Goal: Task Accomplishment & Management: Manage account settings

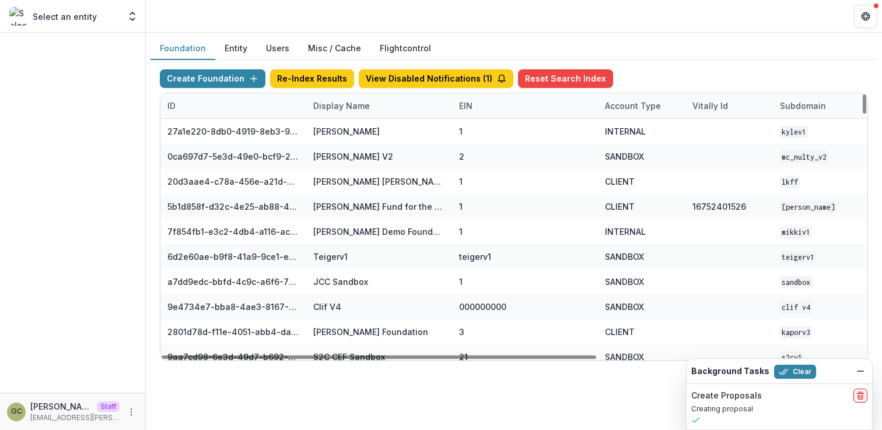
click at [338, 103] on div "Display Name" at bounding box center [341, 106] width 71 height 12
click at [339, 134] on input at bounding box center [378, 132] width 140 height 19
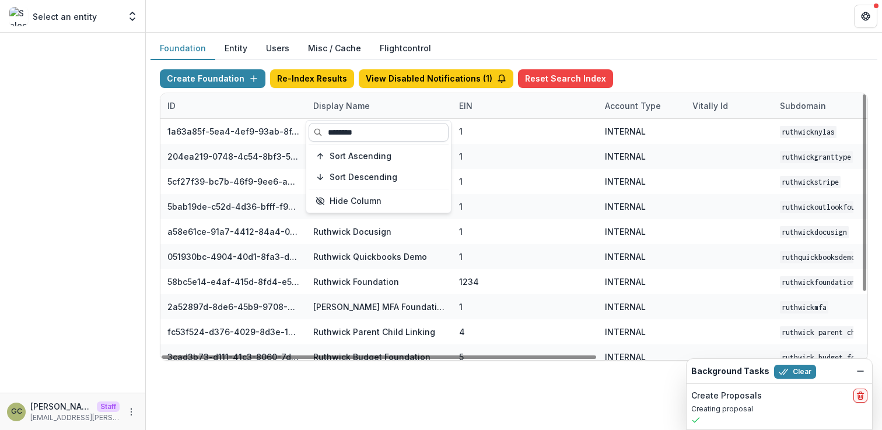
click at [407, 133] on input "********" at bounding box center [378, 132] width 140 height 19
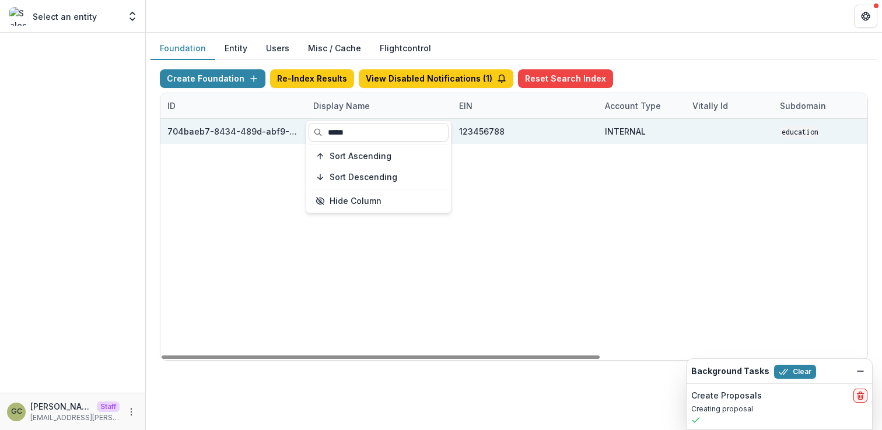
type input "*****"
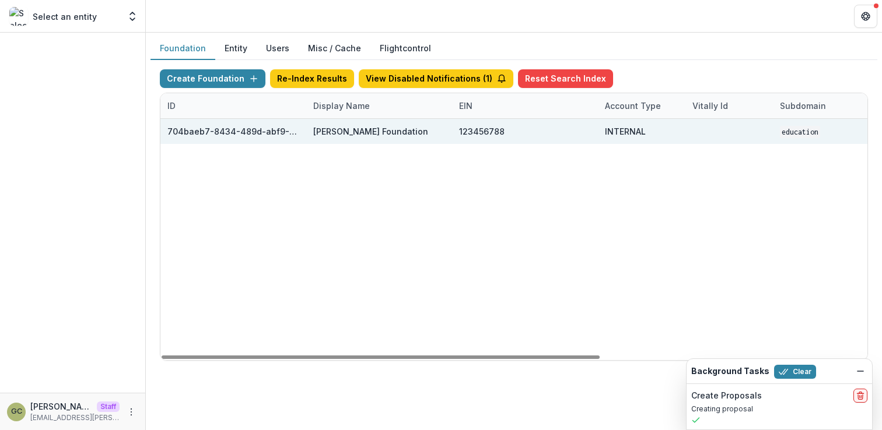
click at [489, 130] on div "123456788" at bounding box center [481, 131] width 45 height 12
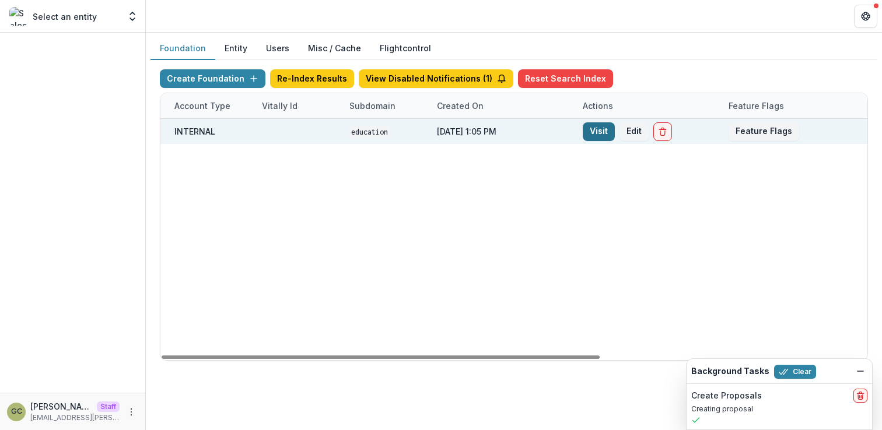
click at [599, 129] on link "Visit" at bounding box center [598, 131] width 32 height 19
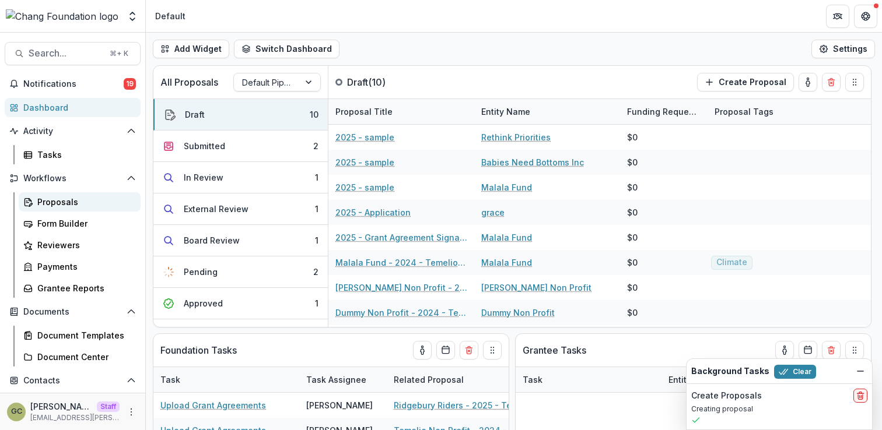
click at [78, 208] on link "Proposals" at bounding box center [80, 201] width 122 height 19
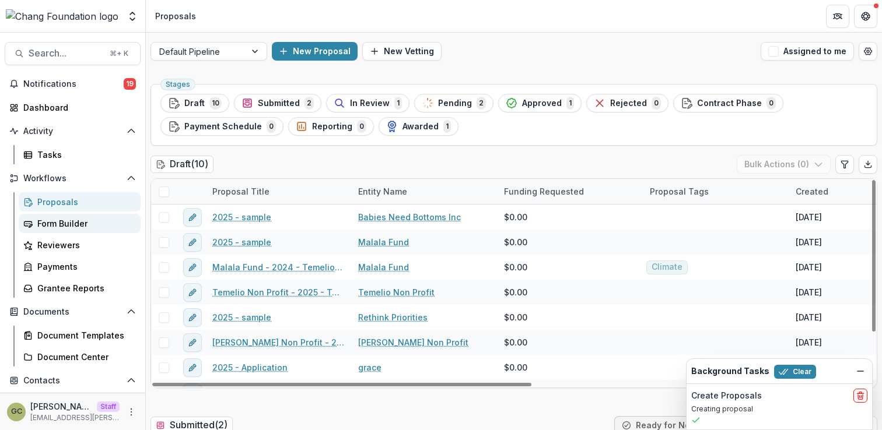
click at [91, 225] on div "Form Builder" at bounding box center [84, 223] width 94 height 12
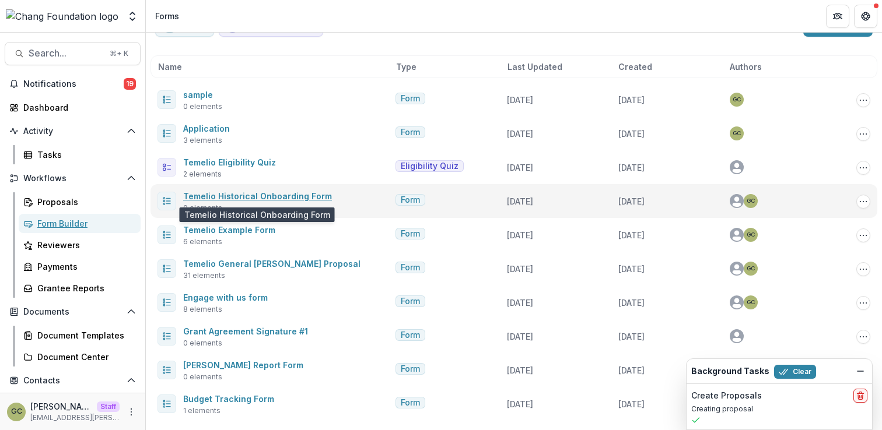
scroll to position [36, 0]
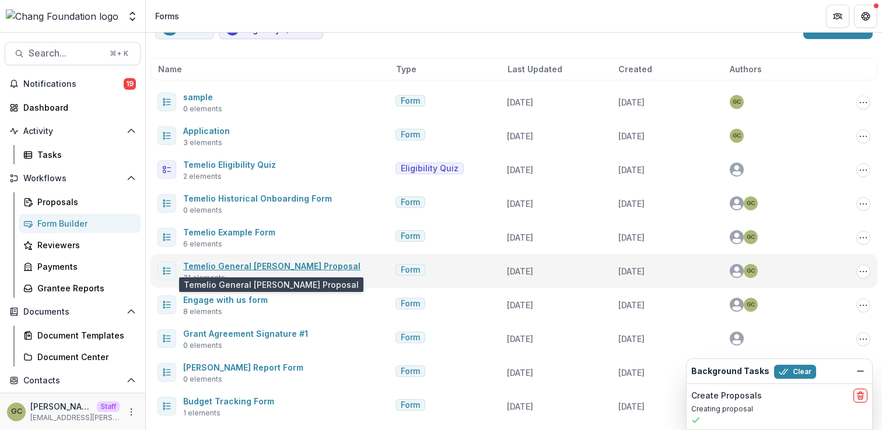
click at [251, 264] on link "Temelio General Grant Proposal" at bounding box center [271, 266] width 177 height 10
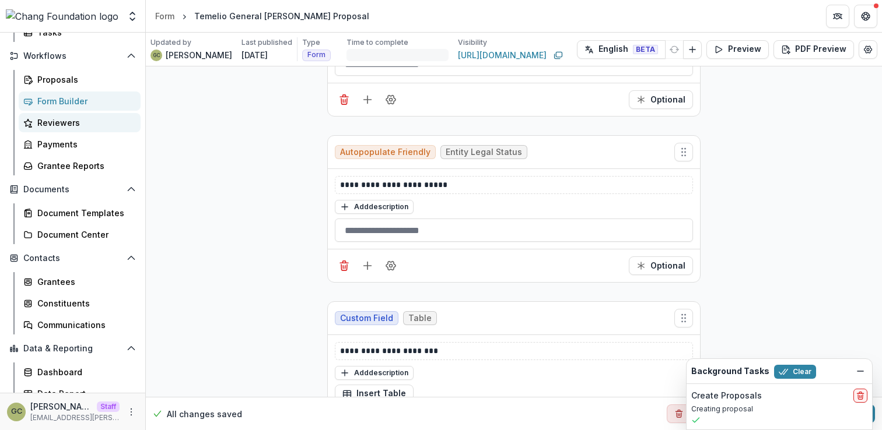
scroll to position [127, 0]
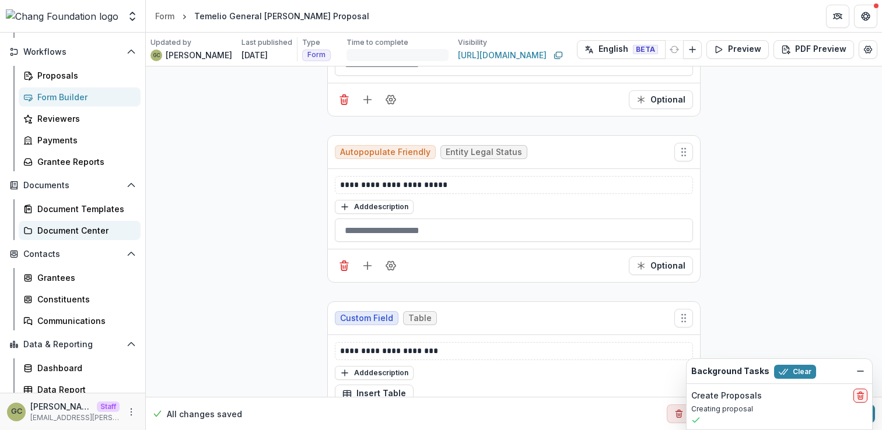
click at [83, 232] on div "Document Center" at bounding box center [84, 230] width 94 height 12
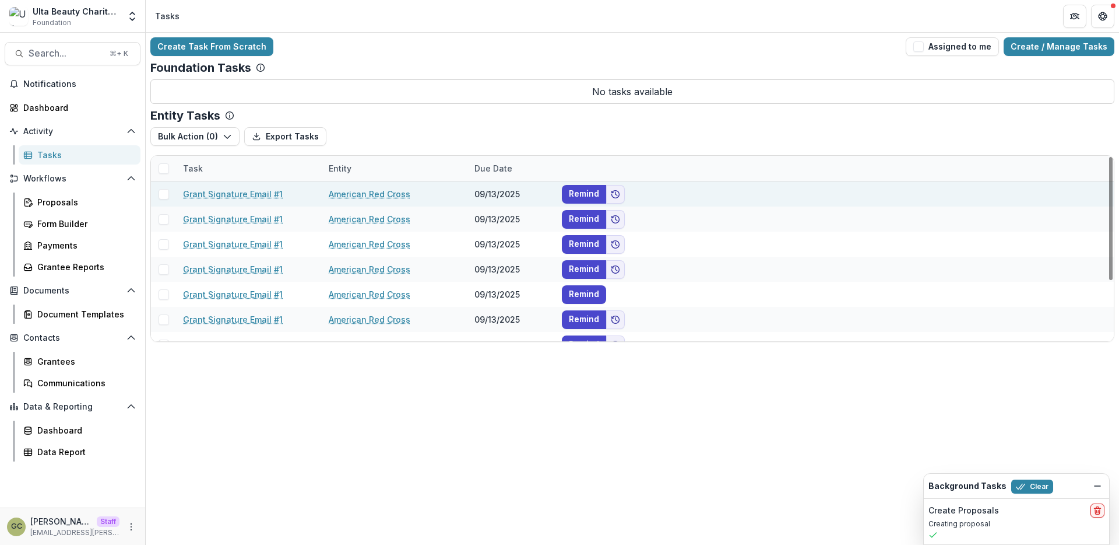
click at [246, 191] on link "Grant Signature Email #1" at bounding box center [233, 194] width 100 height 12
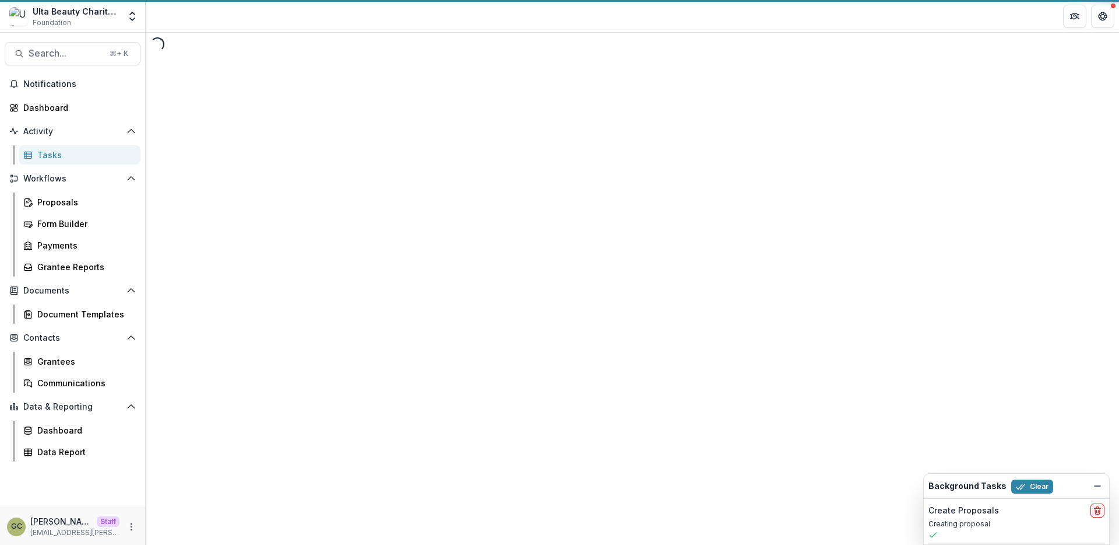
select select "********"
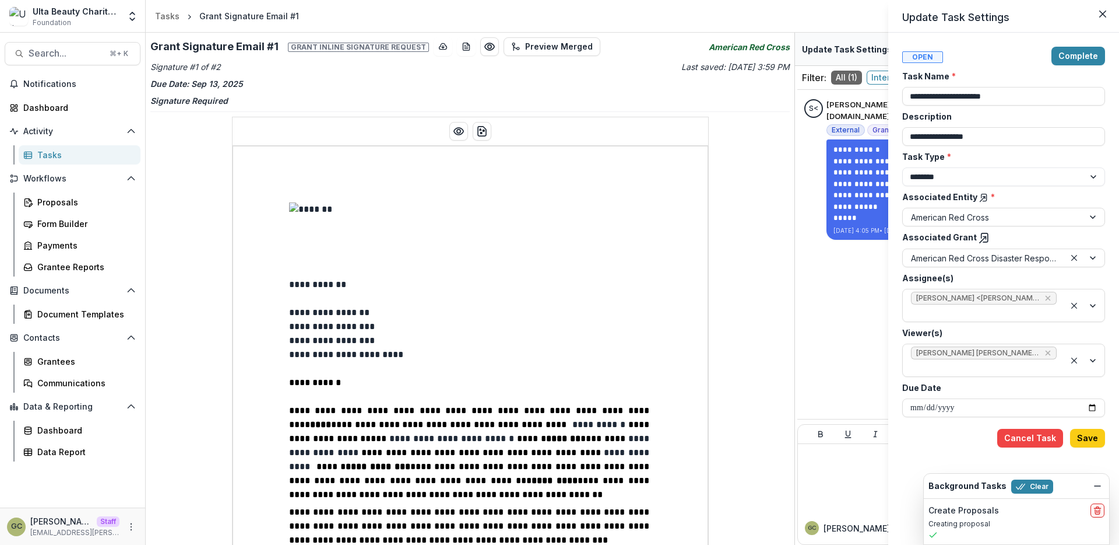
click at [508, 347] on div "**********" at bounding box center [559, 272] width 1119 height 545
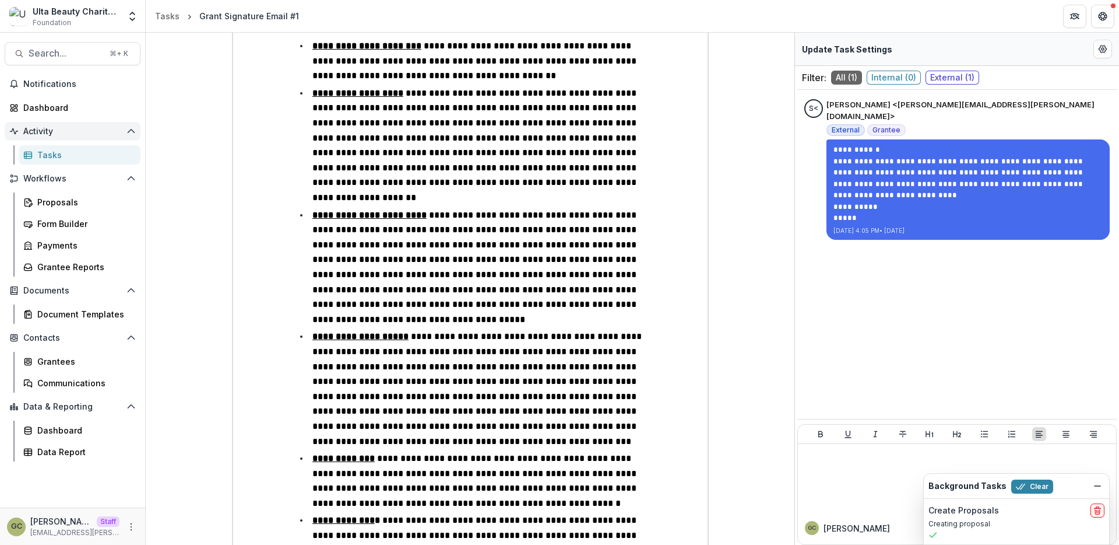
scroll to position [3152, 0]
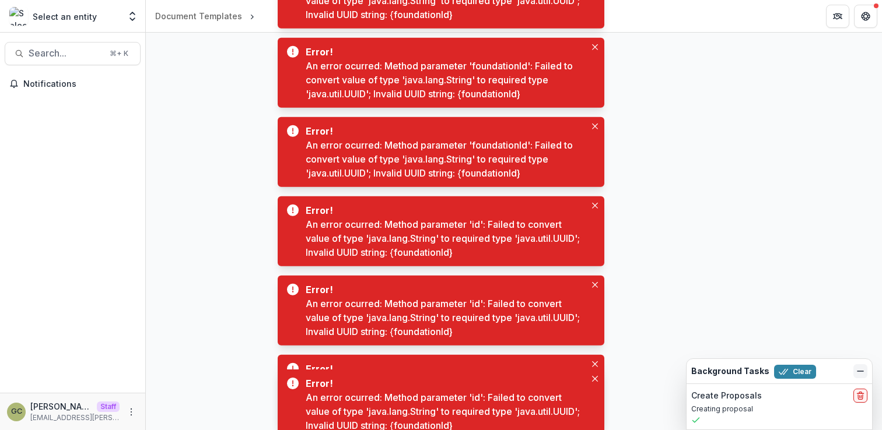
click at [861, 367] on icon "Dismiss" at bounding box center [859, 371] width 9 height 9
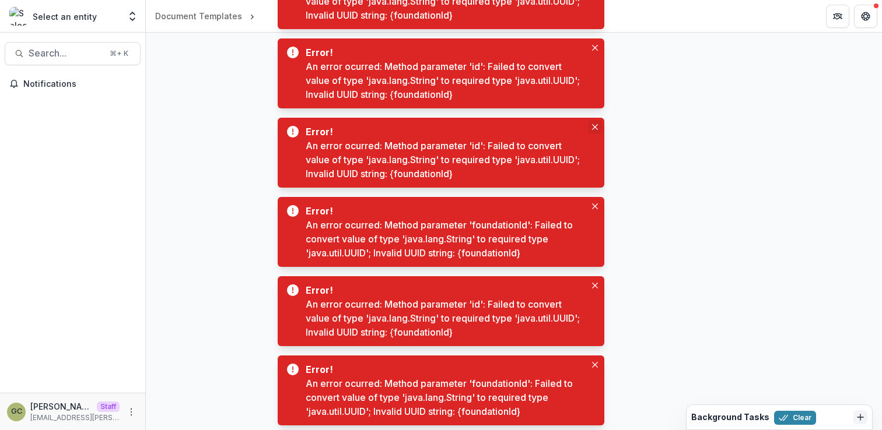
click at [594, 121] on button "Close" at bounding box center [595, 127] width 14 height 14
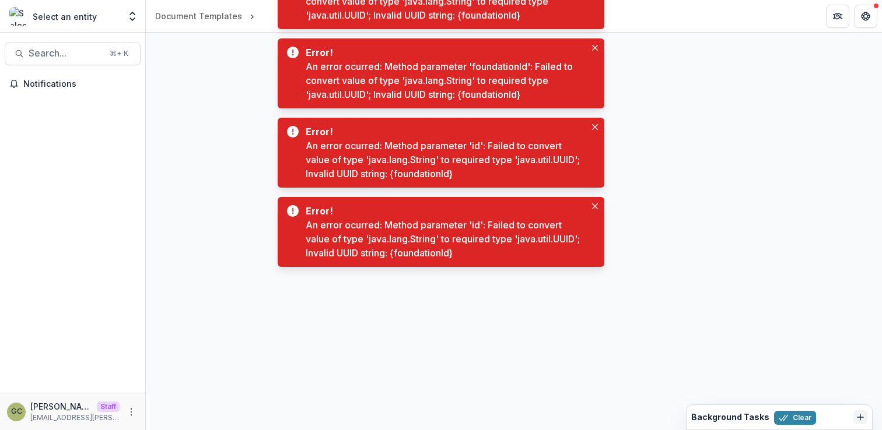
click at [594, 121] on button "Close" at bounding box center [595, 127] width 14 height 14
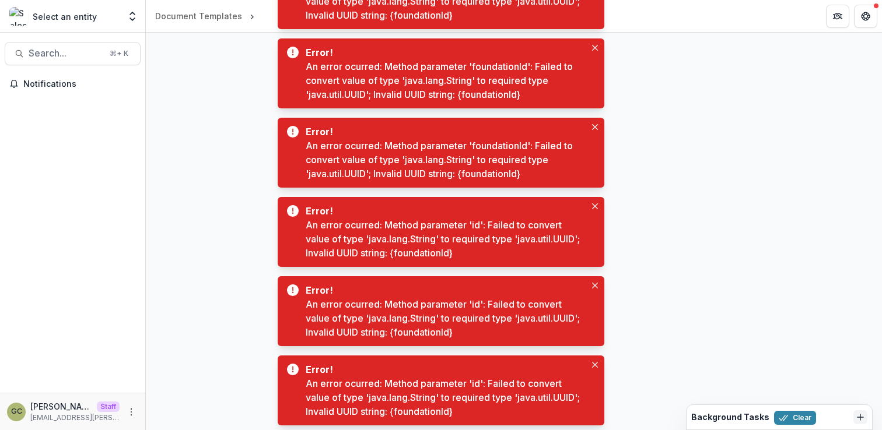
click at [594, 121] on button "Close" at bounding box center [595, 127] width 14 height 14
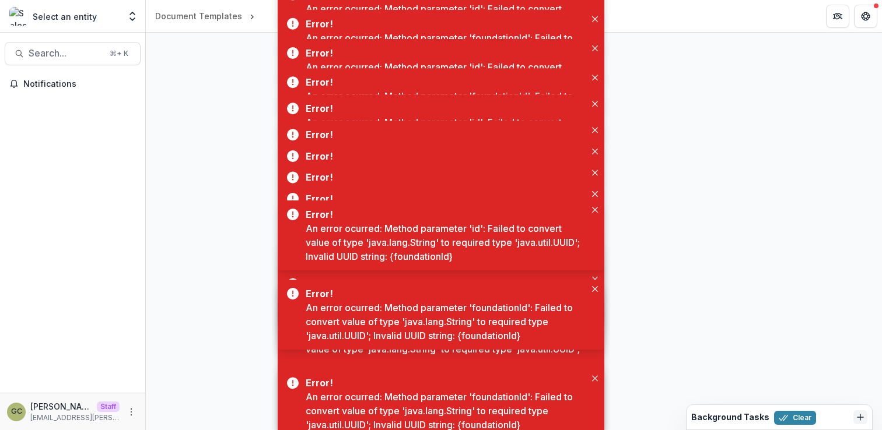
click at [644, 167] on div at bounding box center [514, 232] width 736 height 398
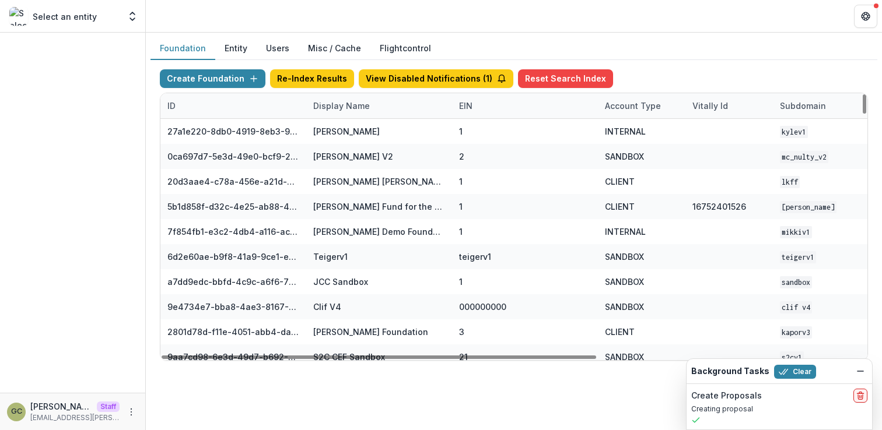
click at [333, 104] on div "Display Name" at bounding box center [341, 106] width 71 height 12
click at [346, 128] on input at bounding box center [378, 132] width 140 height 19
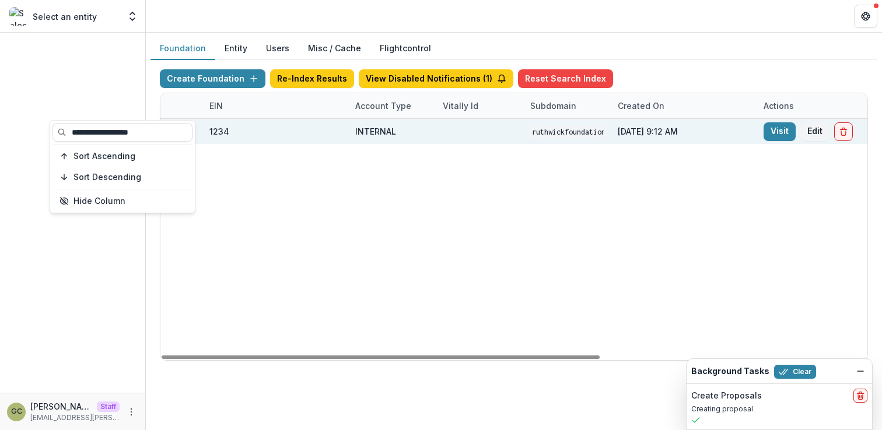
scroll to position [0, 256]
type input "**********"
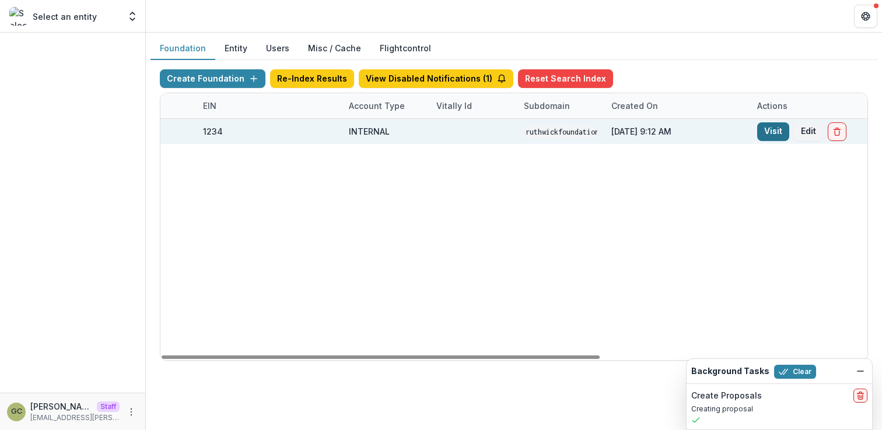
click at [774, 129] on link "Visit" at bounding box center [773, 131] width 32 height 19
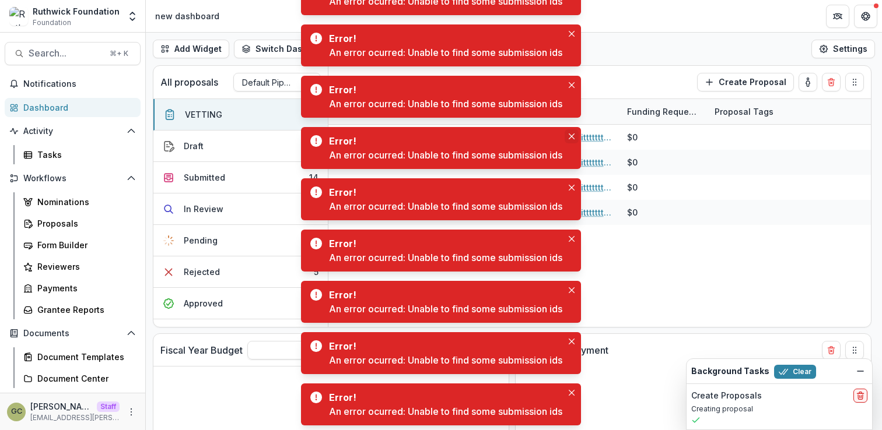
click at [575, 132] on button "Close" at bounding box center [571, 136] width 14 height 14
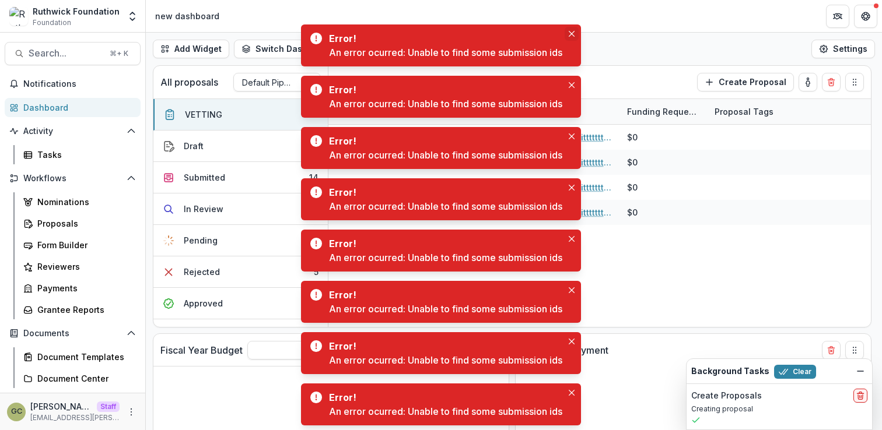
click at [574, 36] on icon "Close" at bounding box center [571, 34] width 6 height 6
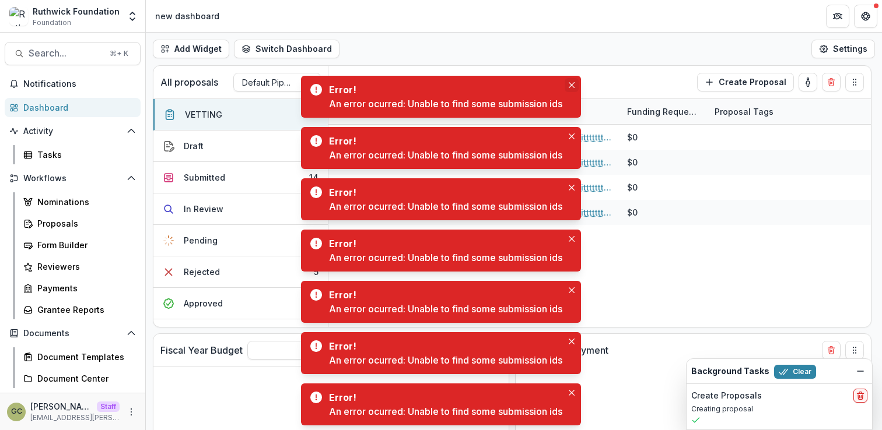
click at [573, 79] on button "Close" at bounding box center [571, 85] width 14 height 14
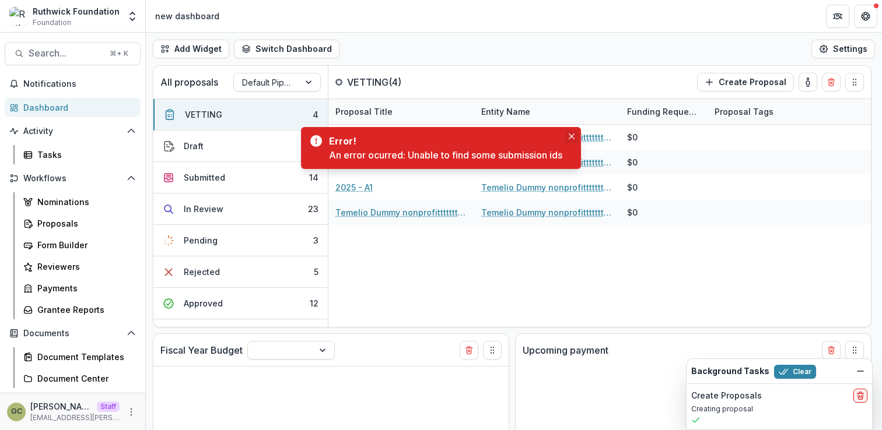
click at [572, 133] on button "Close" at bounding box center [571, 136] width 14 height 14
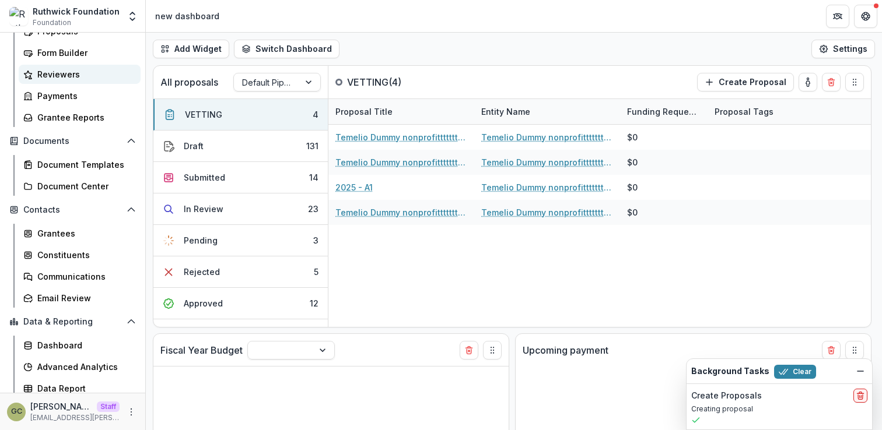
scroll to position [219, 0]
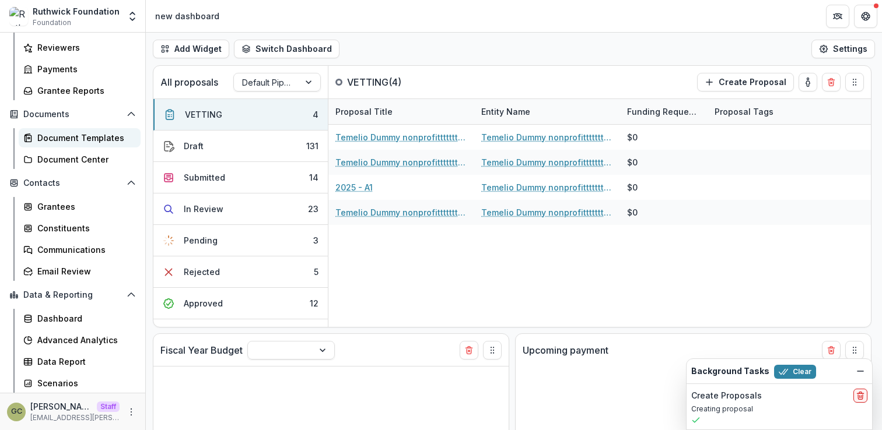
click at [98, 138] on div "Document Templates" at bounding box center [84, 138] width 94 height 12
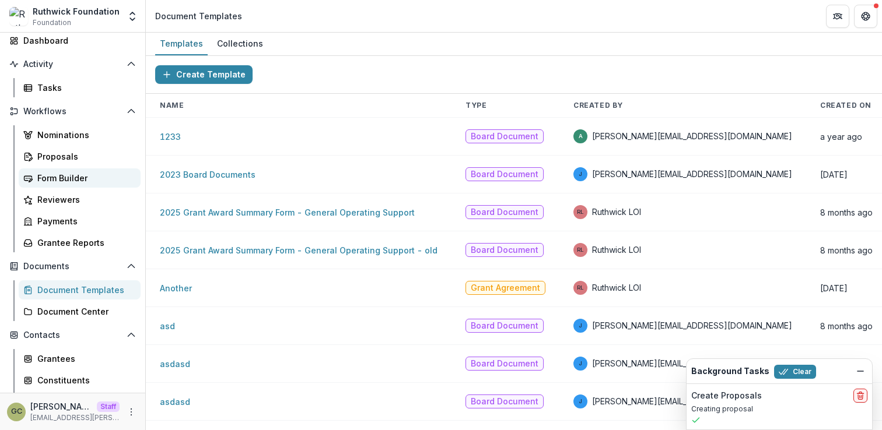
scroll to position [68, 0]
click at [220, 178] on link "2023 Board Documents" at bounding box center [208, 175] width 96 height 10
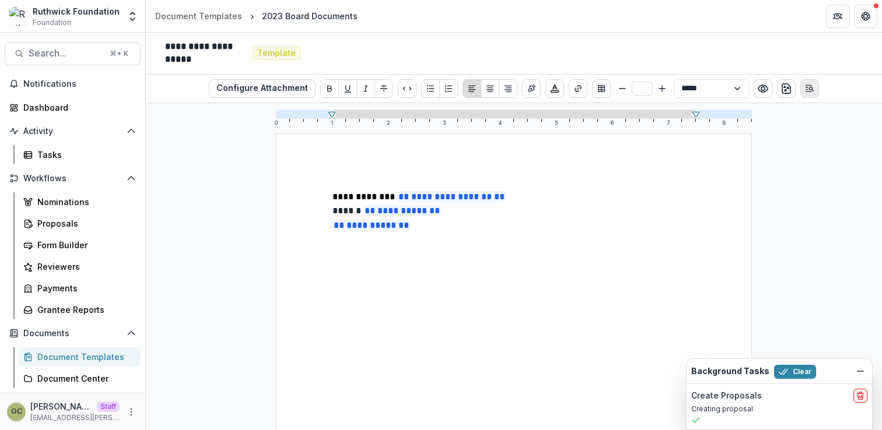
click at [806, 92] on icon "Open Editor Sidebar" at bounding box center [809, 88] width 9 height 9
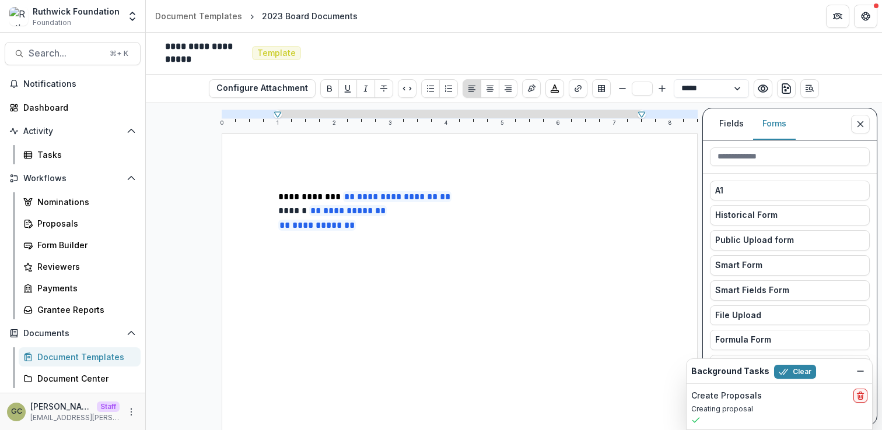
click at [775, 125] on button "Forms" at bounding box center [774, 124] width 43 height 32
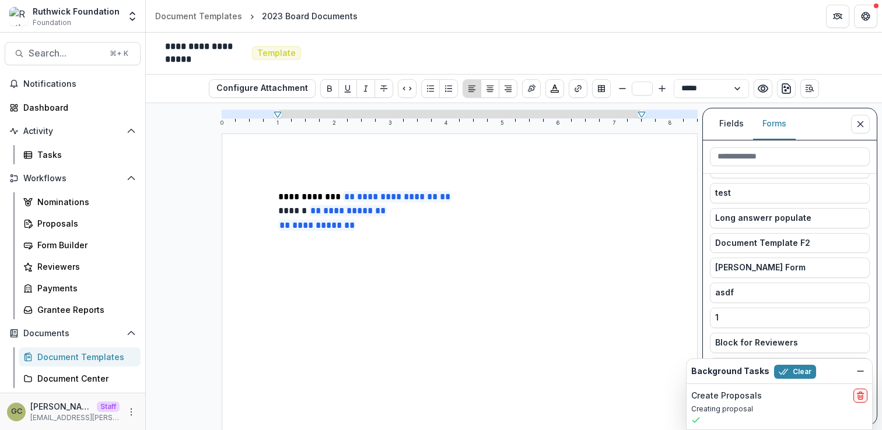
scroll to position [352, 0]
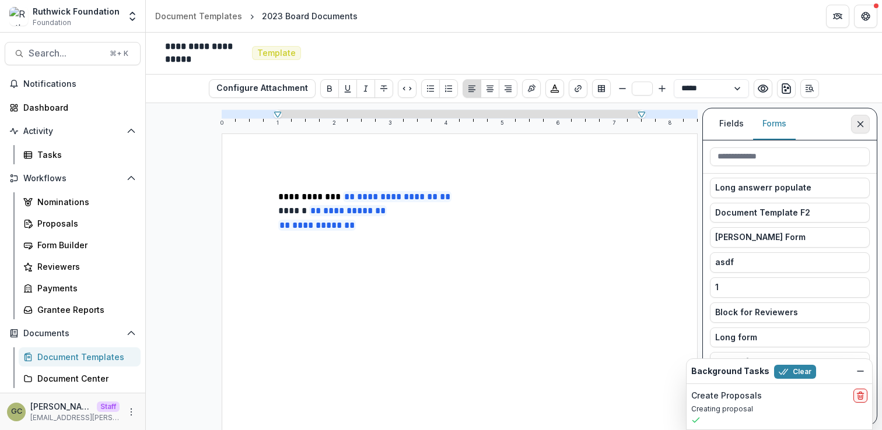
click at [861, 120] on icon "Close sidebar" at bounding box center [859, 124] width 9 height 9
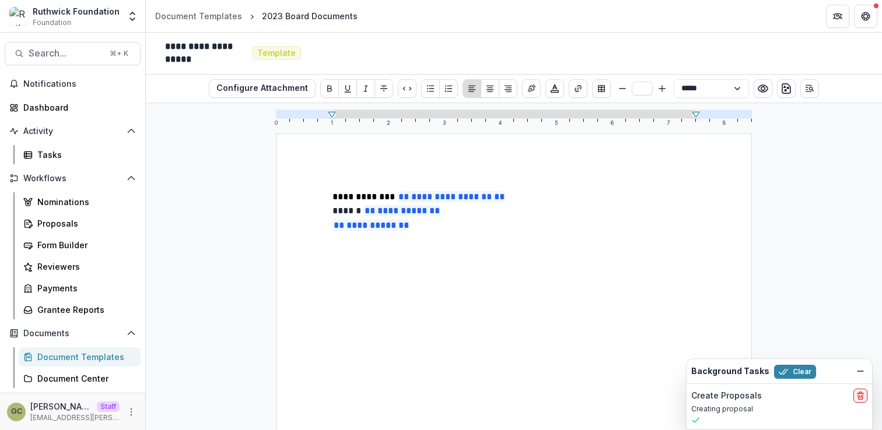
click at [651, 219] on p "**********" at bounding box center [513, 226] width 363 height 15
click at [863, 369] on icon "Dismiss" at bounding box center [859, 371] width 9 height 9
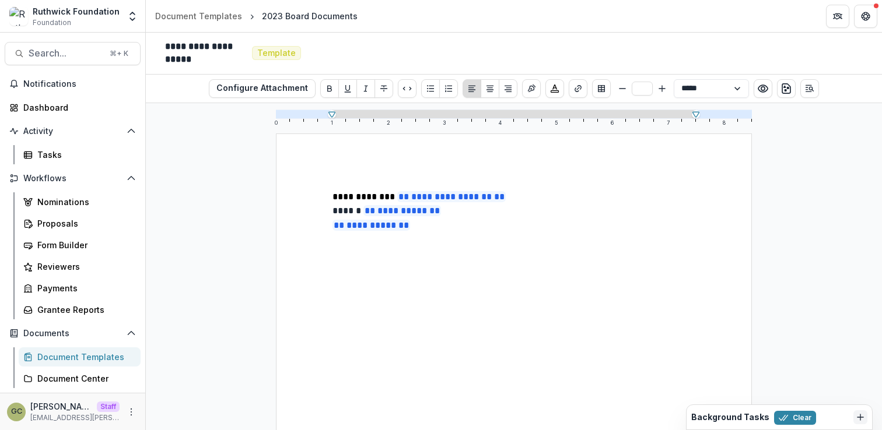
click at [850, 310] on div "**********" at bounding box center [514, 266] width 736 height 327
click at [808, 342] on div "**********" at bounding box center [514, 266] width 736 height 327
click at [128, 17] on icon "Open entity switcher" at bounding box center [133, 16] width 12 height 12
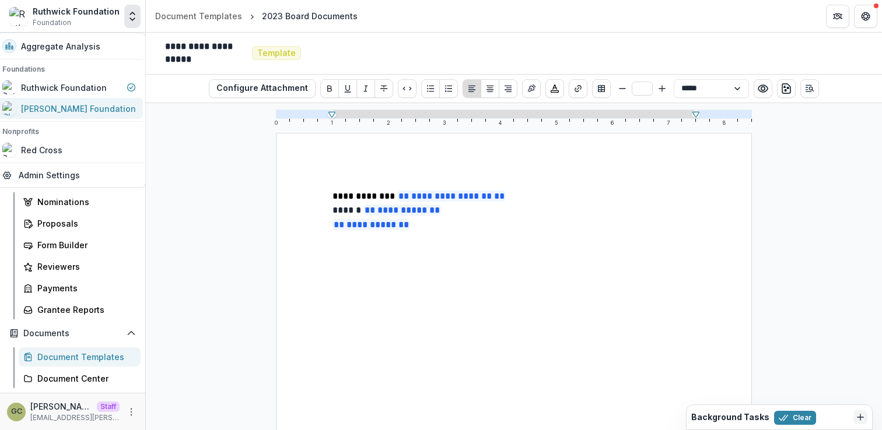
click at [92, 107] on div "Chang Foundation" at bounding box center [78, 109] width 115 height 12
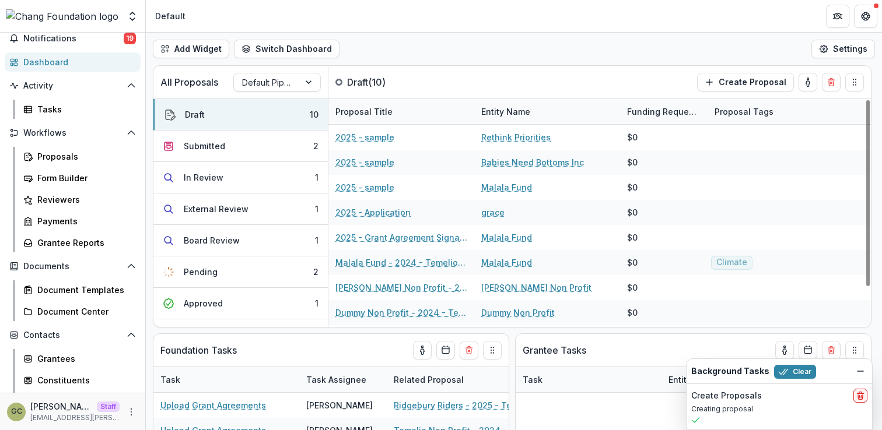
scroll to position [54, 0]
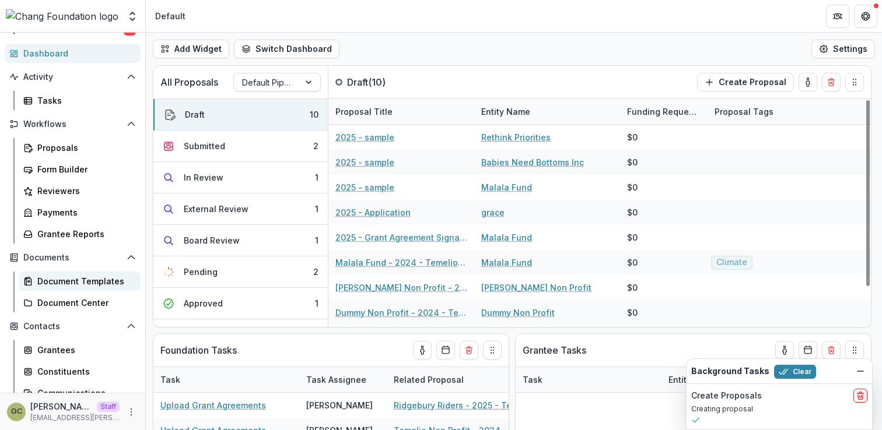
click at [93, 280] on div "Document Templates" at bounding box center [84, 281] width 94 height 12
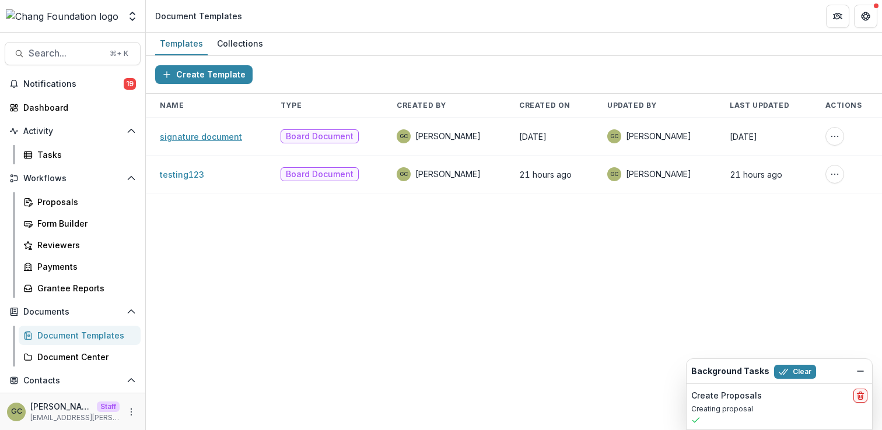
click at [220, 136] on link "signature document" at bounding box center [201, 137] width 82 height 10
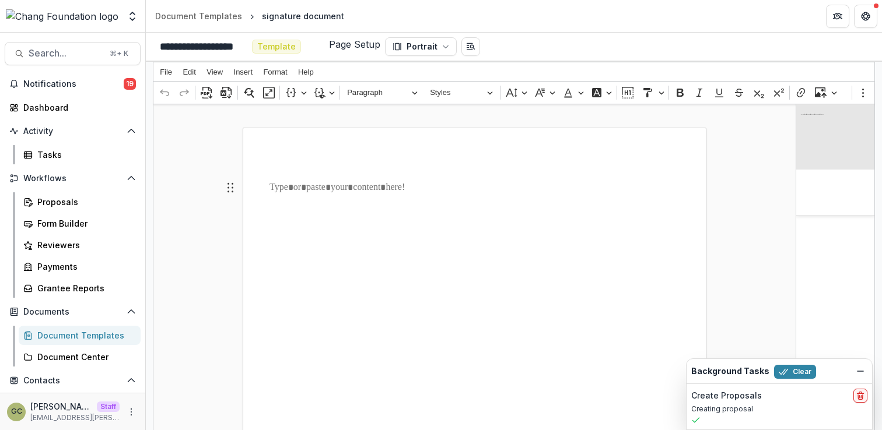
click at [861, 365] on button "Dismiss" at bounding box center [860, 371] width 14 height 14
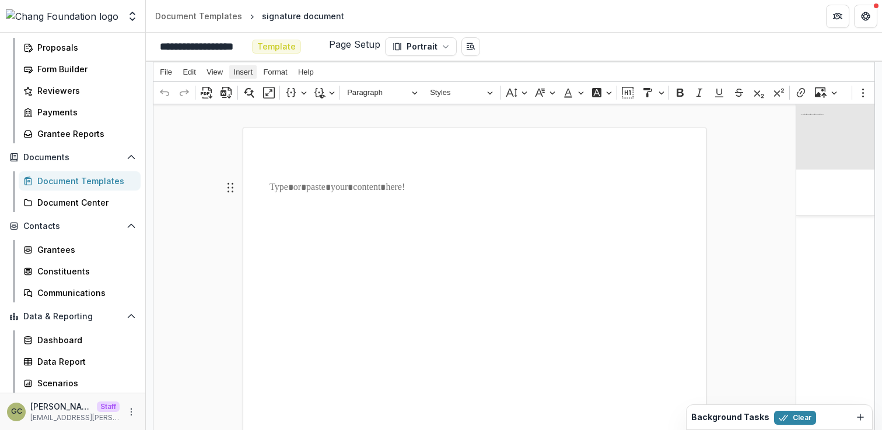
click at [248, 67] on button "Insert" at bounding box center [242, 71] width 27 height 13
click at [114, 263] on link "Constituents" at bounding box center [80, 271] width 122 height 19
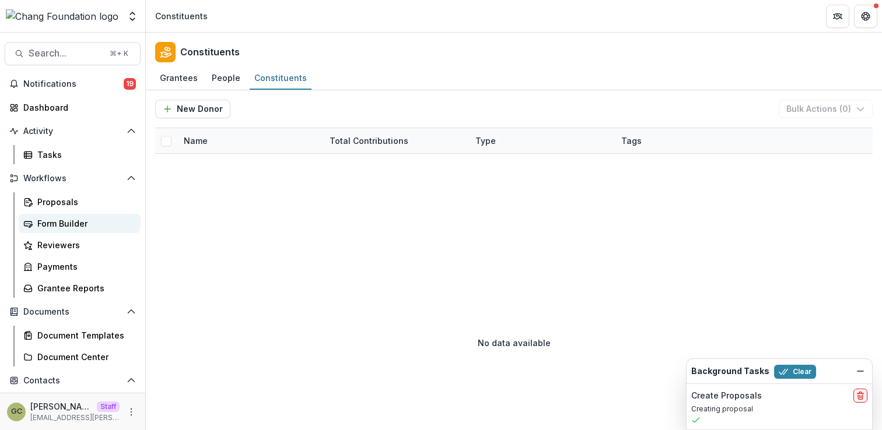
click at [87, 224] on div "Form Builder" at bounding box center [84, 223] width 94 height 12
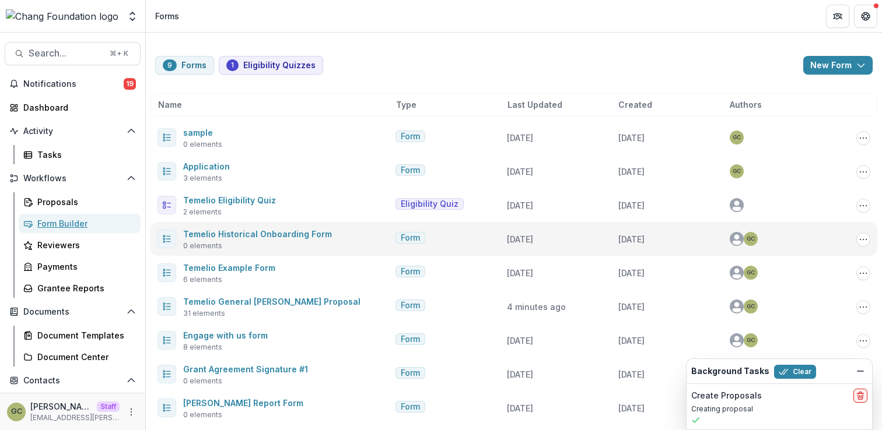
scroll to position [38, 0]
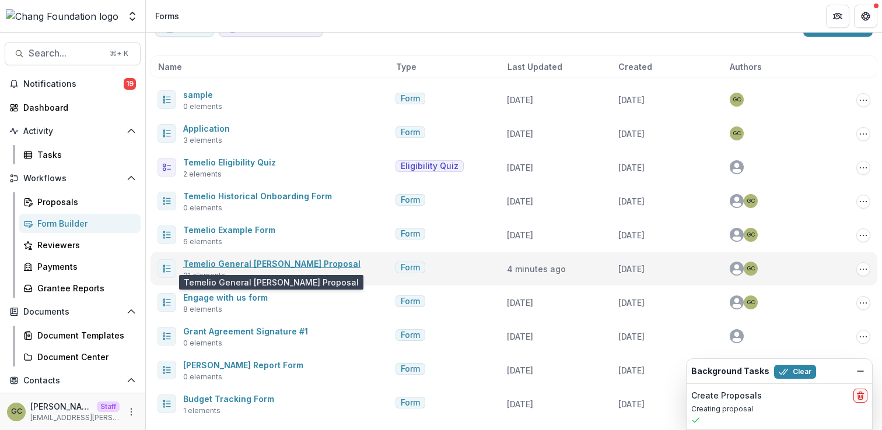
click at [228, 265] on link "Temelio General Grant Proposal" at bounding box center [271, 264] width 177 height 10
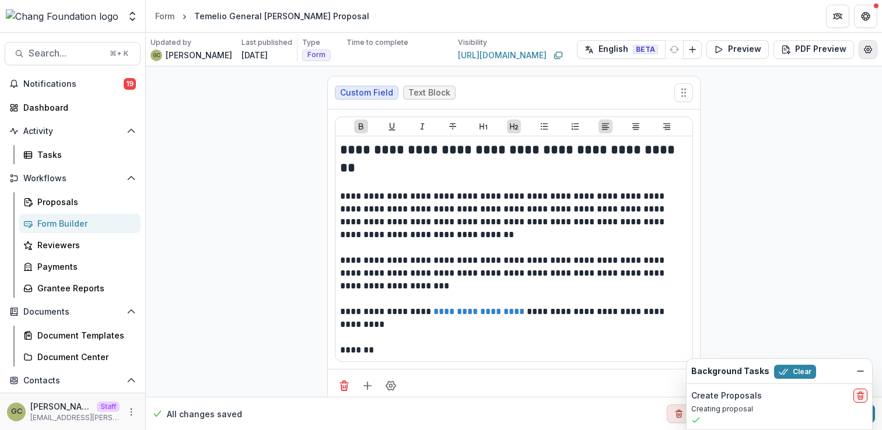
click at [867, 47] on icon "Edit Form Settings" at bounding box center [867, 49] width 9 height 9
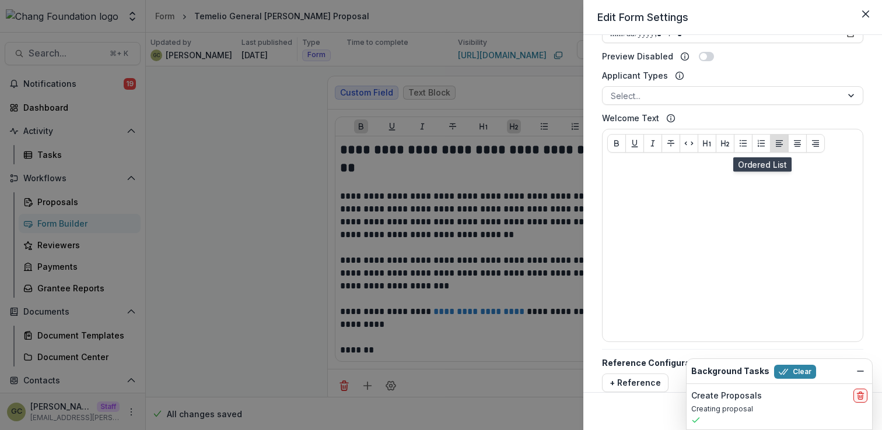
scroll to position [522, 0]
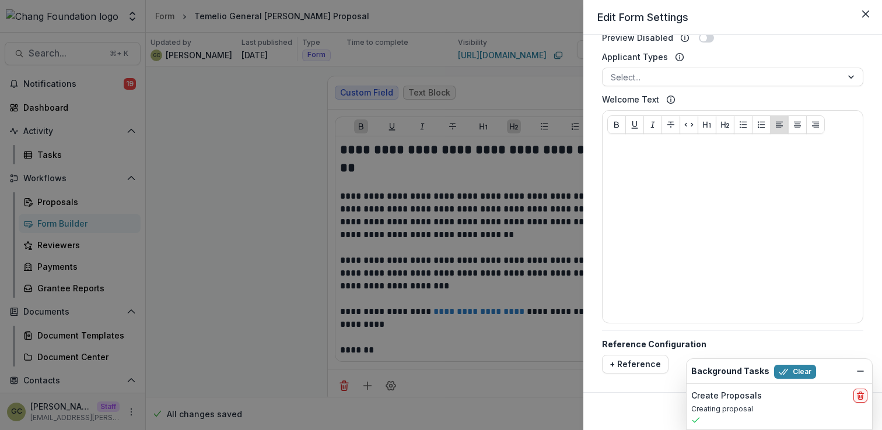
click at [329, 225] on div "**********" at bounding box center [441, 215] width 882 height 430
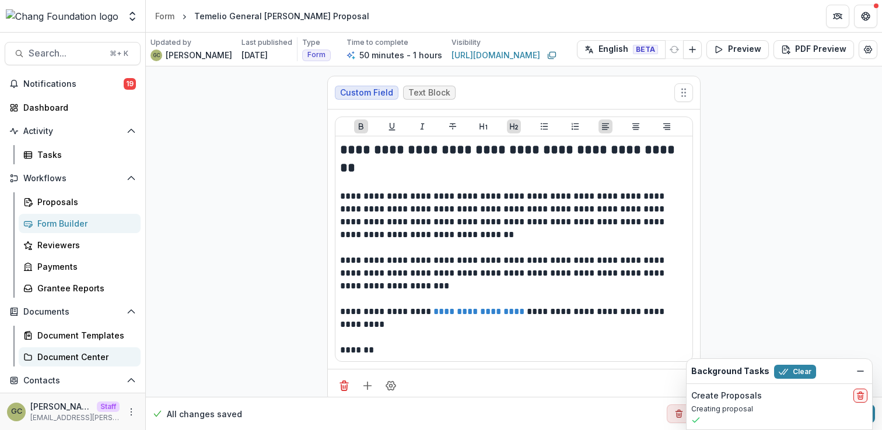
click at [73, 352] on div "Document Center" at bounding box center [84, 357] width 94 height 12
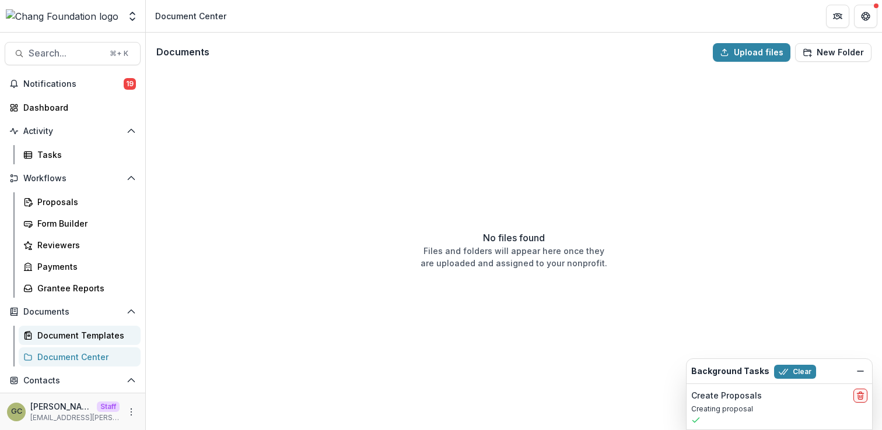
click at [81, 333] on div "Document Templates" at bounding box center [84, 335] width 94 height 12
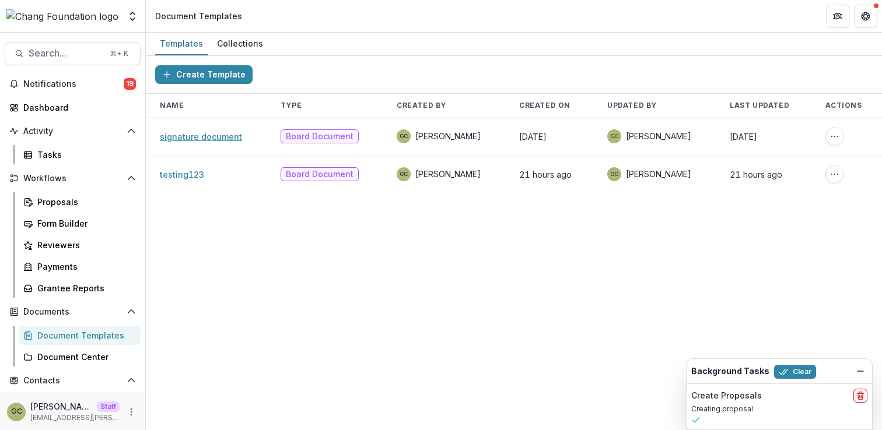
click at [208, 136] on link "signature document" at bounding box center [201, 137] width 82 height 10
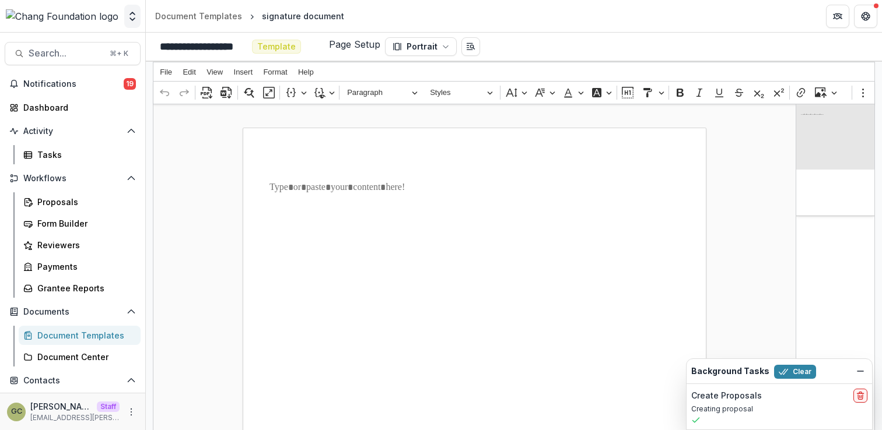
click at [131, 19] on polyline "Open entity switcher" at bounding box center [132, 19] width 5 height 2
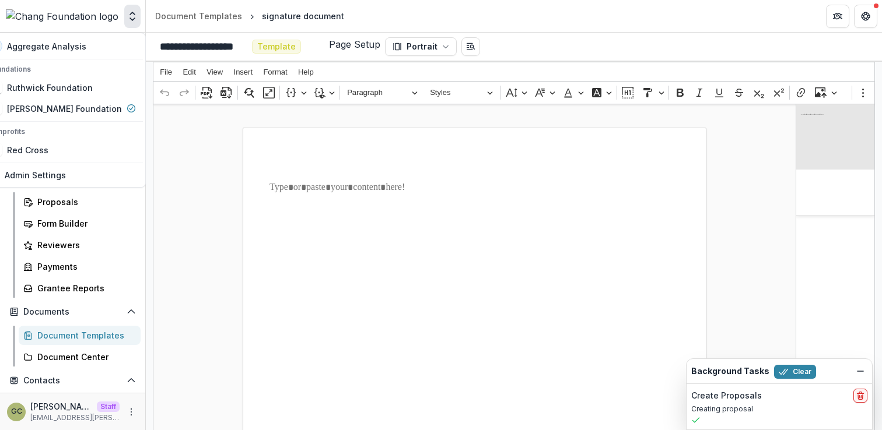
click at [131, 19] on polyline "Open entity switcher" at bounding box center [132, 19] width 5 height 2
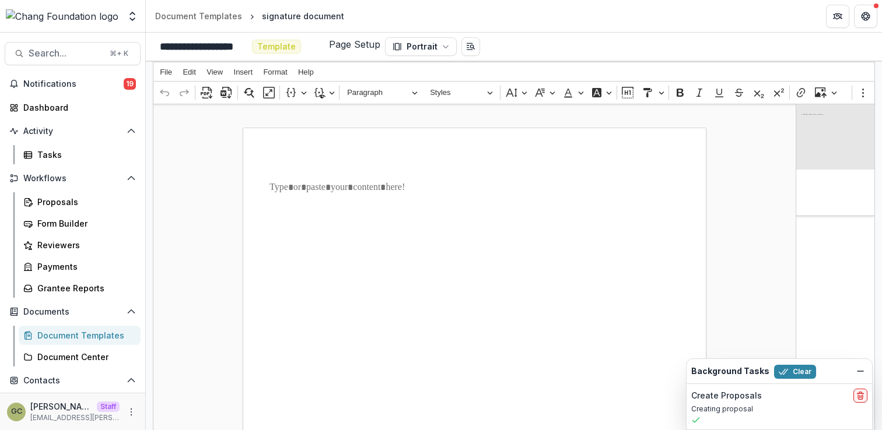
click at [326, 185] on p "Rich Text Editor. Editing area: main. Press ⌥0 for help." at bounding box center [474, 188] width 410 height 14
click at [134, 18] on polyline "Open entity switcher" at bounding box center [132, 19] width 5 height 2
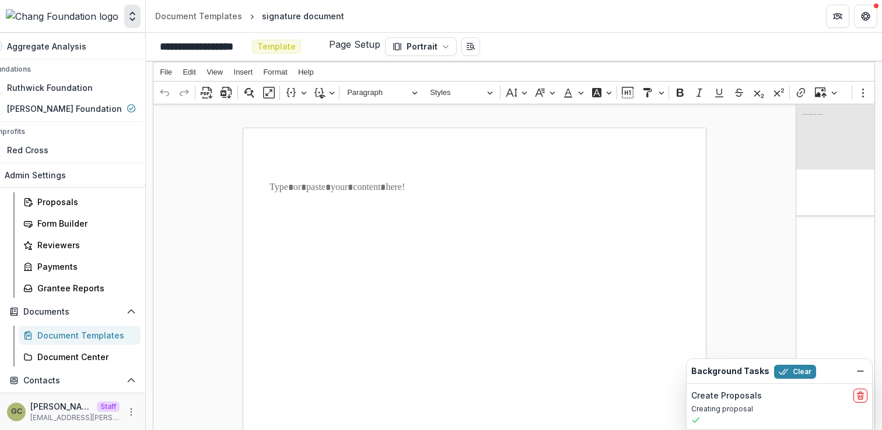
click at [134, 18] on polyline "Open entity switcher" at bounding box center [132, 19] width 5 height 2
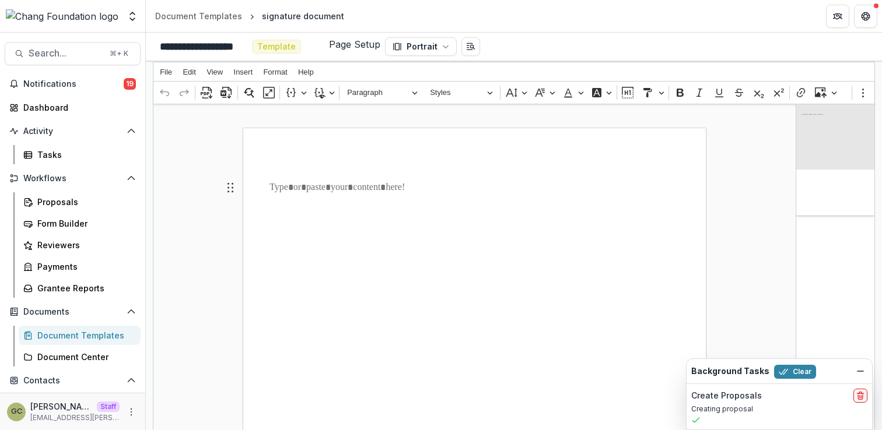
click at [245, 72] on span "Insert" at bounding box center [243, 72] width 19 height 8
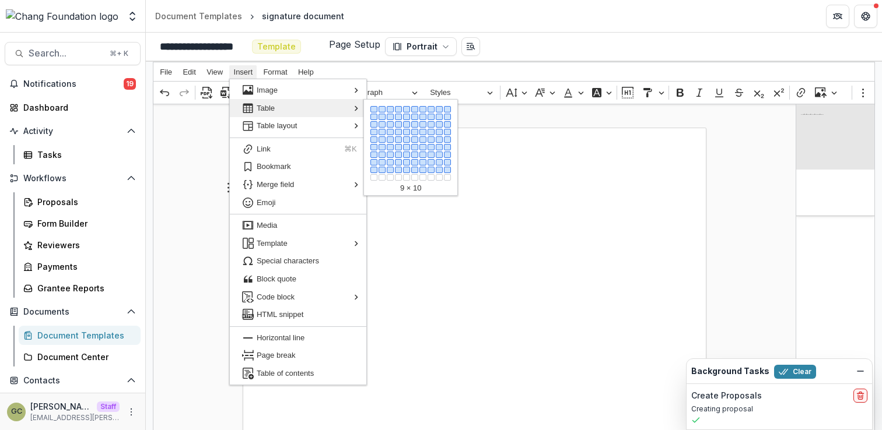
click at [452, 187] on div "9 × 10" at bounding box center [410, 188] width 93 height 14
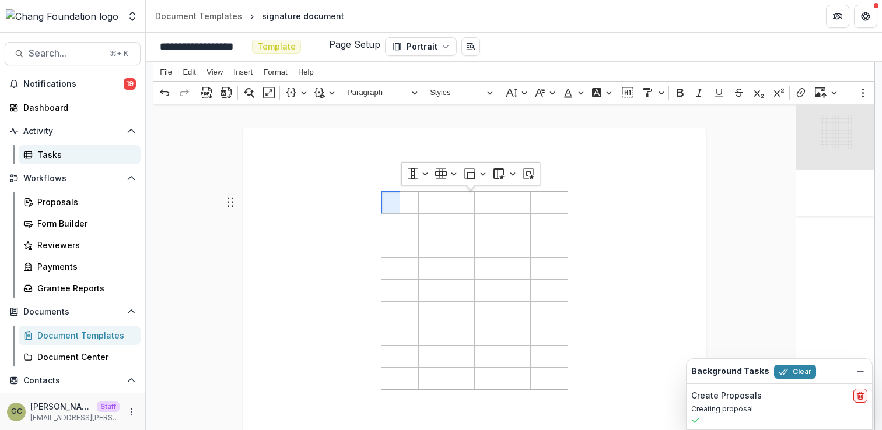
click at [81, 152] on div "Tasks" at bounding box center [84, 155] width 94 height 12
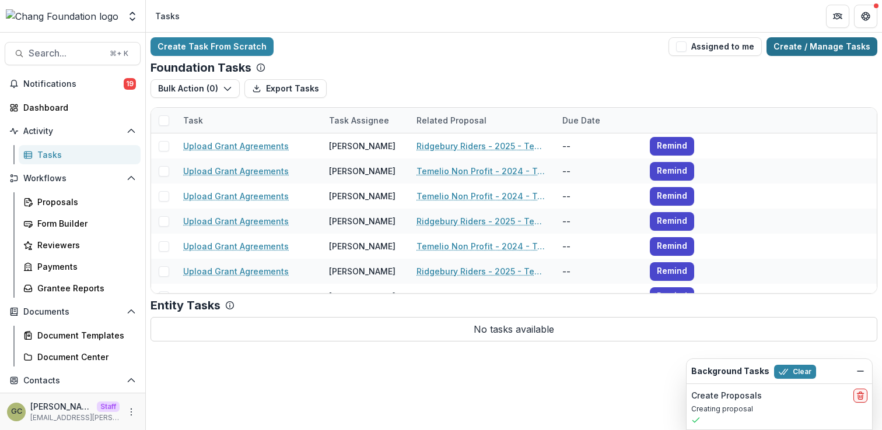
click at [835, 38] on link "Create / Manage Tasks" at bounding box center [821, 46] width 111 height 19
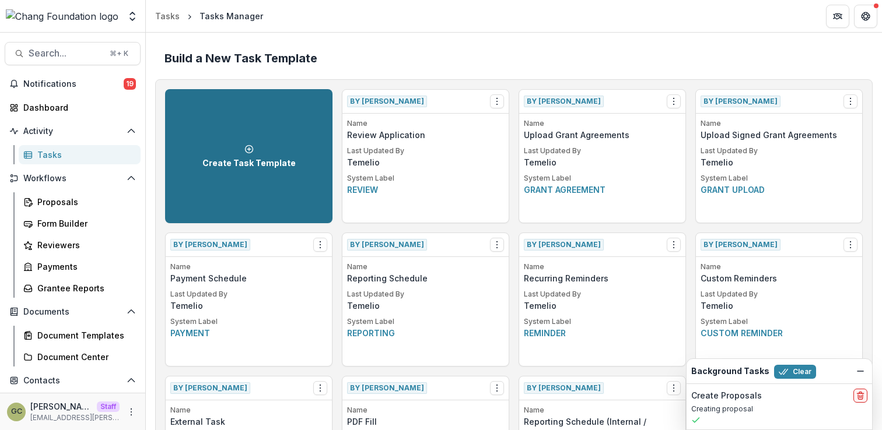
click at [278, 146] on div "Create Task Template" at bounding box center [248, 157] width 93 height 24
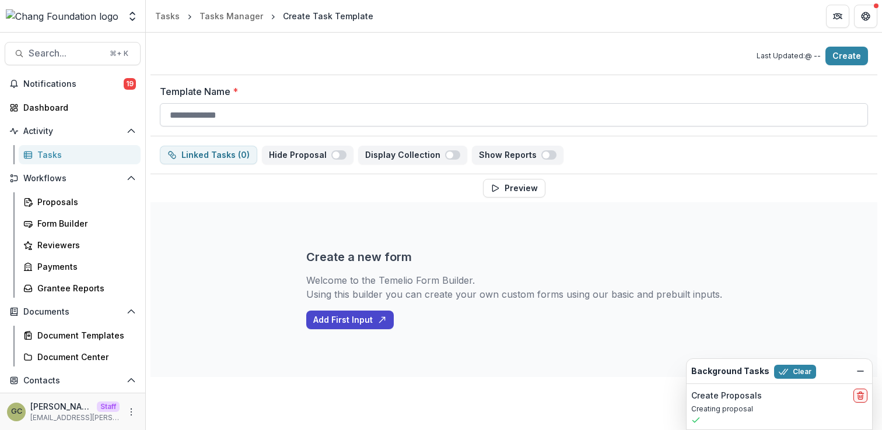
click at [265, 115] on input "Template Name *" at bounding box center [514, 114] width 708 height 23
click at [285, 107] on input "Template Name *" at bounding box center [514, 114] width 708 height 23
click at [368, 82] on div "Template Name *" at bounding box center [513, 105] width 726 height 61
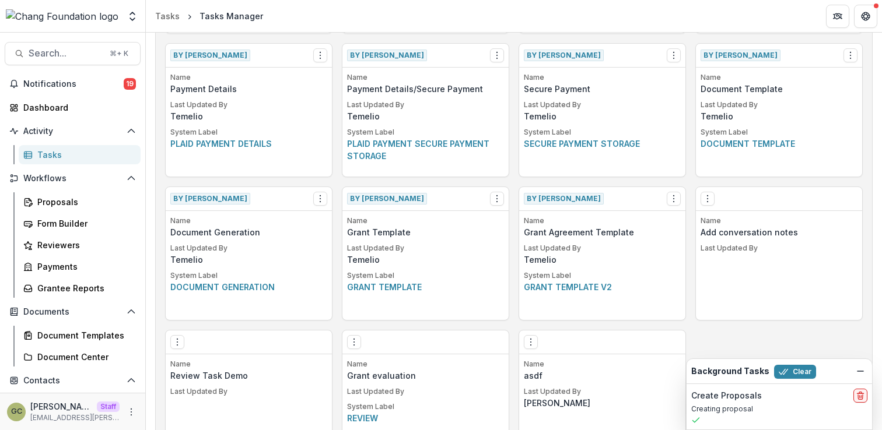
scroll to position [837, 0]
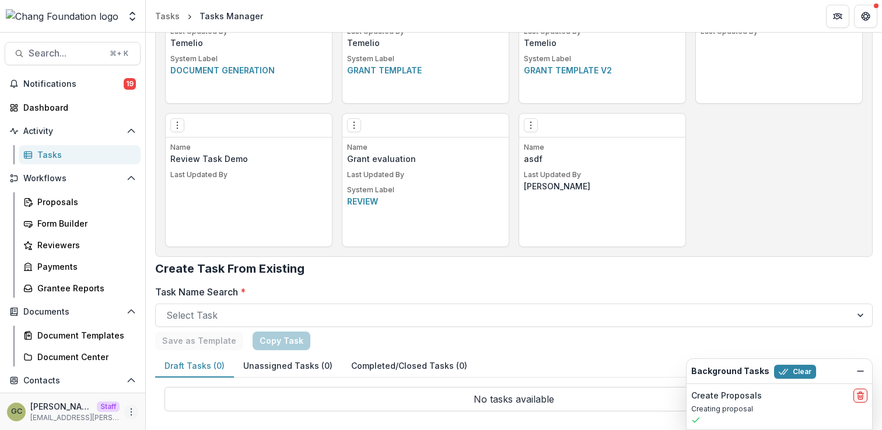
click at [129, 412] on icon "More" at bounding box center [131, 412] width 9 height 9
click at [159, 390] on link "User Settings" at bounding box center [204, 387] width 125 height 19
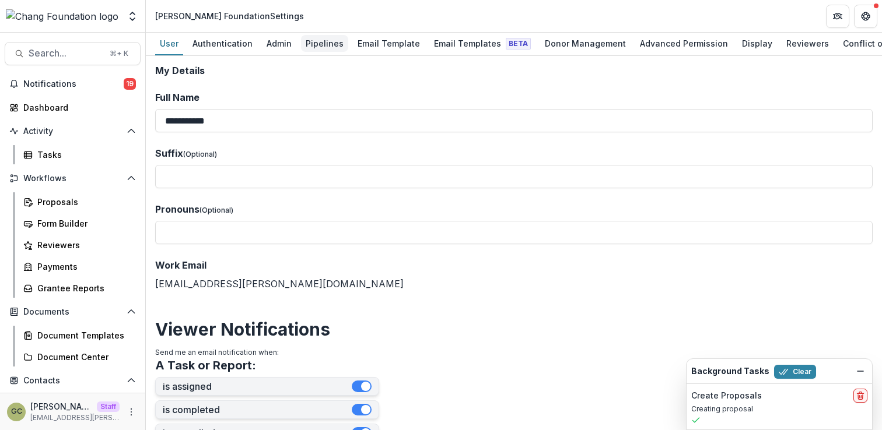
click at [319, 47] on div "Pipelines" at bounding box center [324, 43] width 47 height 17
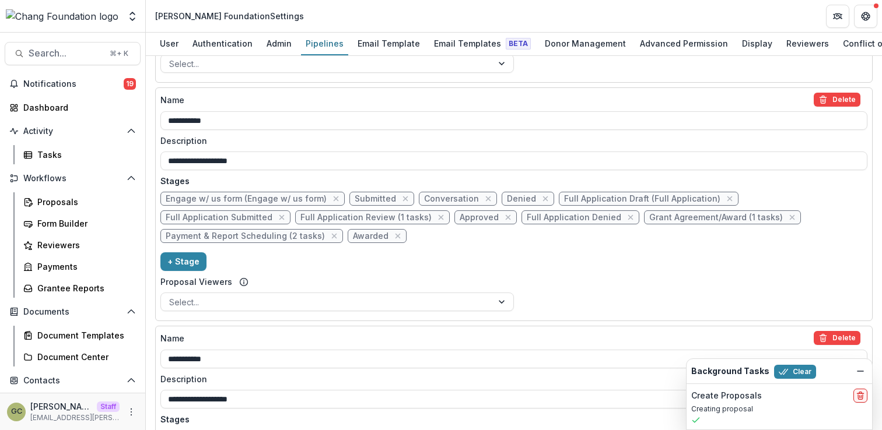
scroll to position [389, 0]
click at [257, 251] on div "**********" at bounding box center [513, 203] width 707 height 223
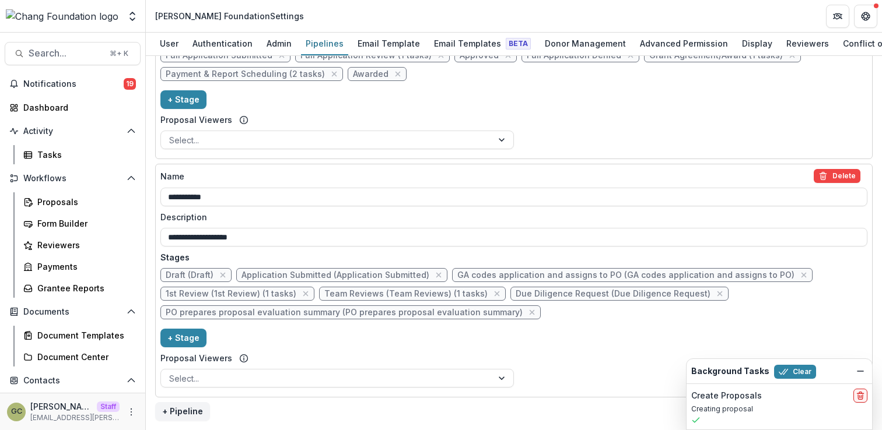
scroll to position [551, 0]
click at [61, 20] on img at bounding box center [62, 16] width 113 height 14
click at [133, 17] on icon "Open entity switcher" at bounding box center [133, 16] width 12 height 12
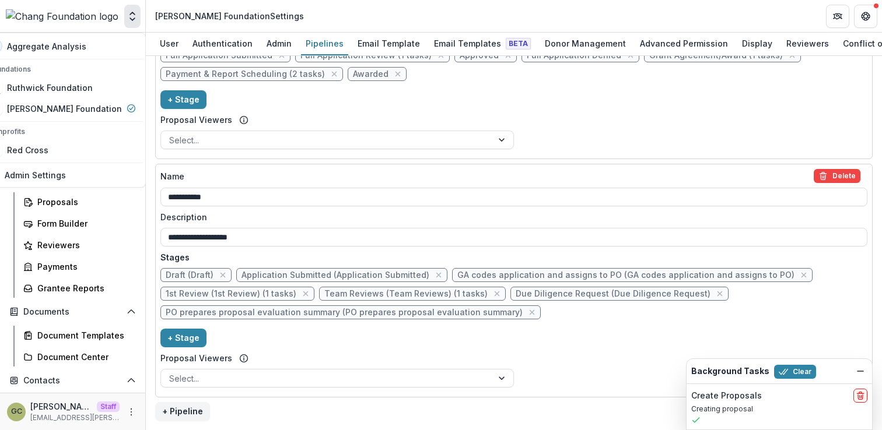
click at [133, 17] on icon "Open entity switcher" at bounding box center [133, 16] width 12 height 12
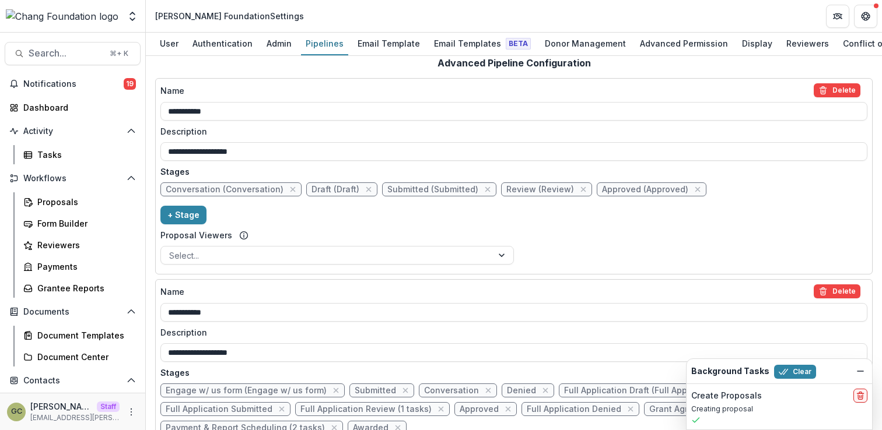
scroll to position [198, 0]
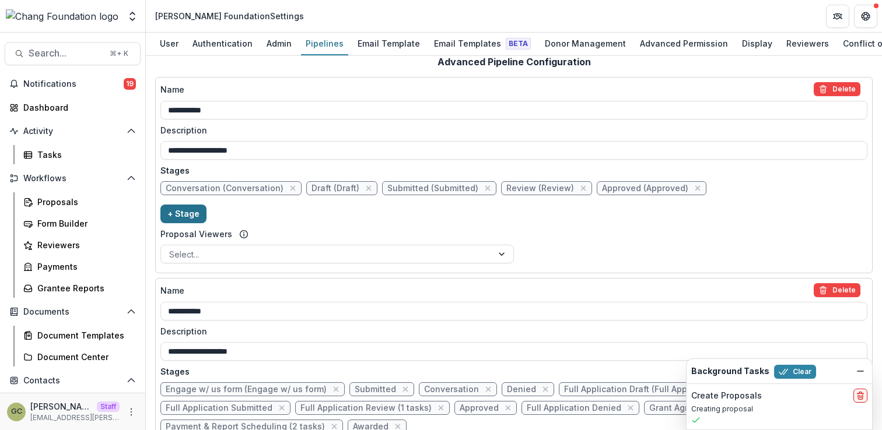
click at [188, 217] on button "+ Stage" at bounding box center [183, 214] width 46 height 19
select select "*****"
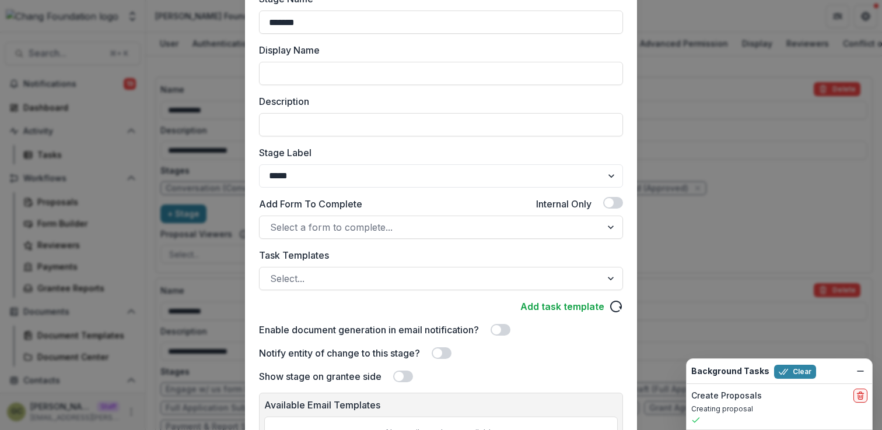
scroll to position [96, 0]
click at [305, 230] on div at bounding box center [430, 226] width 321 height 16
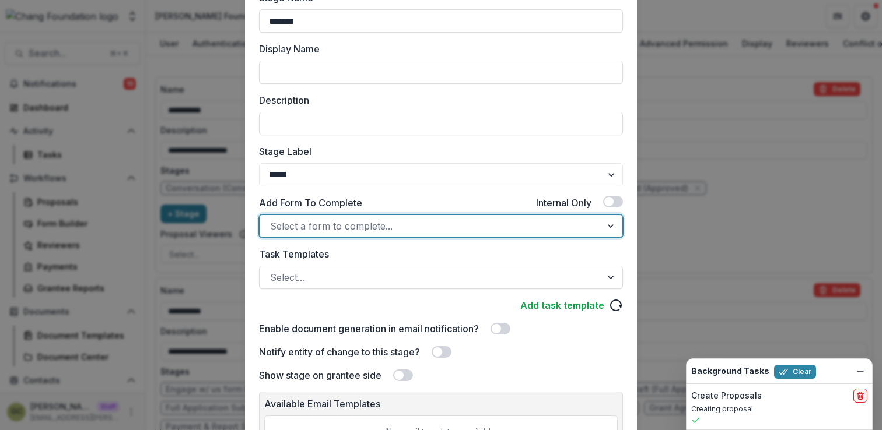
click at [305, 230] on div at bounding box center [430, 226] width 321 height 16
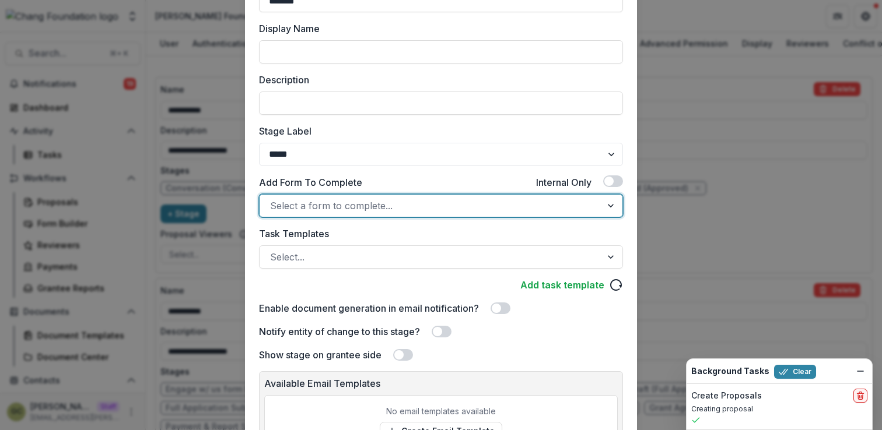
scroll to position [117, 0]
click at [303, 229] on label "Task Templates" at bounding box center [437, 233] width 357 height 14
click at [273, 249] on input "Task Templates" at bounding box center [271, 256] width 3 height 14
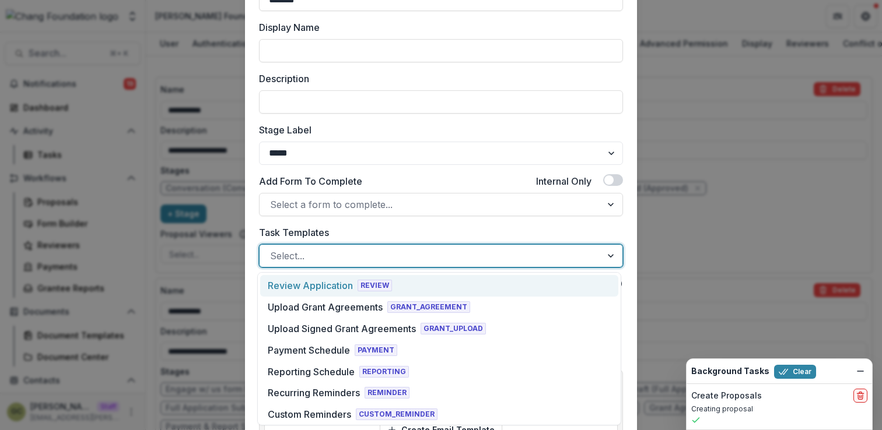
click at [301, 250] on div at bounding box center [430, 256] width 321 height 16
click at [300, 250] on div at bounding box center [430, 256] width 321 height 16
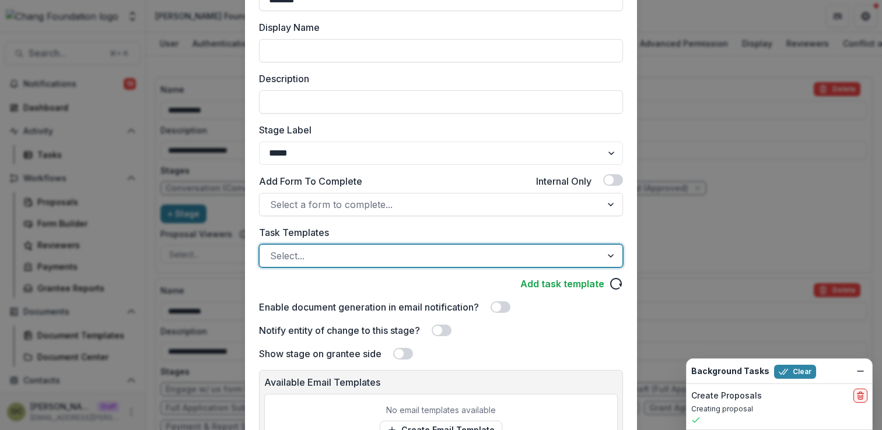
scroll to position [192, 0]
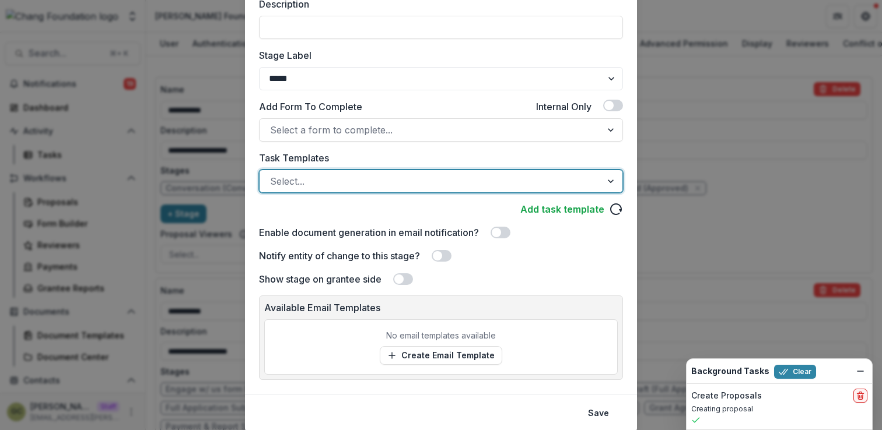
click at [299, 217] on div "Stage Name ******* Display Name Description Stage Label ******* ***** *********…" at bounding box center [441, 90] width 364 height 392
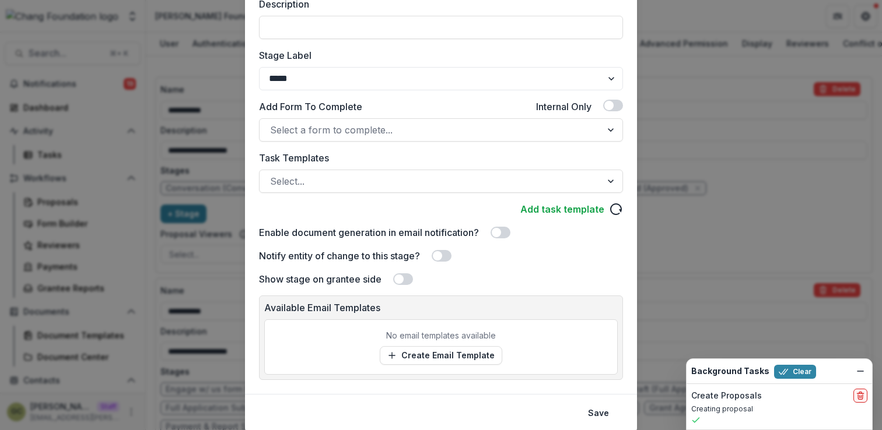
click at [722, 160] on div "Edit Stage Stage Name ******* Display Name Description Stage Label ******* ****…" at bounding box center [441, 215] width 882 height 430
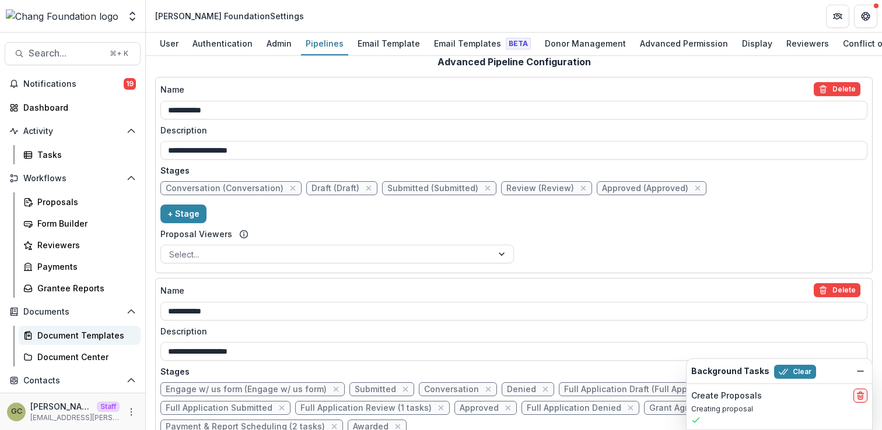
click at [74, 340] on div "Document Templates" at bounding box center [84, 335] width 94 height 12
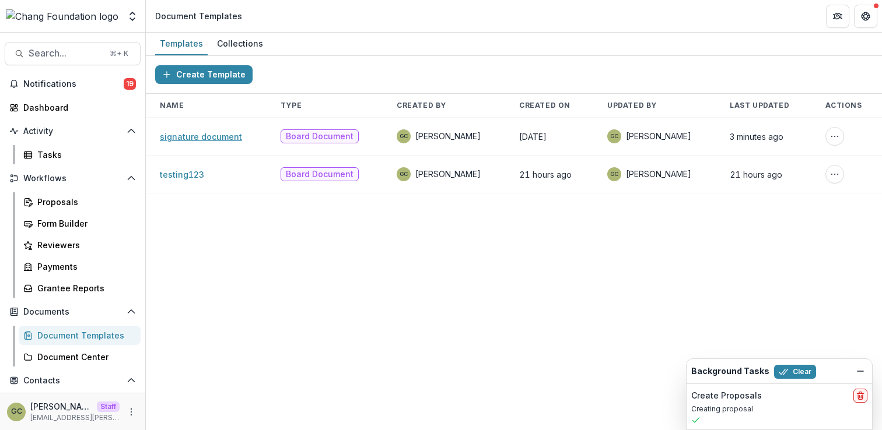
click at [220, 137] on link "signature document" at bounding box center [201, 137] width 82 height 10
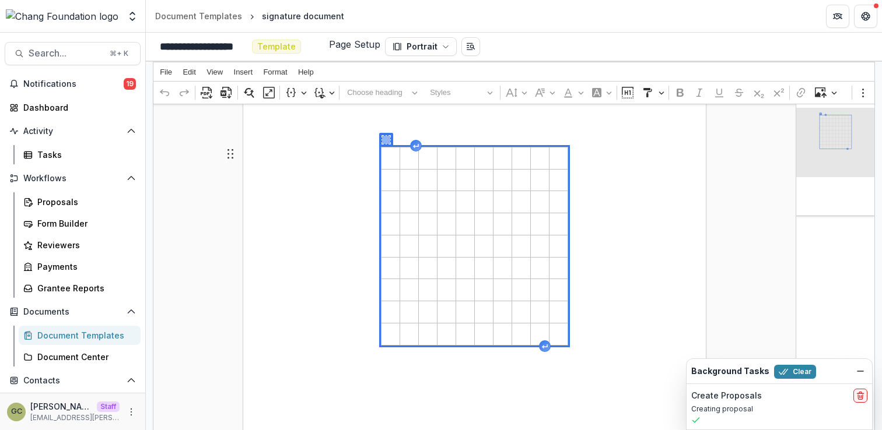
scroll to position [22, 0]
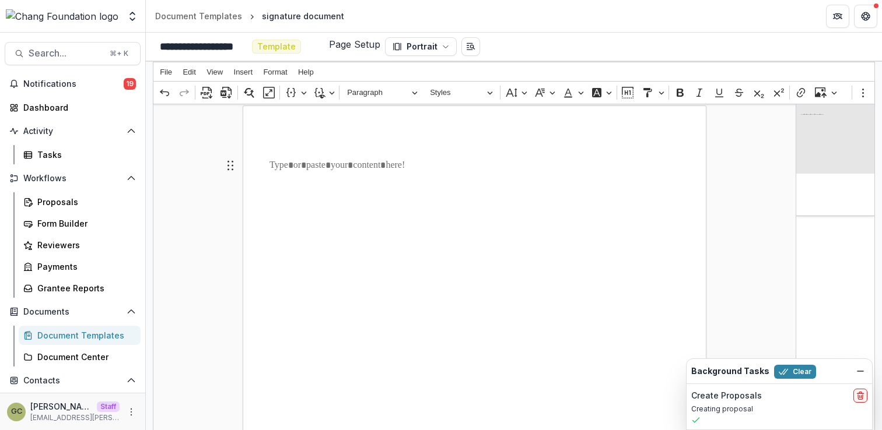
click at [419, 164] on p "Rich Text Editor. Editing area: main. Press ⌥0 for help." at bounding box center [474, 166] width 410 height 14
click at [270, 72] on span "Format" at bounding box center [275, 72] width 24 height 8
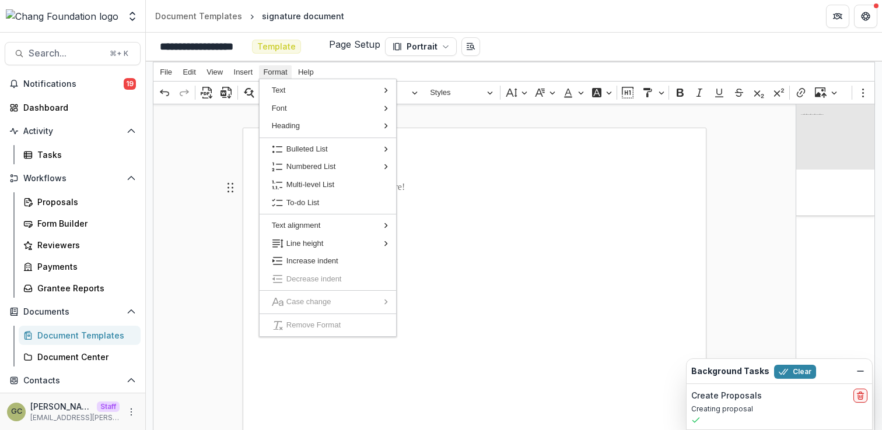
click at [270, 72] on span "Format" at bounding box center [275, 72] width 24 height 8
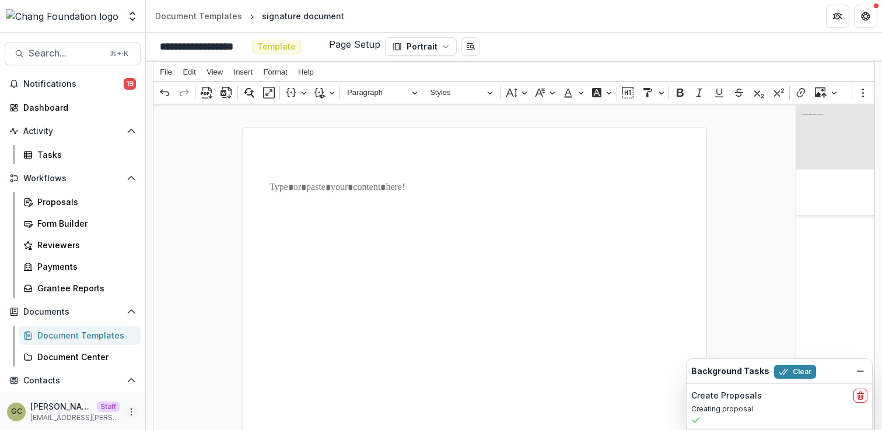
click at [129, 408] on icon "More" at bounding box center [131, 412] width 9 height 9
click at [130, 9] on button "Open entity switcher" at bounding box center [132, 16] width 16 height 23
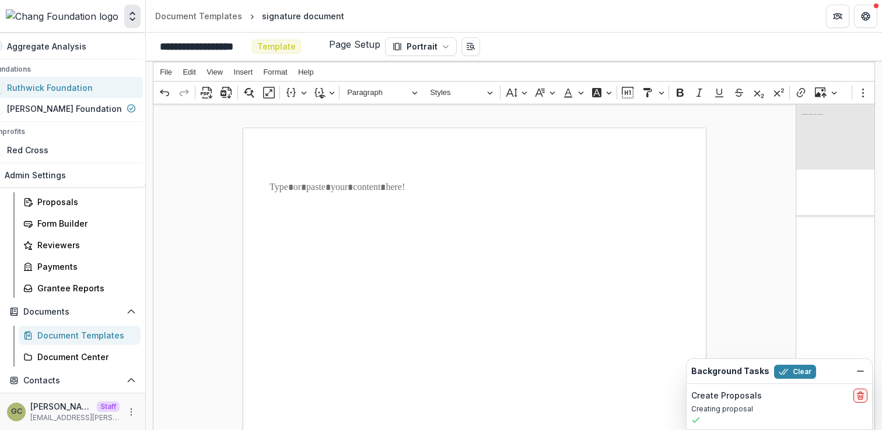
click at [93, 85] on div "Ruthwick Foundation" at bounding box center [50, 88] width 86 height 12
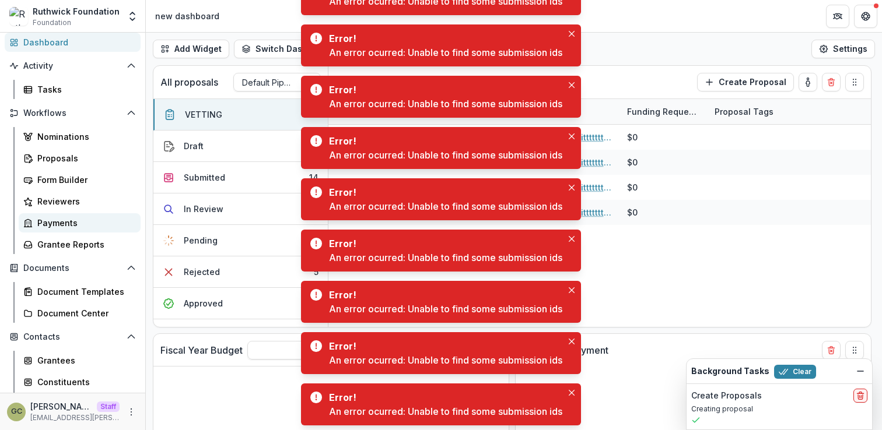
scroll to position [90, 0]
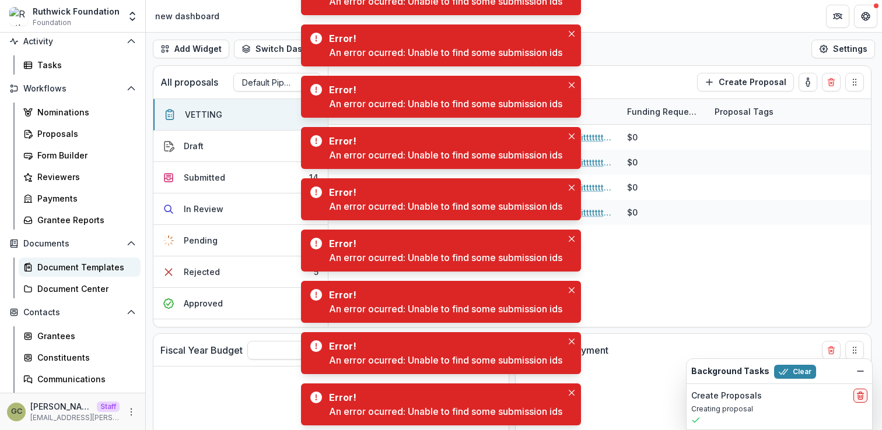
click at [87, 269] on div "Document Templates" at bounding box center [84, 267] width 94 height 12
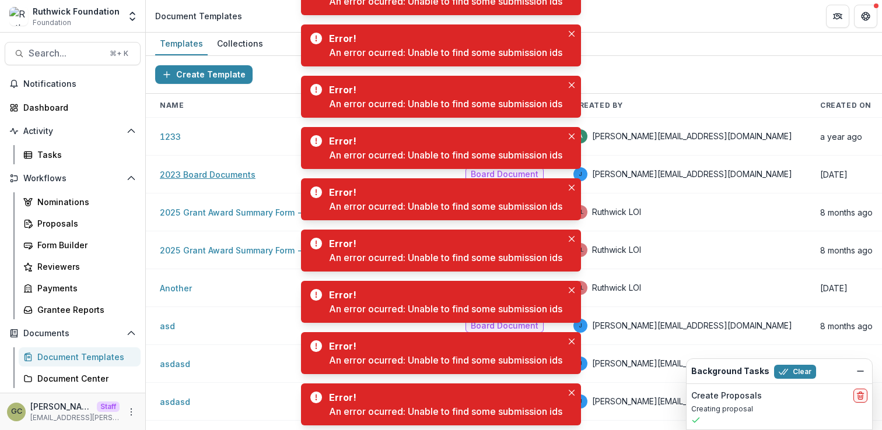
click at [225, 172] on link "2023 Board Documents" at bounding box center [208, 175] width 96 height 10
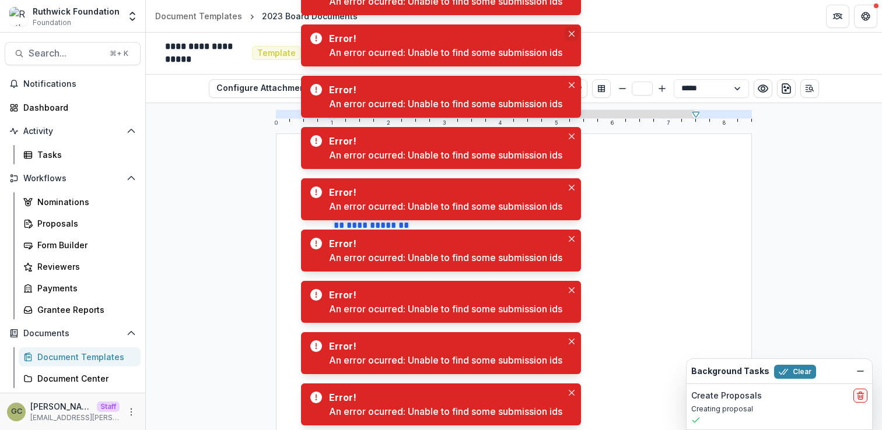
click at [573, 37] on button "Close" at bounding box center [571, 34] width 14 height 14
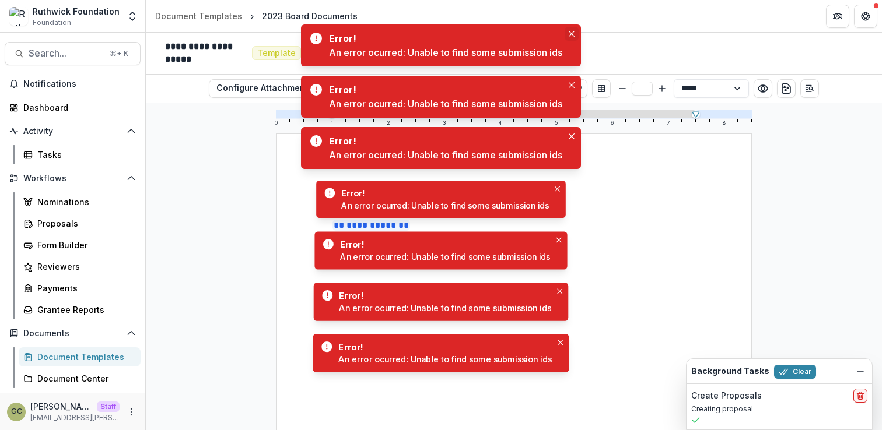
click at [574, 38] on button "Close" at bounding box center [571, 34] width 14 height 14
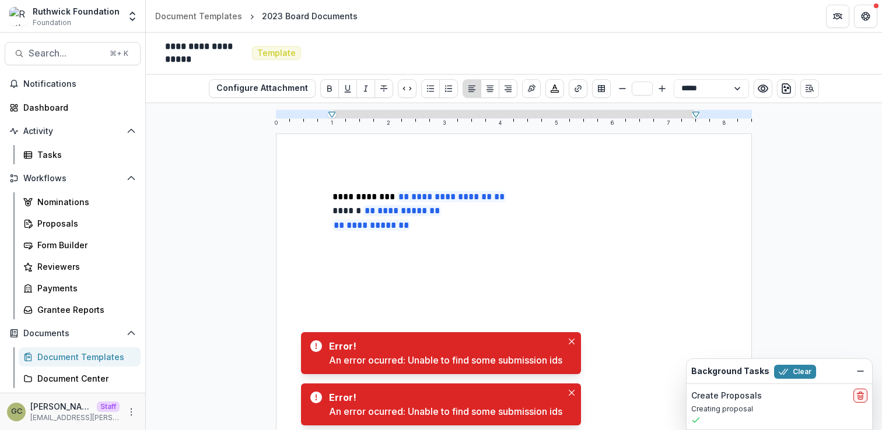
click at [514, 242] on p at bounding box center [513, 240] width 363 height 14
click at [455, 244] on p at bounding box center [513, 240] width 363 height 14
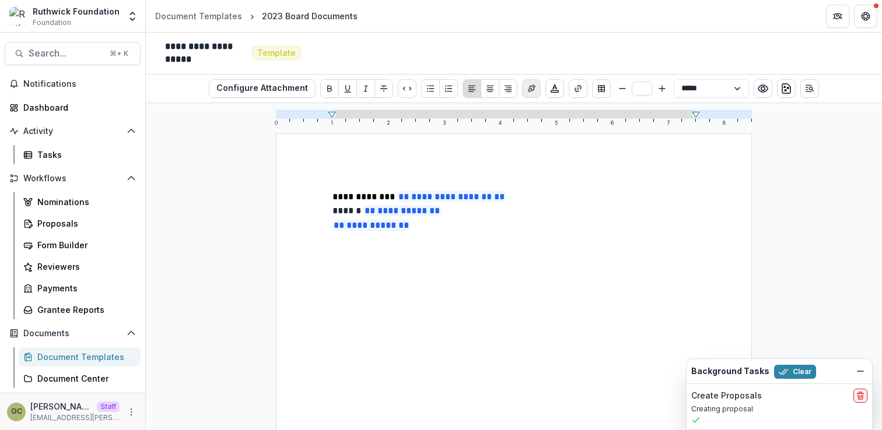
click at [528, 90] on icon "Insert Signature" at bounding box center [532, 88] width 8 height 8
click at [454, 269] on p at bounding box center [513, 273] width 363 height 14
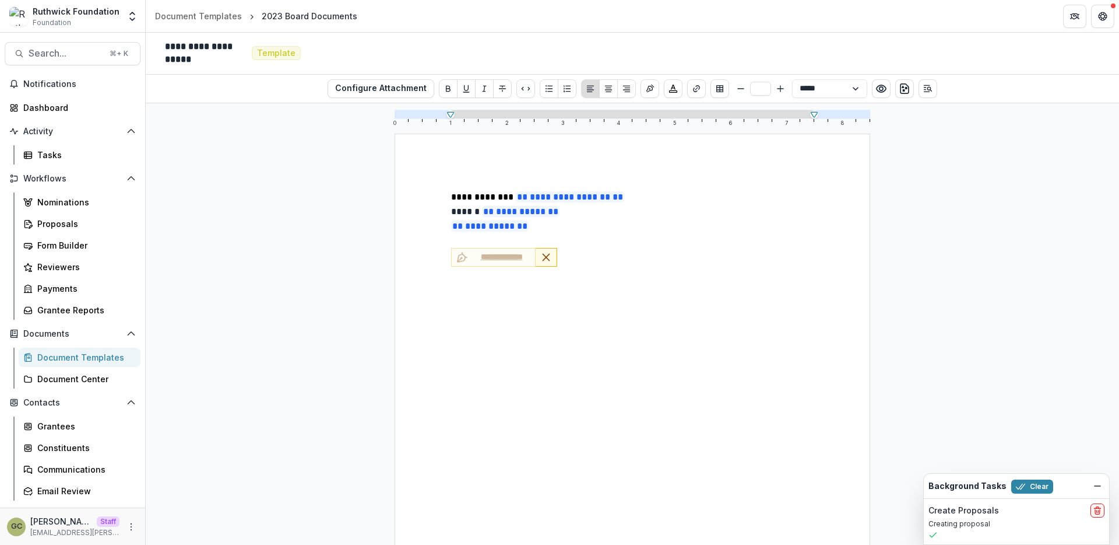
click at [264, 177] on div "**********" at bounding box center [633, 323] width 974 height 441
click at [264, 175] on div "**********" at bounding box center [633, 323] width 974 height 441
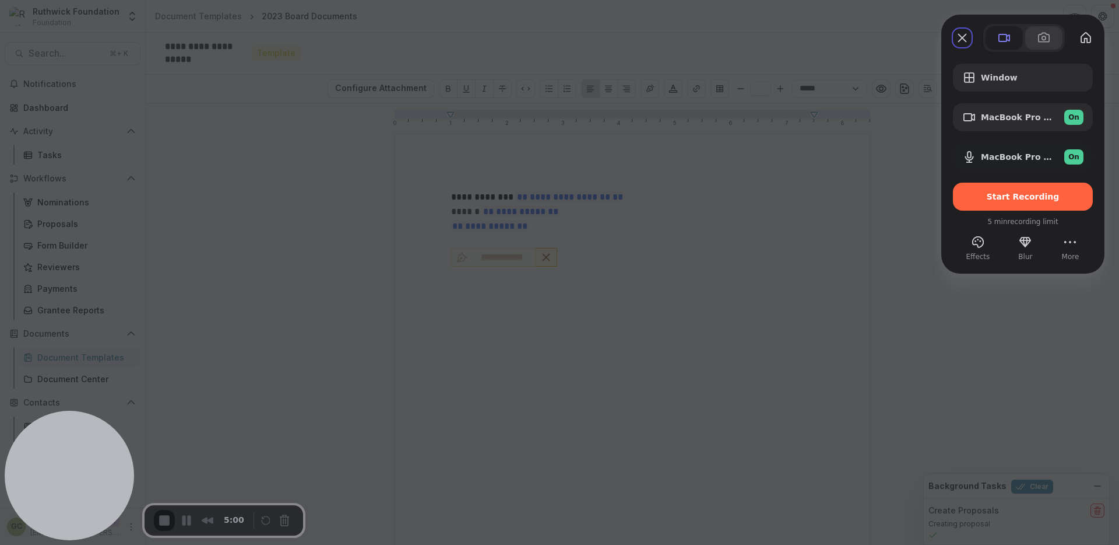
click at [881, 44] on span at bounding box center [1044, 38] width 14 height 14
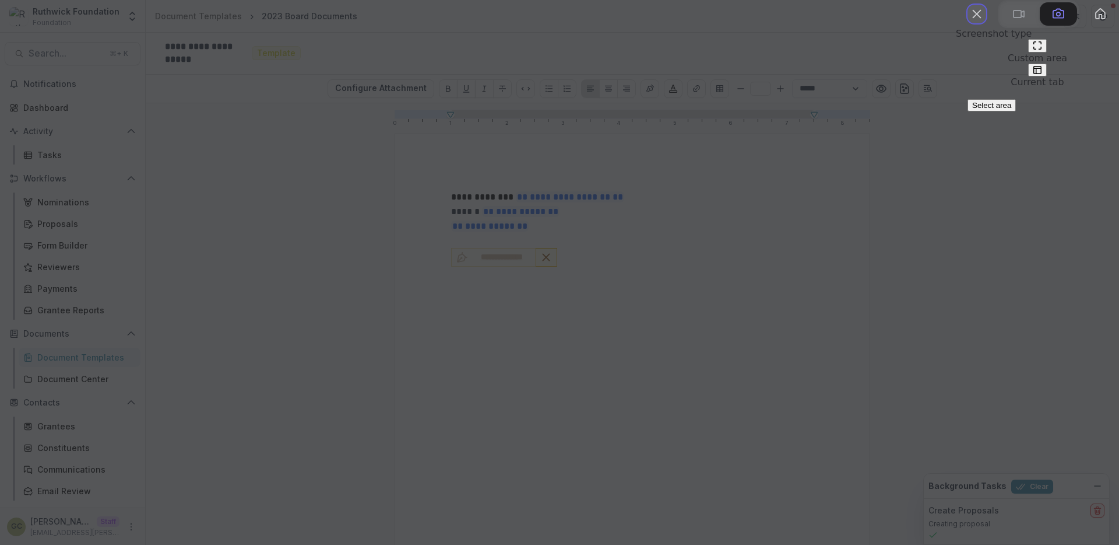
click at [881, 23] on button "Close" at bounding box center [977, 14] width 19 height 19
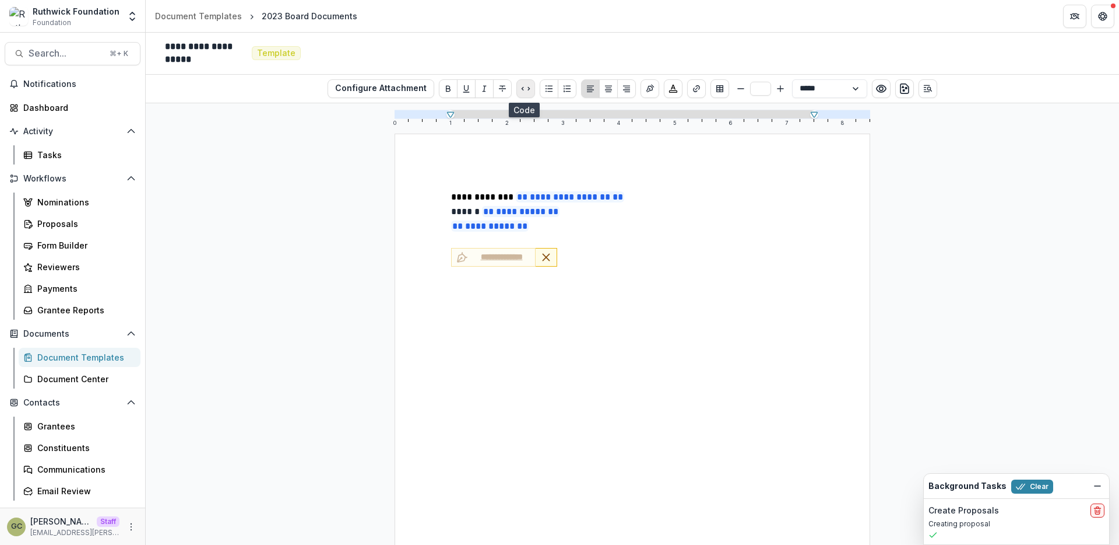
click at [528, 89] on icon "Code" at bounding box center [525, 88] width 9 height 9
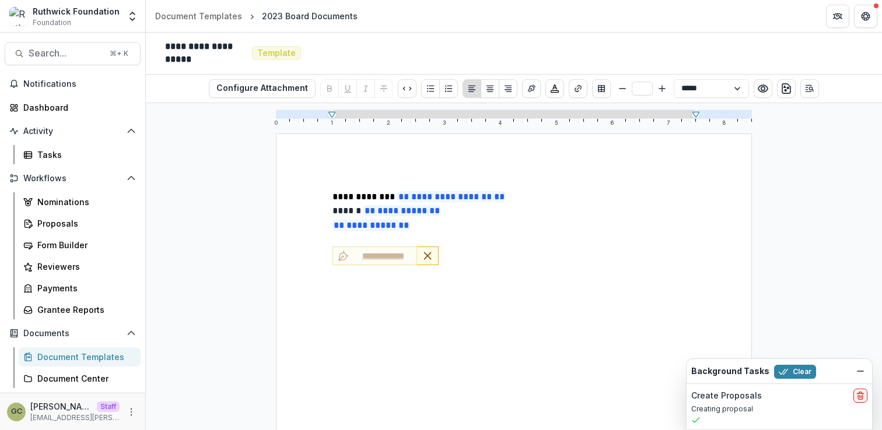
click at [555, 85] on icon "Choose font color" at bounding box center [554, 88] width 9 height 9
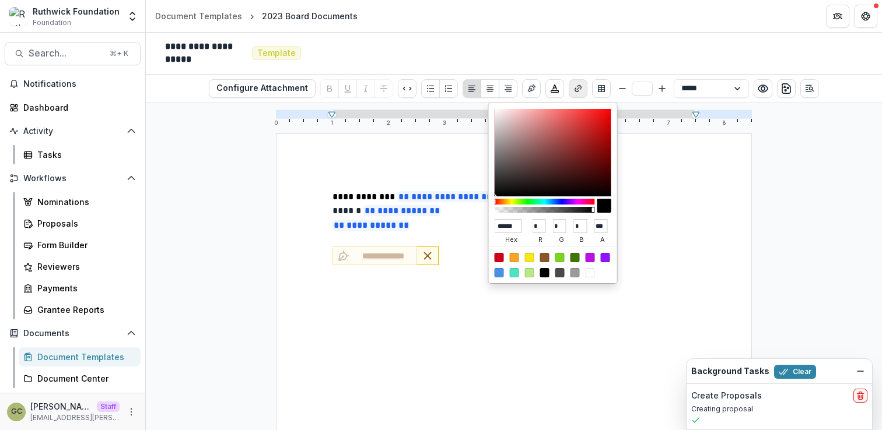
click at [575, 87] on icon "Create link" at bounding box center [577, 88] width 9 height 9
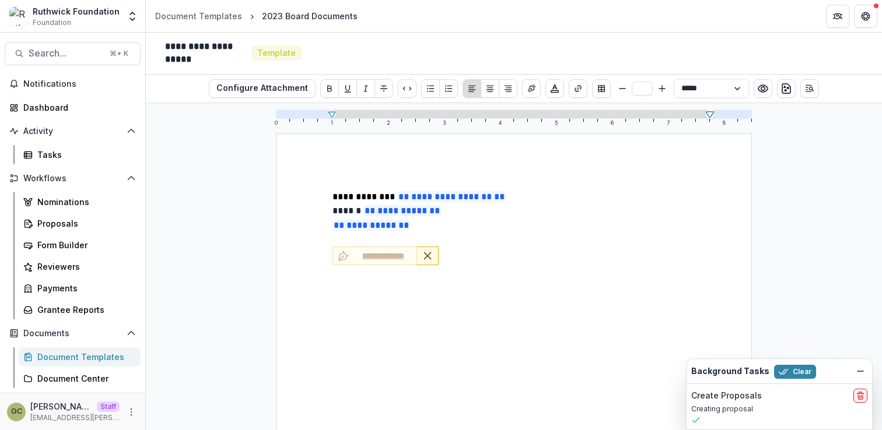
click at [715, 117] on icon at bounding box center [709, 113] width 10 height 10
click at [695, 118] on icon at bounding box center [695, 113] width 10 height 10
click at [766, 86] on icon "Preview preview-doc.pdf" at bounding box center [763, 89] width 12 height 12
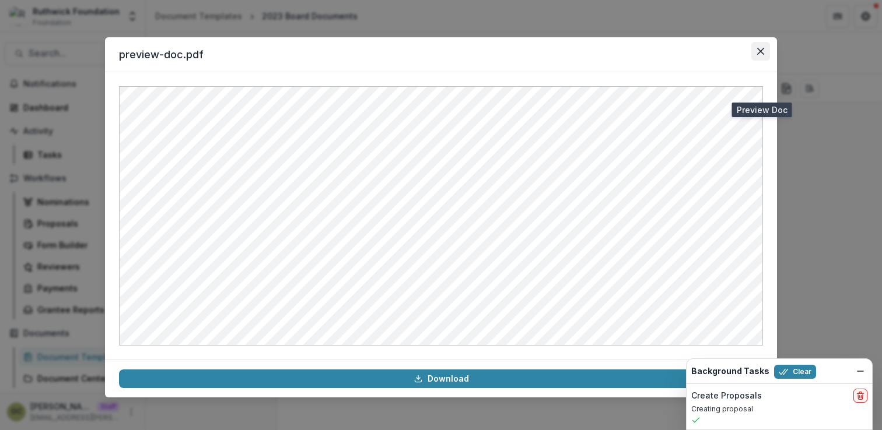
click at [761, 48] on icon "Close" at bounding box center [760, 51] width 7 height 7
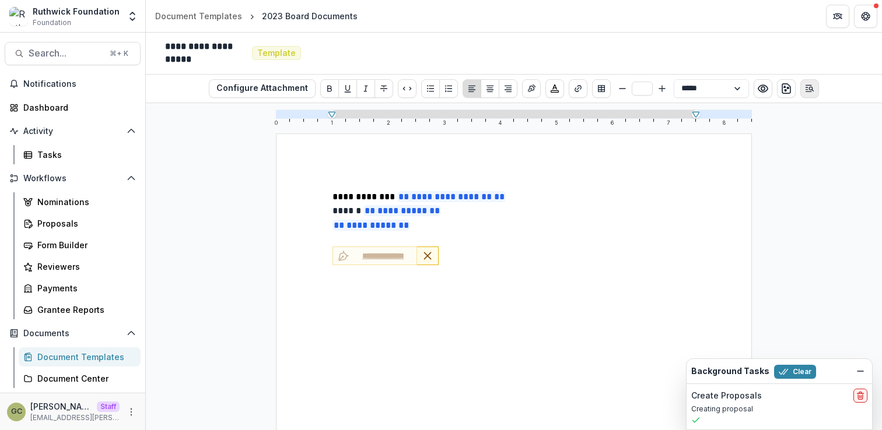
click at [805, 89] on icon "Open Editor Sidebar" at bounding box center [809, 88] width 9 height 9
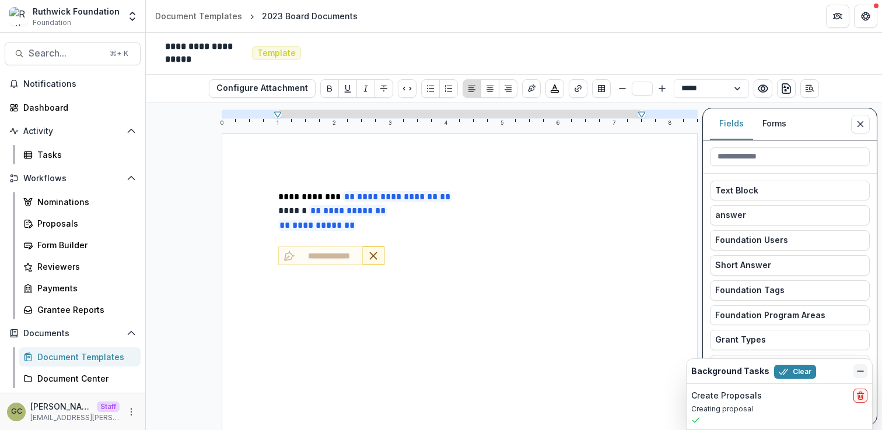
click at [856, 370] on icon "Dismiss" at bounding box center [859, 371] width 9 height 9
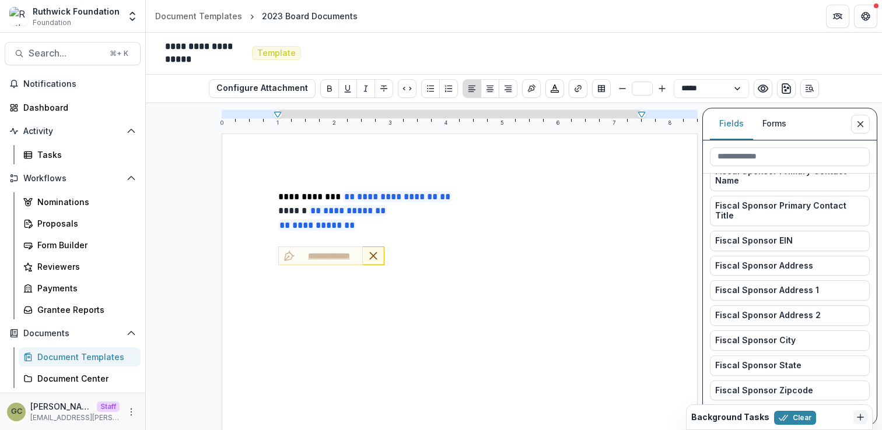
click at [297, 48] on span "Template" at bounding box center [276, 53] width 49 height 14
click at [280, 51] on span "Template" at bounding box center [276, 53] width 38 height 10
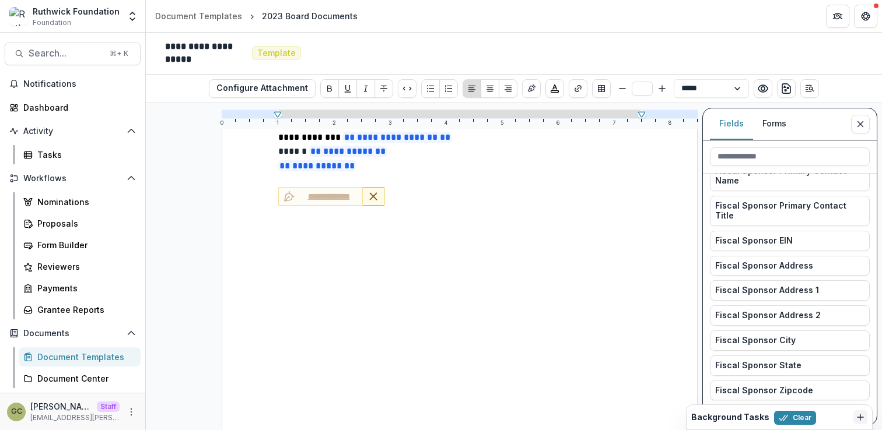
scroll to position [68, 0]
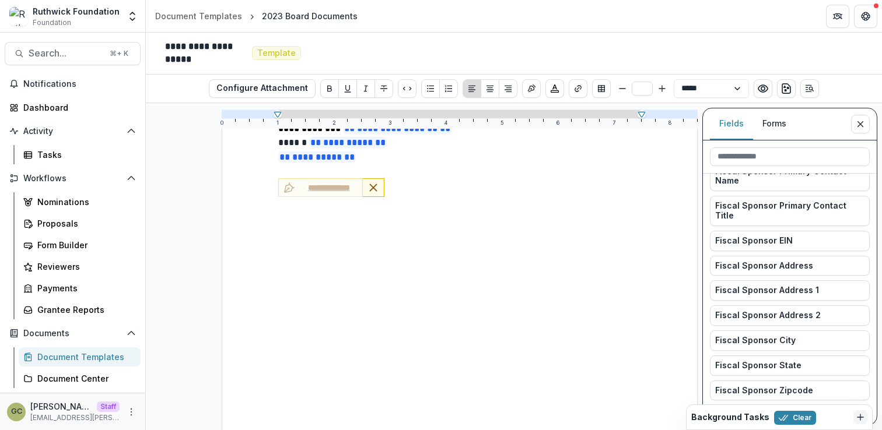
click at [872, 129] on div "Fields Forms" at bounding box center [790, 124] width 174 height 32
click at [862, 123] on icon "Close sidebar" at bounding box center [859, 124] width 9 height 9
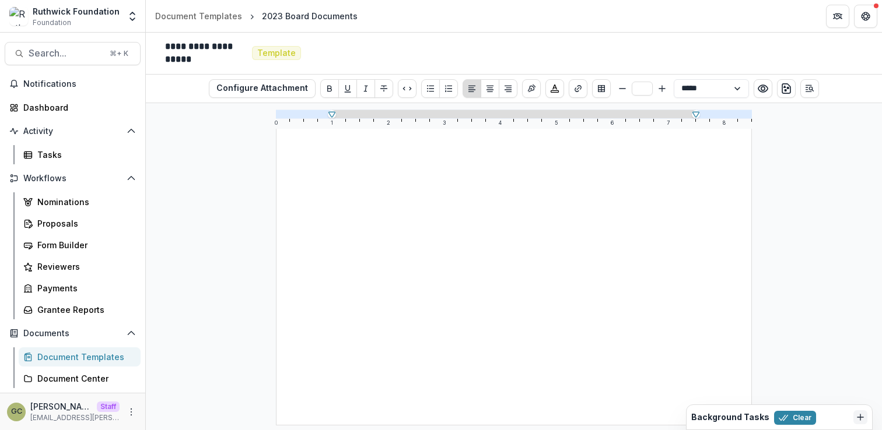
scroll to position [0, 0]
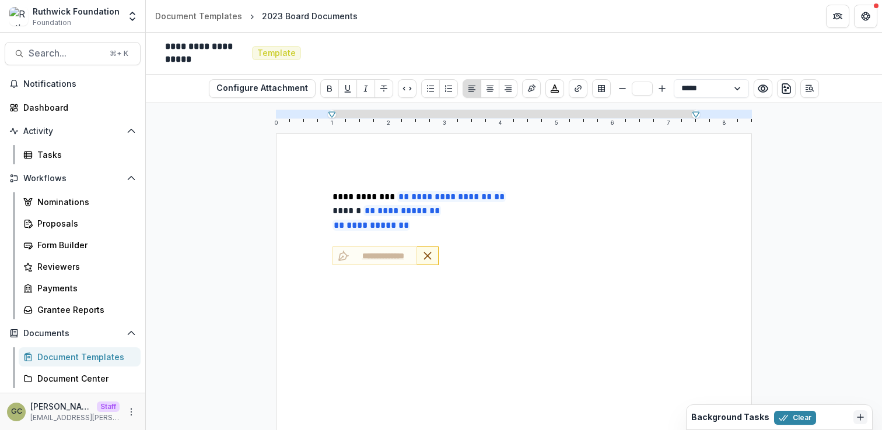
click at [76, 12] on div "Ruthwick Foundation" at bounding box center [76, 11] width 87 height 12
click at [132, 9] on button "Open entity switcher" at bounding box center [132, 16] width 16 height 23
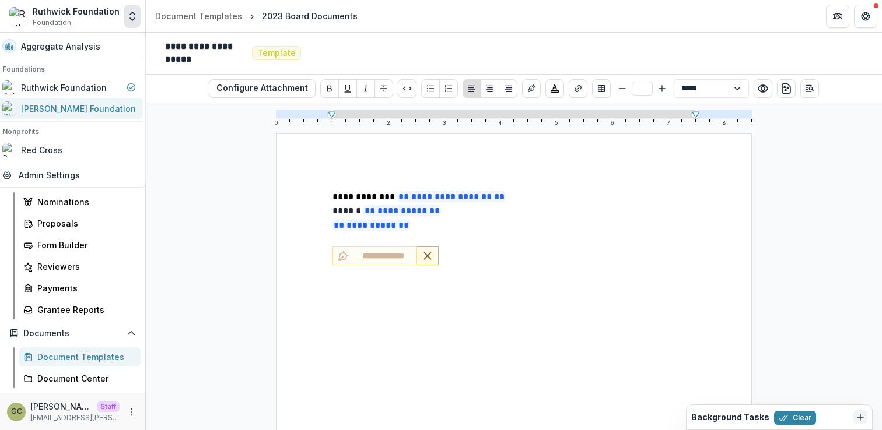
click at [96, 105] on div "Chang Foundation" at bounding box center [78, 109] width 115 height 12
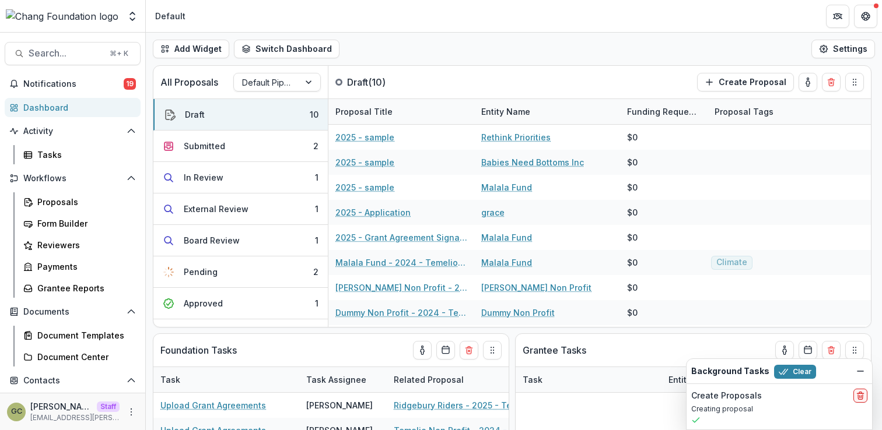
scroll to position [22, 0]
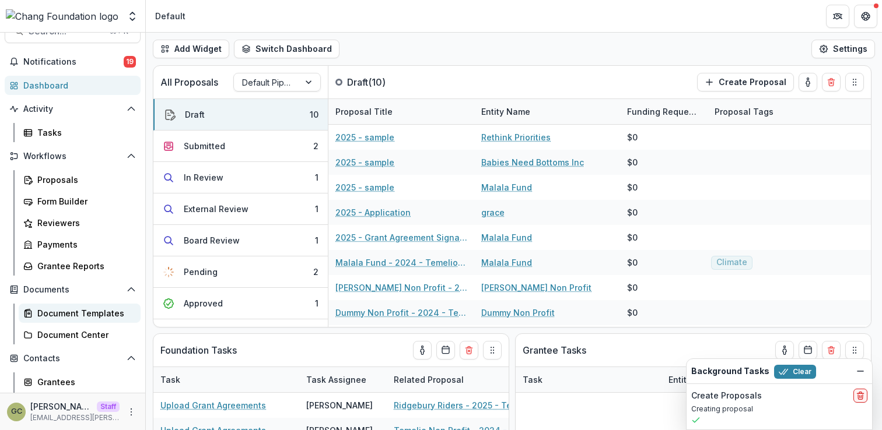
click at [90, 315] on div "Document Templates" at bounding box center [84, 313] width 94 height 12
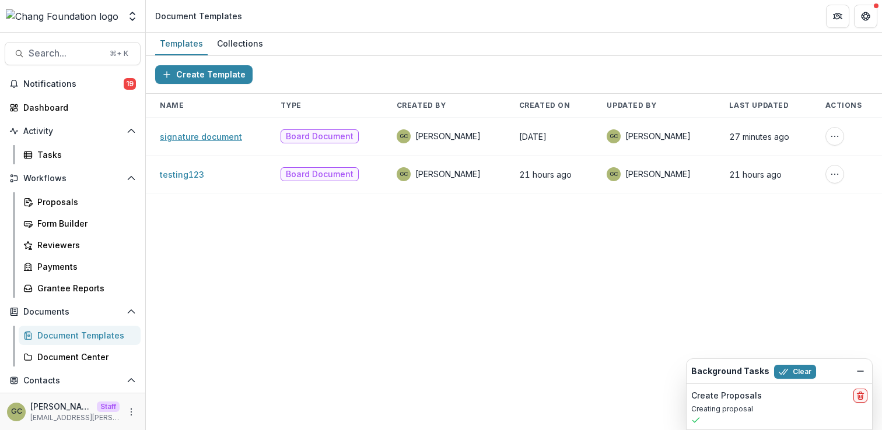
click at [216, 132] on link "signature document" at bounding box center [201, 137] width 82 height 10
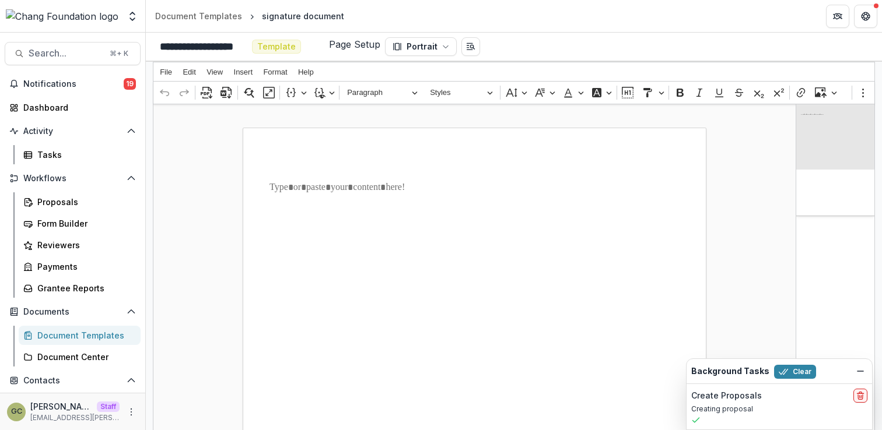
click at [352, 188] on p "Rich Text Editor. Editing area: main. Press ⌥0 for help." at bounding box center [474, 188] width 410 height 14
click at [167, 75] on span "File" at bounding box center [166, 72] width 12 height 8
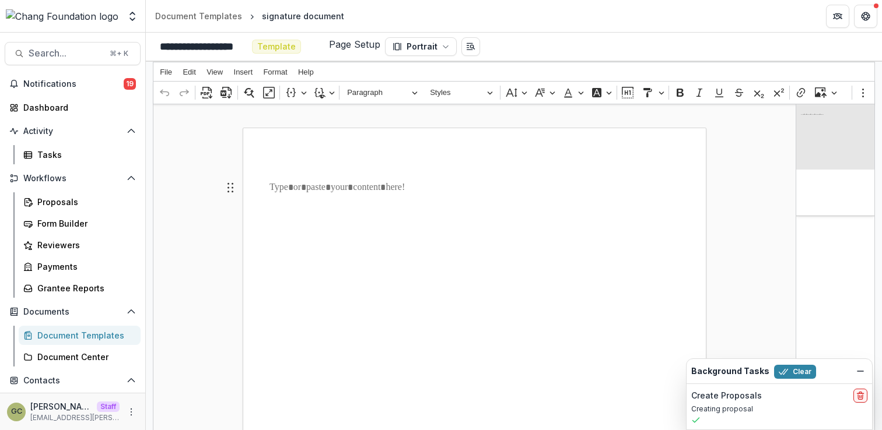
click at [824, 97] on icon "Editor toolbar" at bounding box center [823, 95] width 5 height 5
click at [834, 95] on icon "Editor toolbar" at bounding box center [834, 93] width 6 height 12
click at [823, 96] on icon "Editor toolbar" at bounding box center [823, 95] width 5 height 5
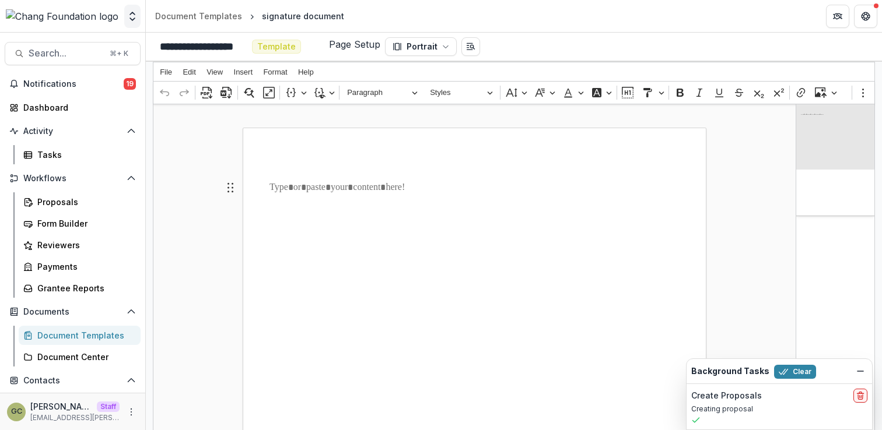
click at [128, 21] on icon "Open entity switcher" at bounding box center [133, 16] width 12 height 12
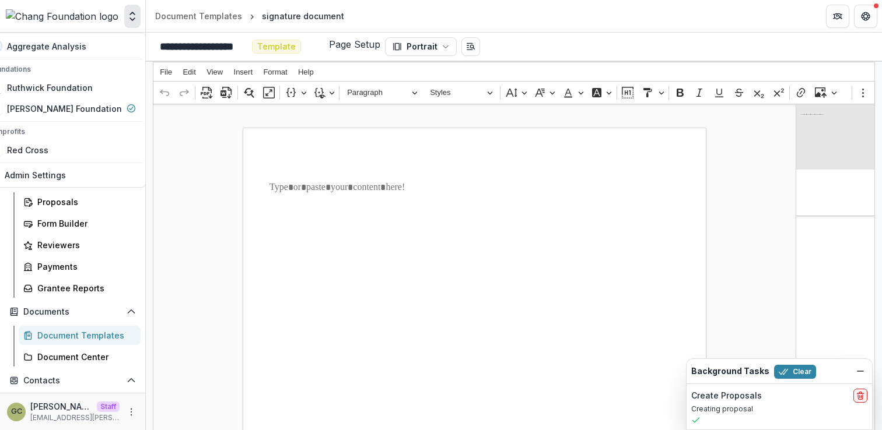
click at [128, 21] on icon "Open entity switcher" at bounding box center [133, 16] width 12 height 12
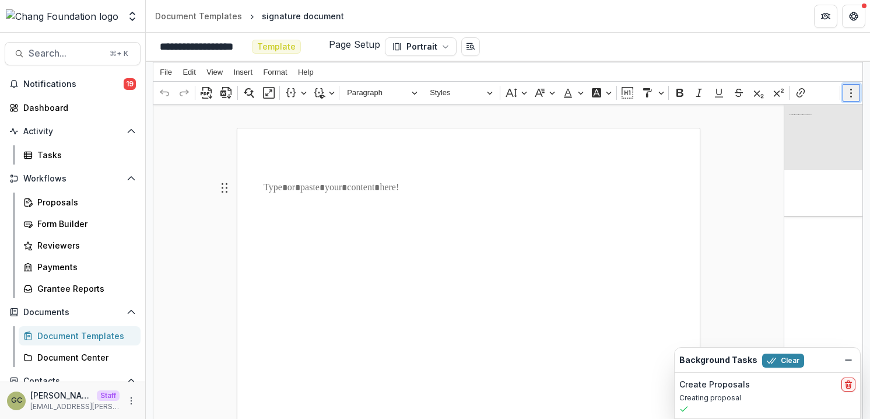
click at [848, 95] on icon "Editor toolbar" at bounding box center [851, 93] width 12 height 12
click at [845, 93] on icon "Editor toolbar" at bounding box center [851, 93] width 12 height 12
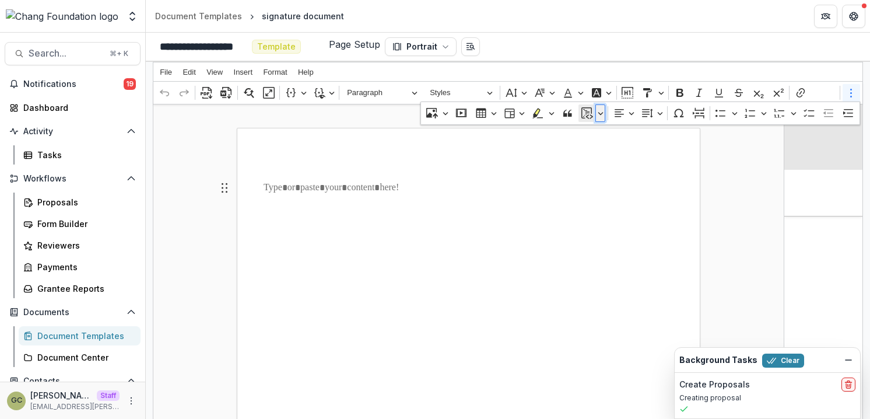
click at [598, 116] on icon "Dropdown toolbar" at bounding box center [601, 113] width 6 height 12
click at [461, 189] on p "Rich Text Editor. Editing area: main. Press ⌥0 for help." at bounding box center [469, 188] width 410 height 14
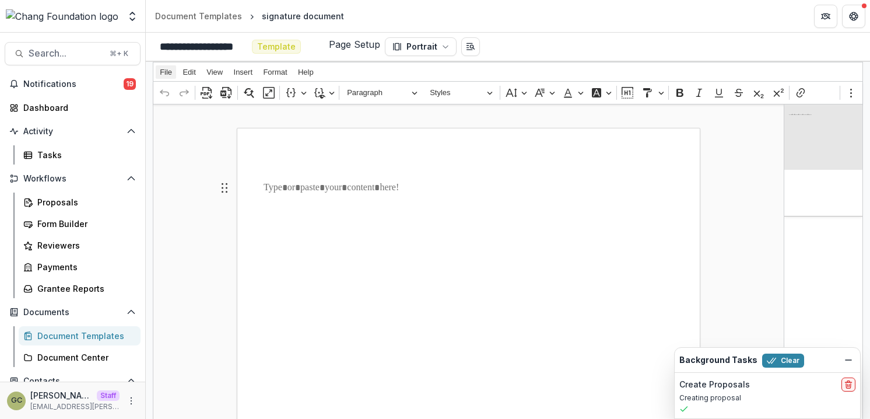
click at [157, 72] on button "File" at bounding box center [166, 71] width 20 height 13
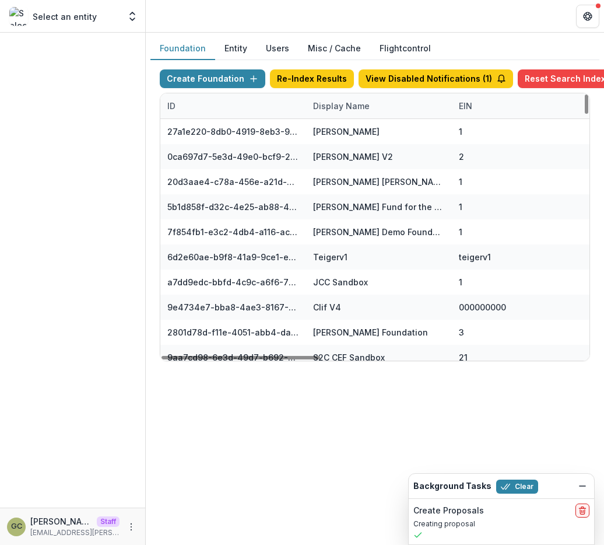
click at [87, 12] on p "Select an entity" at bounding box center [65, 16] width 64 height 12
click at [127, 17] on icon "Open entity switcher" at bounding box center [133, 16] width 12 height 12
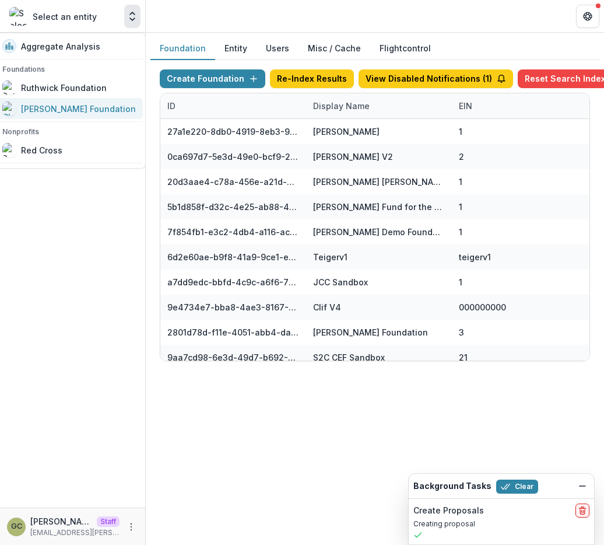
click at [86, 111] on div "[PERSON_NAME] Foundation" at bounding box center [78, 109] width 115 height 12
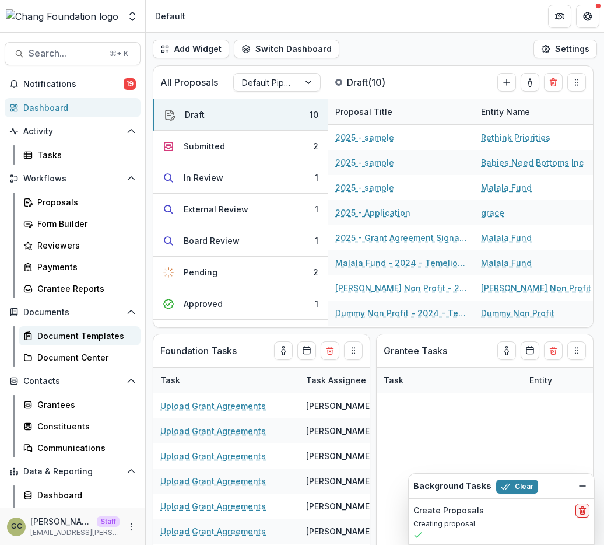
click at [71, 336] on div "Document Templates" at bounding box center [84, 335] width 94 height 12
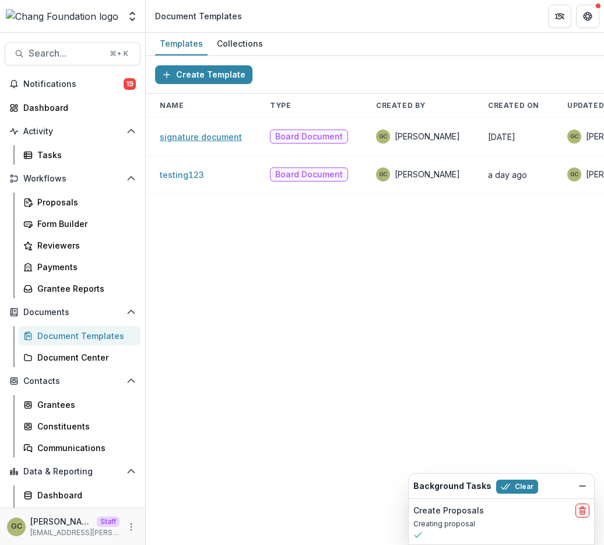
click at [220, 138] on link "signature document" at bounding box center [201, 137] width 82 height 10
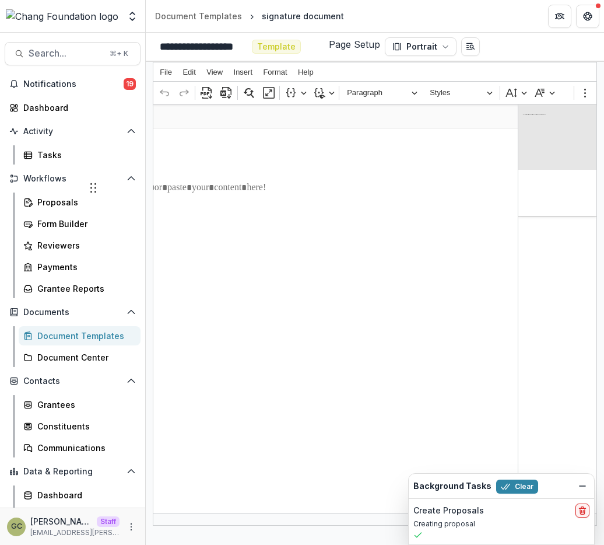
click at [265, 157] on div "Rich Text Editor. Editing area: main. Press ⌥0 for help." at bounding box center [336, 455] width 464 height 655
click at [209, 93] on icon "Editor toolbar" at bounding box center [207, 93] width 12 height 12
click at [213, 114] on span "Exporting PDF document" at bounding box center [206, 111] width 76 height 8
click at [289, 93] on icon "Editor toolbar" at bounding box center [291, 93] width 12 height 12
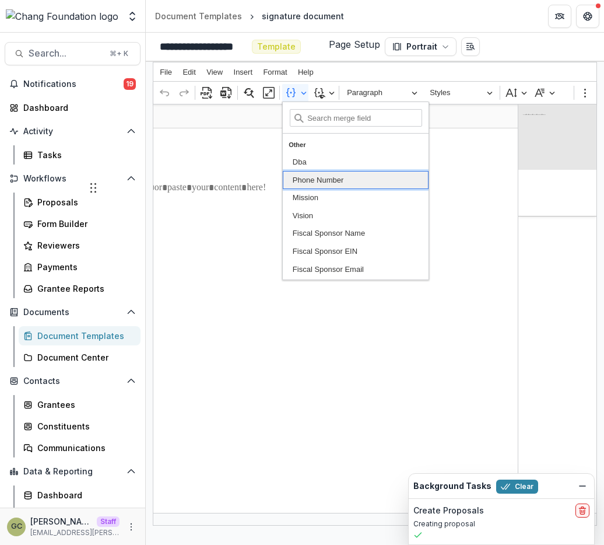
click at [302, 180] on span "Phone Number" at bounding box center [318, 180] width 51 height 14
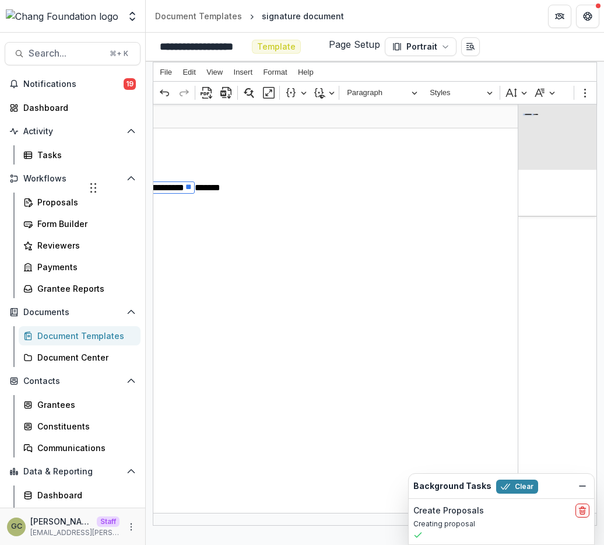
scroll to position [32, 0]
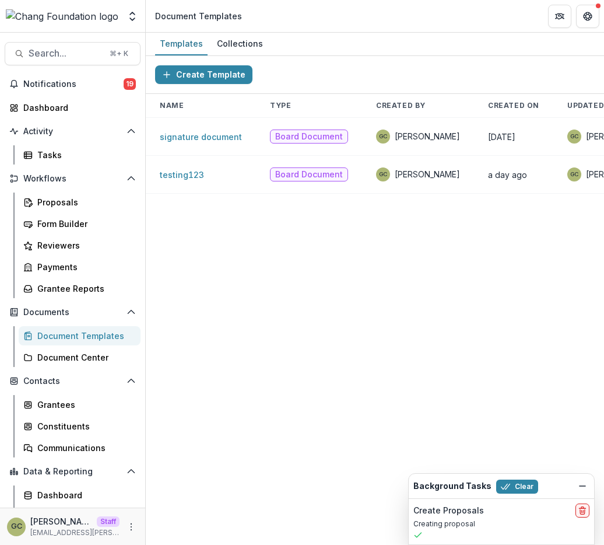
scroll to position [0, 171]
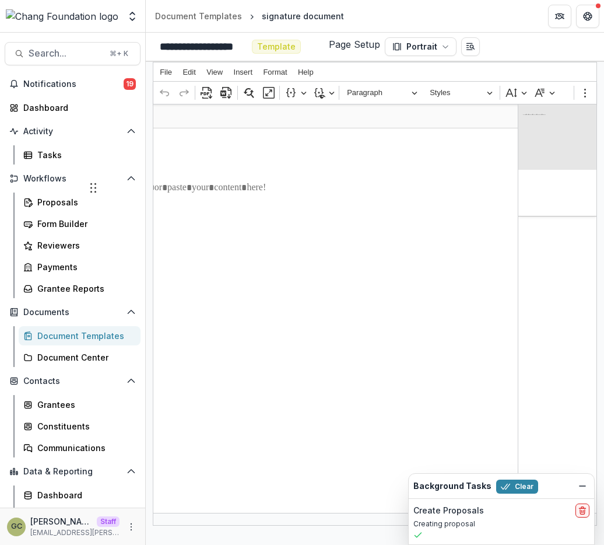
click at [271, 189] on p "Rich Text Editor. Editing area: main. Press ⌥0 for help." at bounding box center [336, 188] width 410 height 14
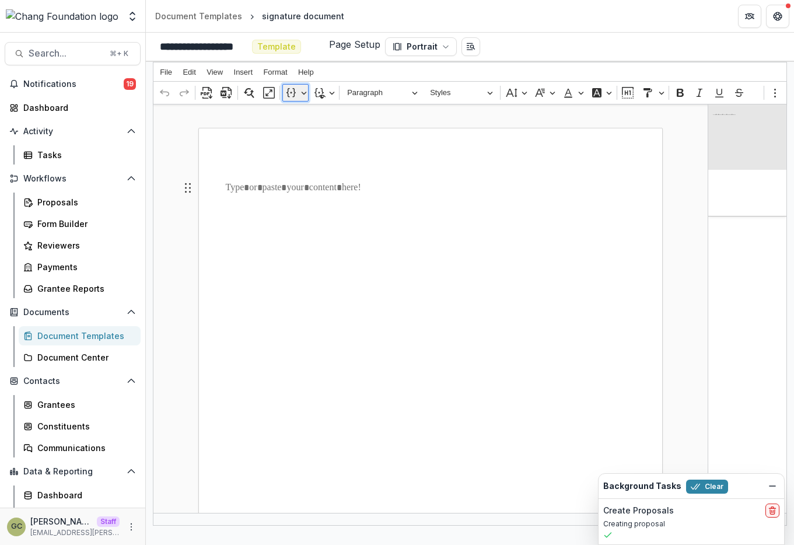
click at [301, 89] on button "Insert merge field" at bounding box center [295, 92] width 26 height 17
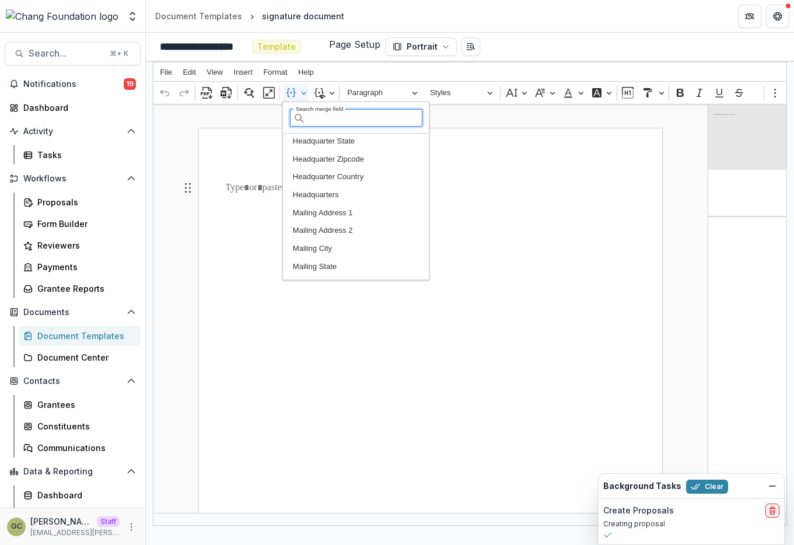
scroll to position [494, 0]
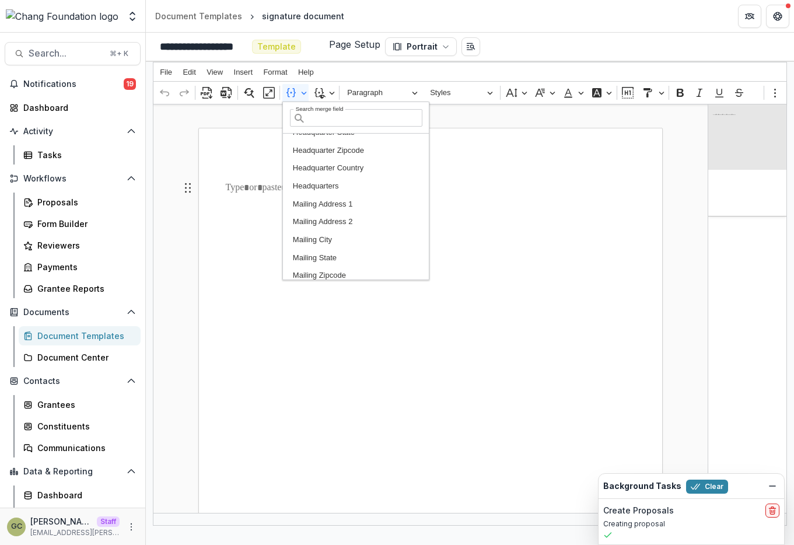
click at [315, 332] on div "Rich Text Editor. Editing area: main. Press ⌥0 for help." at bounding box center [430, 455] width 464 height 655
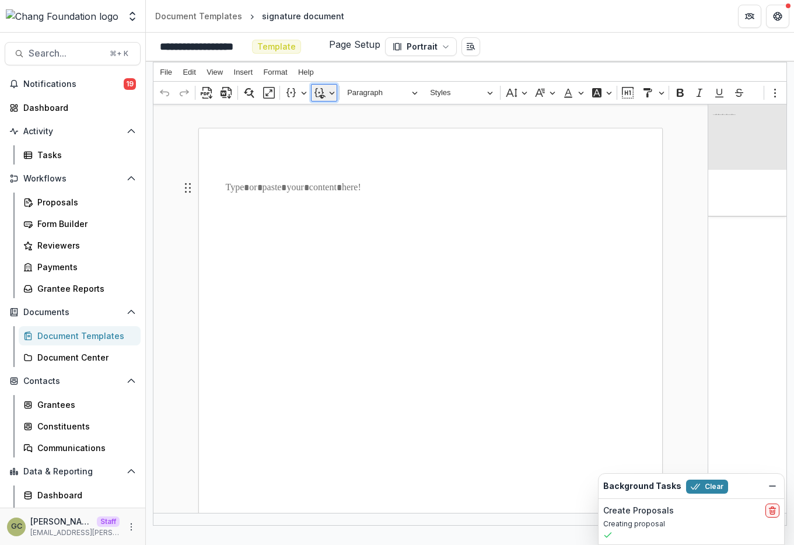
click at [332, 89] on button "Merge fields preview" at bounding box center [324, 92] width 26 height 17
click at [332, 90] on button "Merge fields preview" at bounding box center [324, 92] width 26 height 17
click at [304, 93] on button "Insert merge field" at bounding box center [295, 92] width 26 height 17
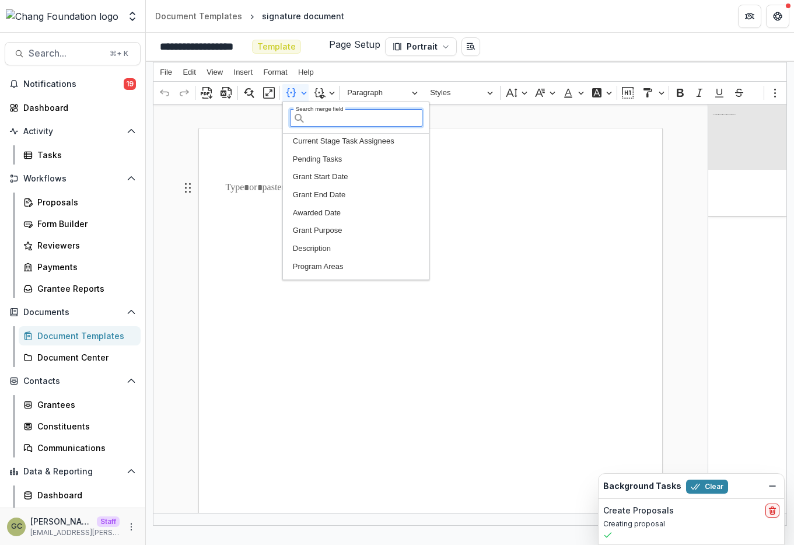
scroll to position [1203, 0]
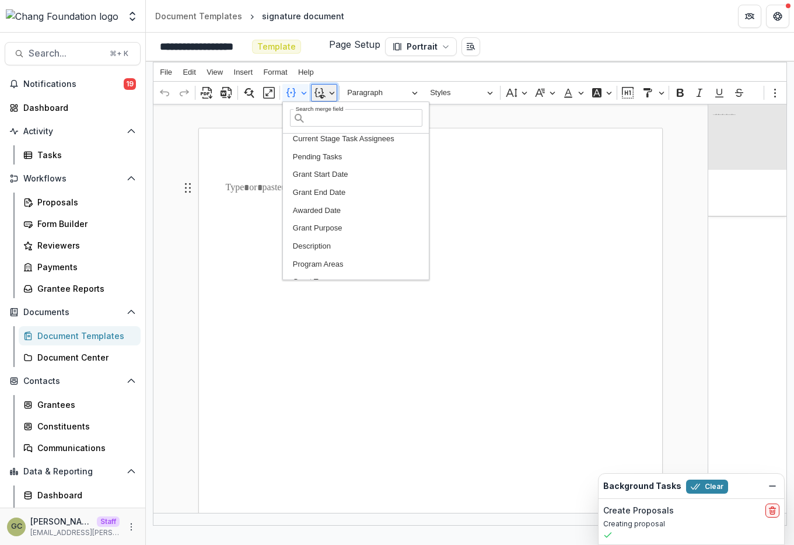
click at [328, 90] on button "Merge fields preview" at bounding box center [324, 92] width 26 height 17
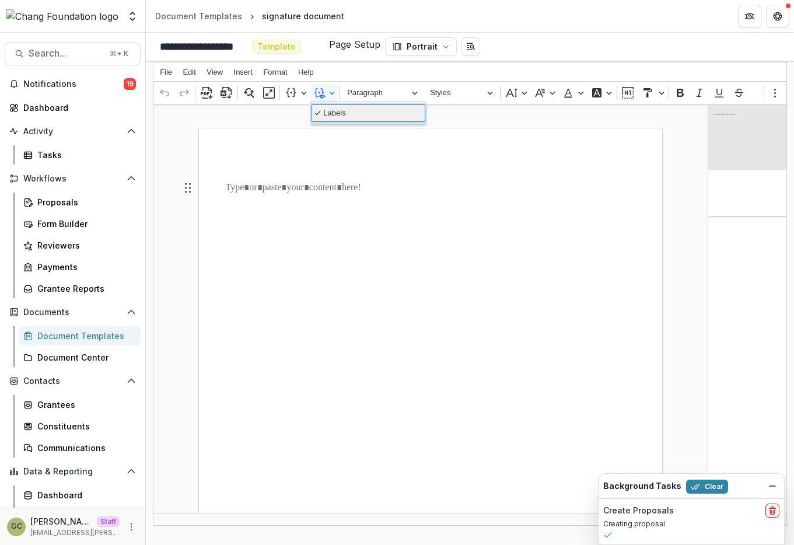
click at [329, 110] on span "Labels" at bounding box center [334, 113] width 22 height 14
click at [309, 196] on div "Rich Text Editor. Editing area: main. Press ⌥0 for help." at bounding box center [430, 455] width 464 height 655
click at [301, 87] on button "Insert merge field" at bounding box center [295, 92] width 26 height 17
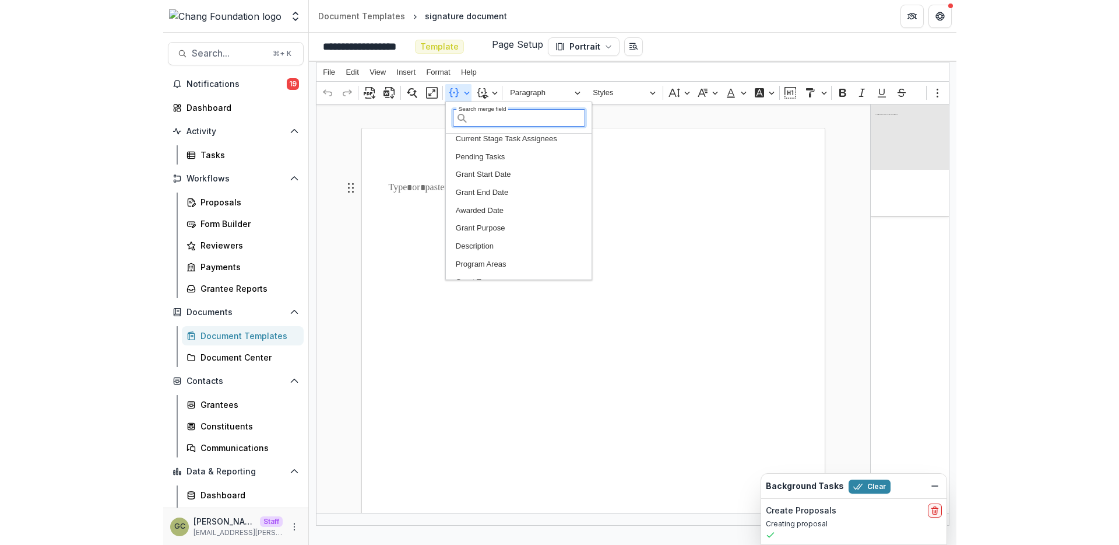
scroll to position [0, 0]
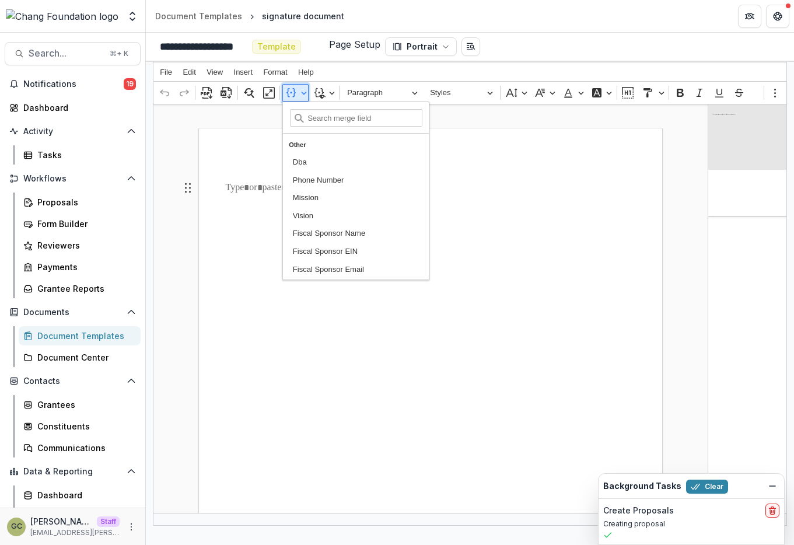
click at [301, 87] on button "Insert merge field" at bounding box center [295, 92] width 26 height 17
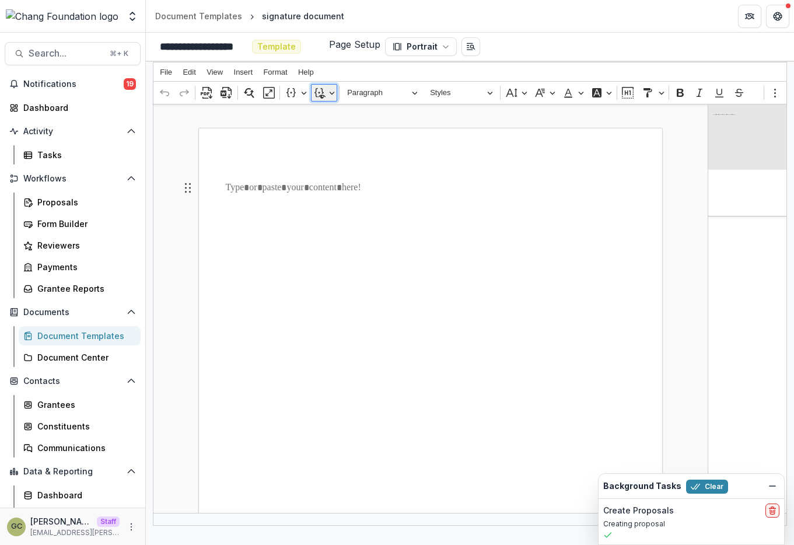
click at [330, 92] on button "Merge fields preview" at bounding box center [324, 92] width 26 height 17
click at [336, 109] on span "Labels" at bounding box center [334, 113] width 22 height 14
click at [375, 128] on div "Rich Text Editor. Editing area: main. Press ⌥0 for help." at bounding box center [430, 455] width 464 height 655
click at [412, 97] on button "Paragraph" at bounding box center [382, 93] width 80 height 18
click at [278, 217] on div "Rich Text Editor. Editing area: main. Press ⌥0 for help." at bounding box center [430, 455] width 464 height 655
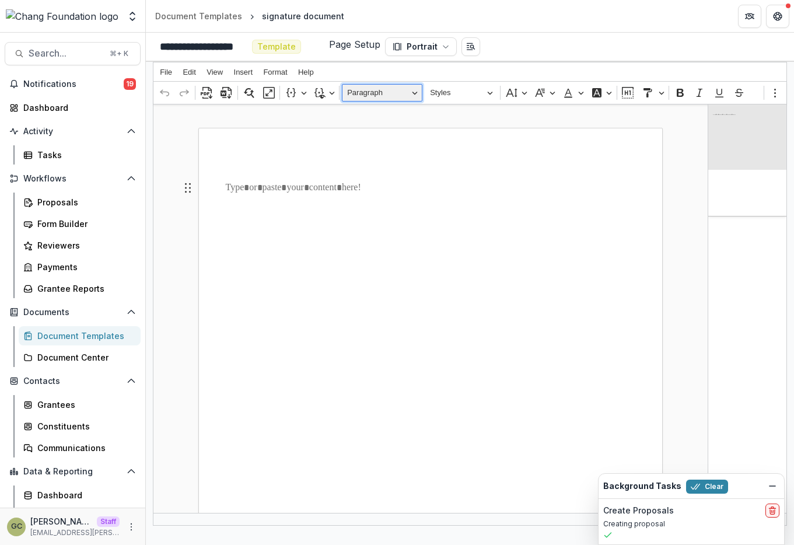
click at [411, 94] on button "Paragraph" at bounding box center [382, 93] width 80 height 18
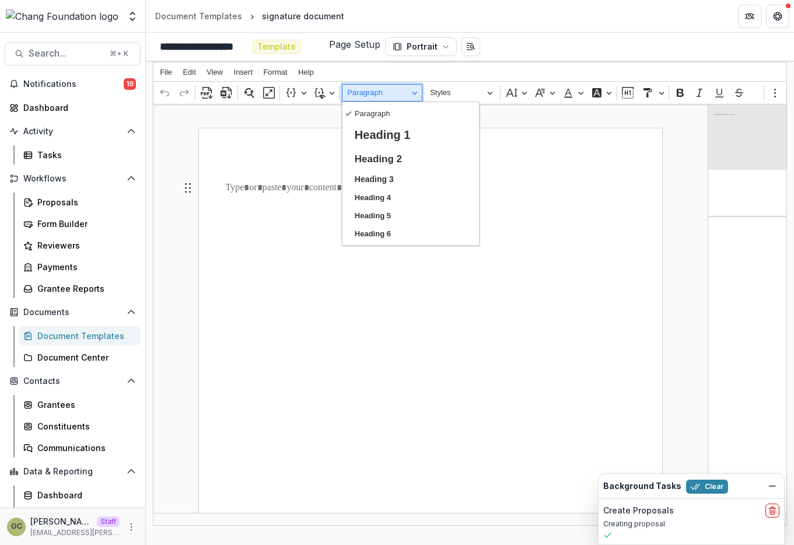
click at [410, 93] on button "Paragraph" at bounding box center [382, 93] width 80 height 18
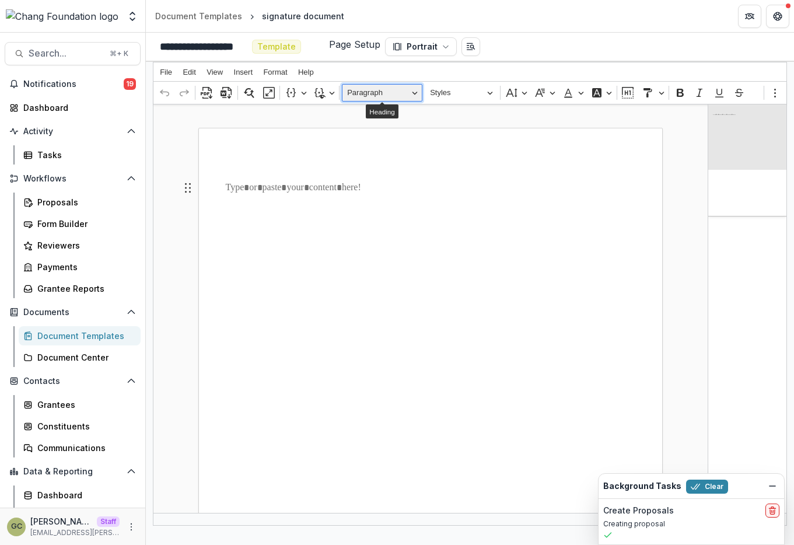
click at [416, 94] on button "Paragraph" at bounding box center [382, 93] width 80 height 18
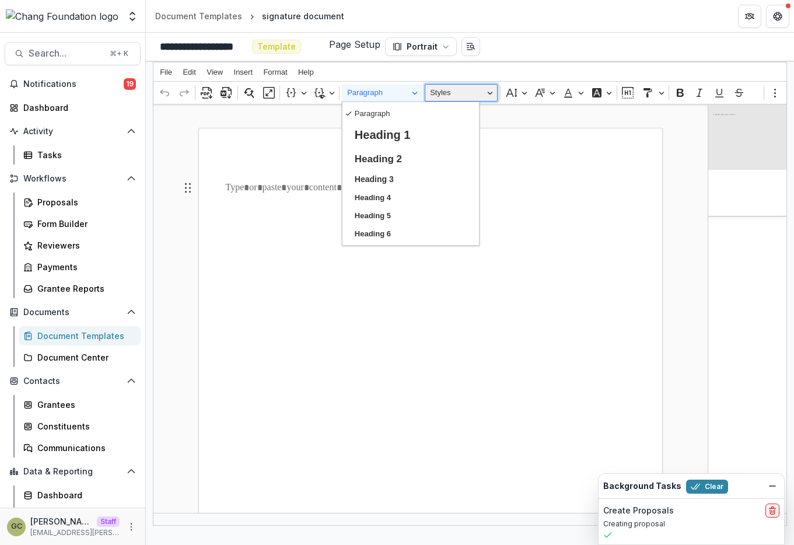
click at [473, 89] on span "Styles" at bounding box center [456, 93] width 53 height 14
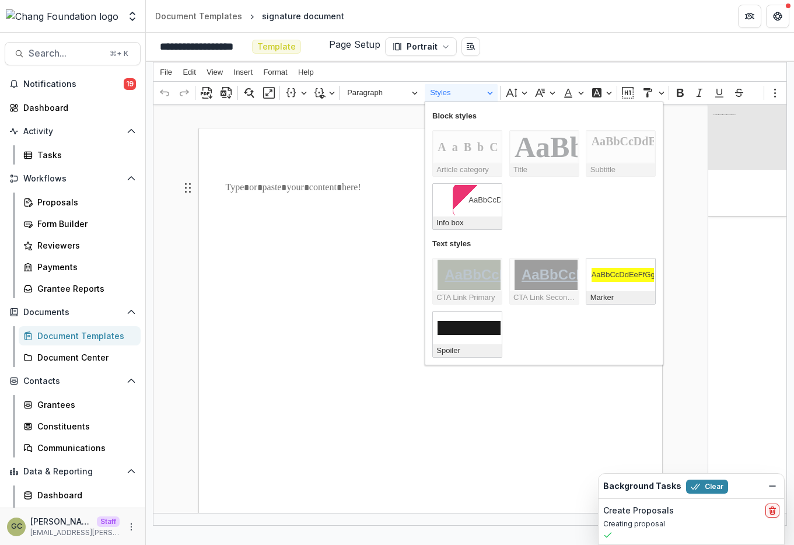
click at [505, 82] on div "Undo Redo Export to PDF Export to Word Find and replace Enter fullscreen mode I…" at bounding box center [459, 93] width 606 height 22
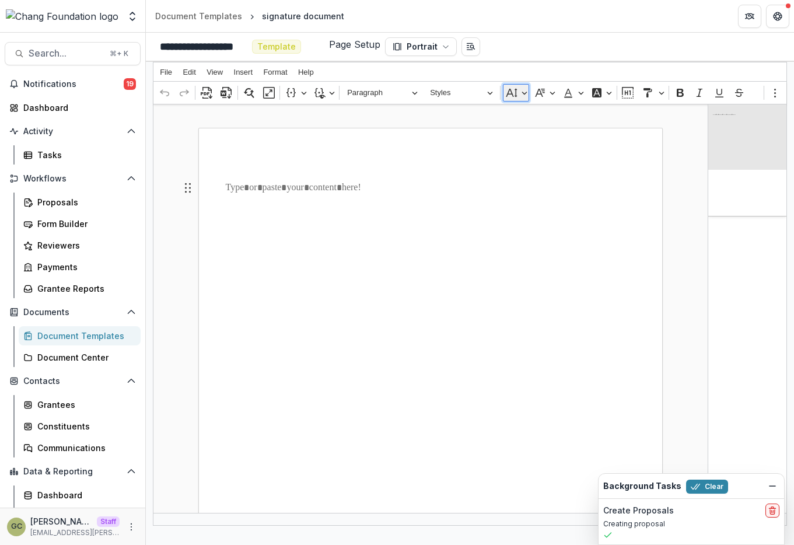
click at [524, 90] on button "Font Size" at bounding box center [516, 92] width 26 height 17
click at [550, 93] on button "Font Family" at bounding box center [544, 92] width 26 height 17
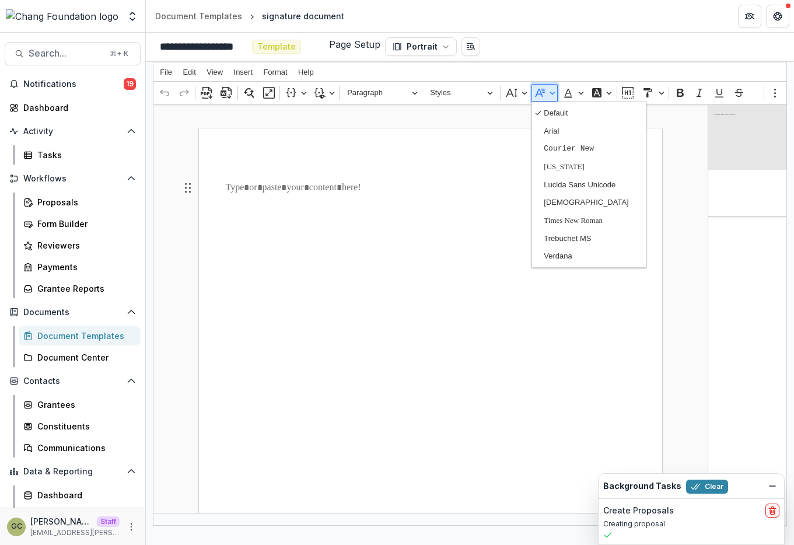
click at [550, 93] on button "Font Family" at bounding box center [544, 92] width 26 height 17
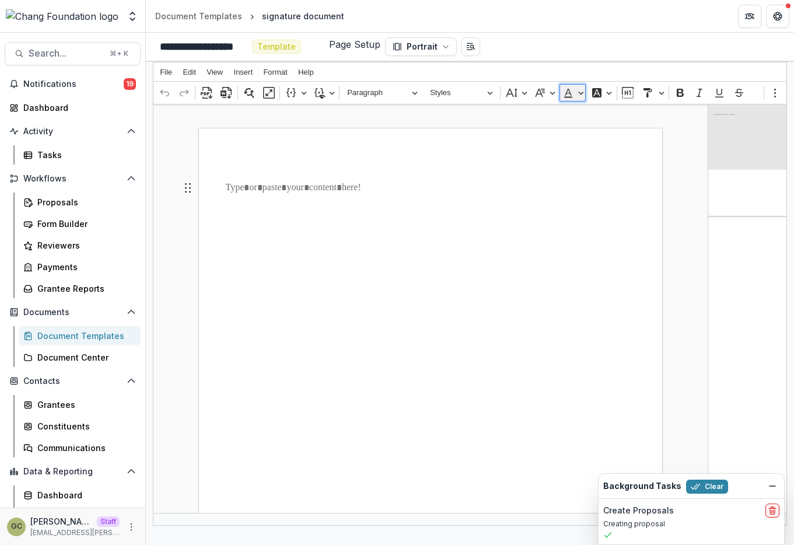
click at [578, 93] on button "Font Color" at bounding box center [572, 92] width 26 height 17
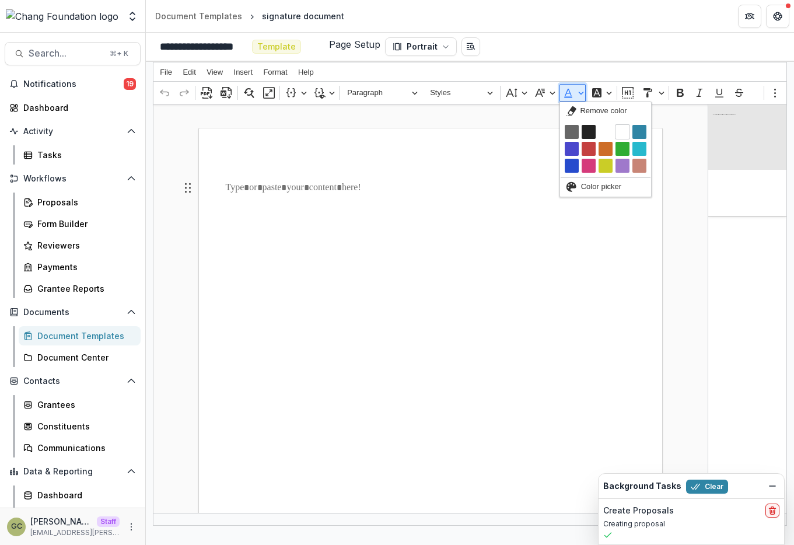
click at [578, 93] on button "Font Color" at bounding box center [572, 92] width 26 height 17
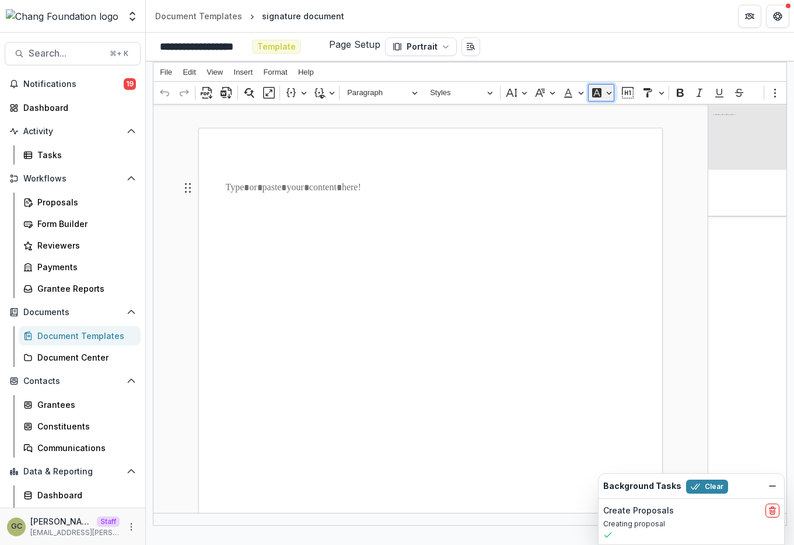
click at [610, 91] on button "Font Background Color" at bounding box center [601, 92] width 26 height 17
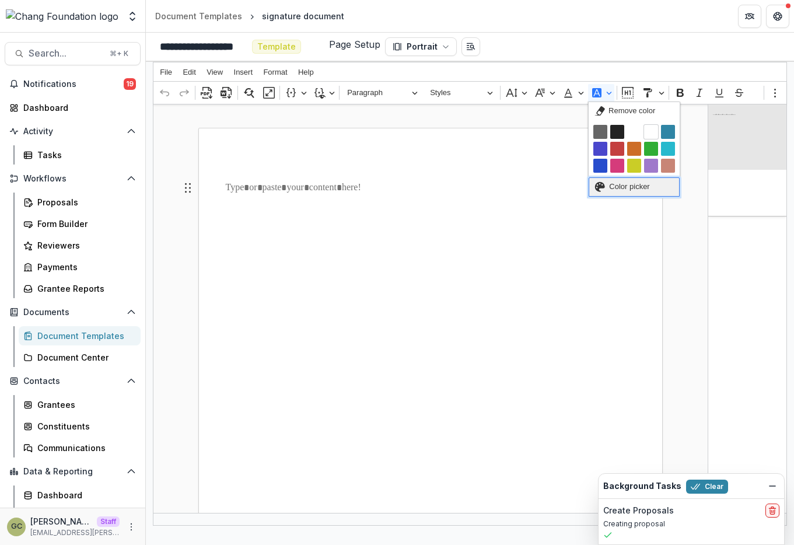
click at [607, 184] on button "Color picker" at bounding box center [633, 187] width 91 height 20
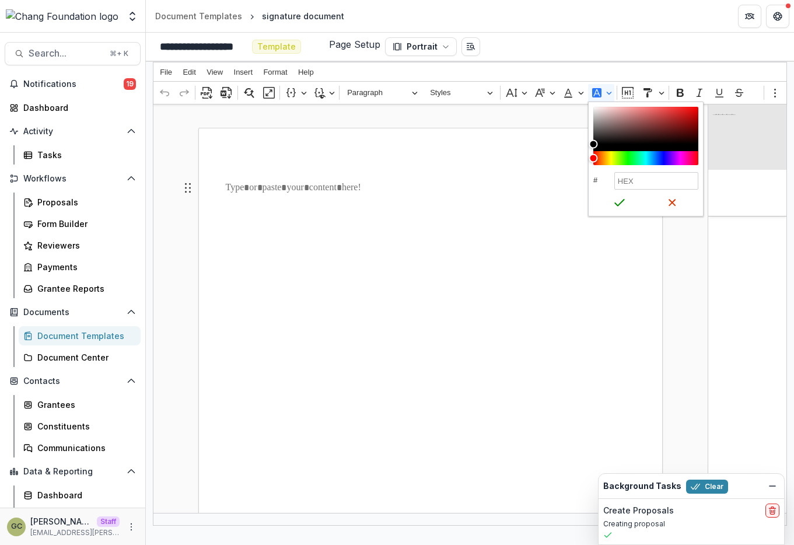
click at [554, 181] on p "Rich Text Editor. Editing area: main. Press ⌥0 for help." at bounding box center [431, 188] width 410 height 14
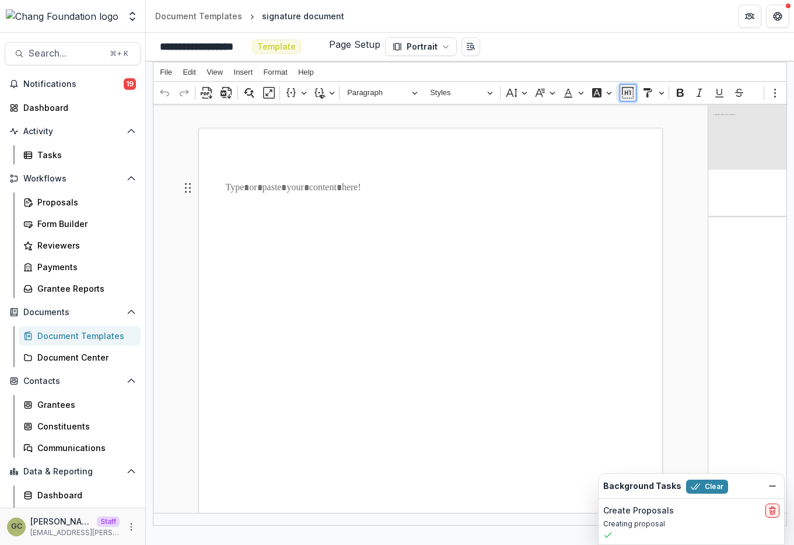
click at [629, 95] on icon "Editor toolbar" at bounding box center [628, 93] width 12 height 12
click at [587, 241] on div "Rich Text Editor. Editing area: main. Press ⌥0 for help." at bounding box center [430, 455] width 464 height 655
click at [626, 94] on icon "Editor toolbar" at bounding box center [628, 93] width 12 height 12
click at [624, 100] on button "Show blocks" at bounding box center [627, 92] width 17 height 17
click at [470, 332] on div "**********" at bounding box center [430, 455] width 464 height 655
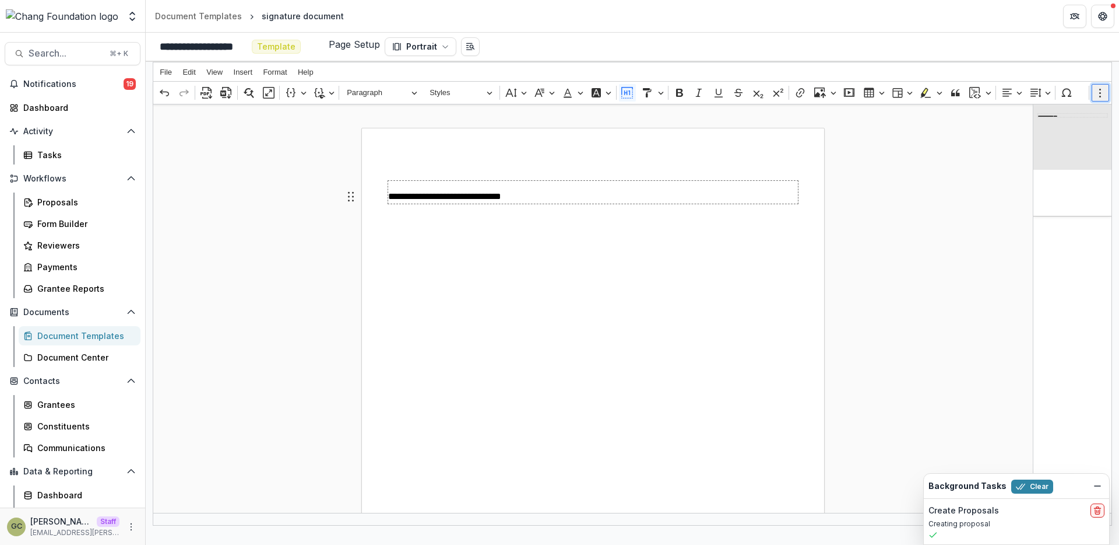
click at [881, 92] on button "Show more items" at bounding box center [1100, 92] width 17 height 17
click at [881, 430] on icon "Dismiss" at bounding box center [1097, 485] width 9 height 9
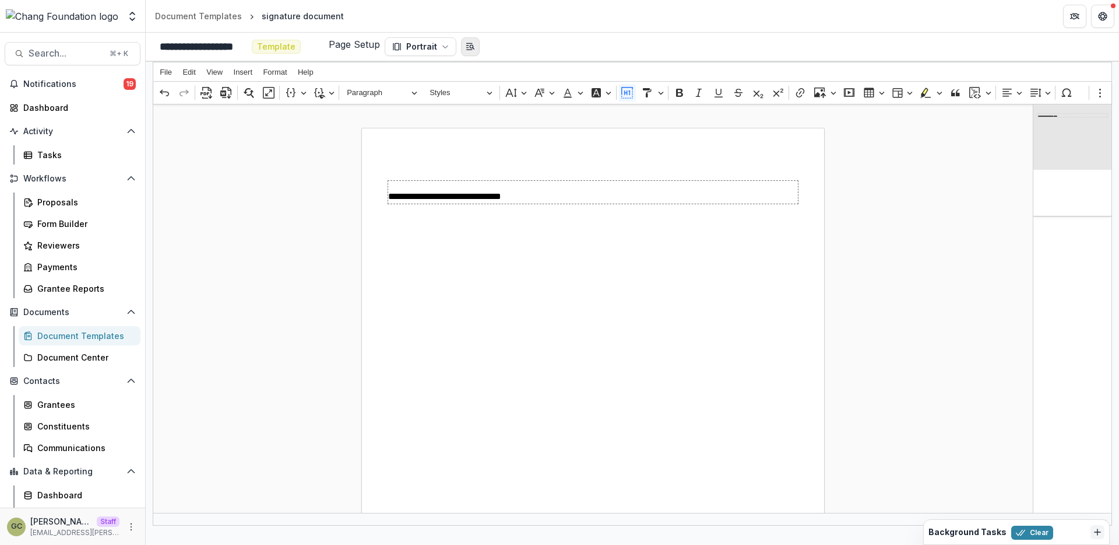
click at [473, 49] on line "Open Editor Sidebar" at bounding box center [474, 49] width 2 height 2
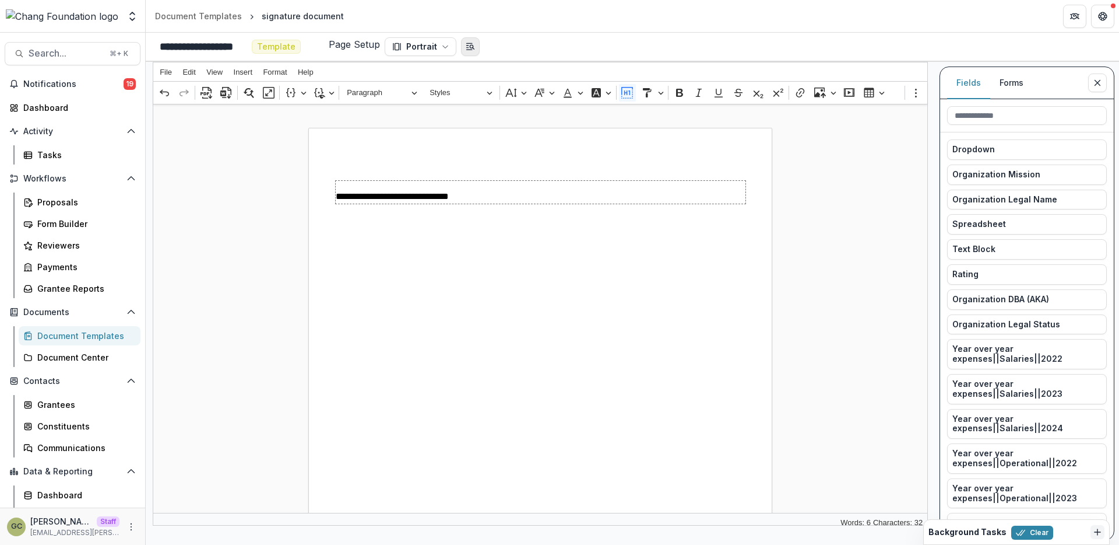
click at [473, 49] on line "Open Editor Sidebar" at bounding box center [474, 49] width 2 height 2
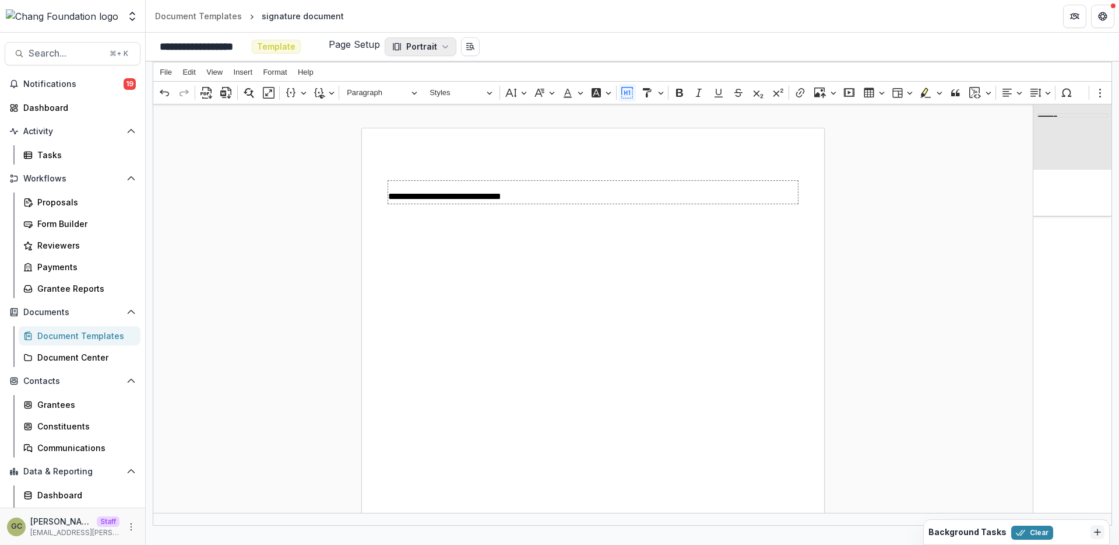
click at [442, 47] on icon "button" at bounding box center [445, 46] width 7 height 7
click at [443, 47] on polyline "button" at bounding box center [445, 46] width 5 height 2
click at [243, 45] on input "**********" at bounding box center [203, 47] width 87 height 16
click at [258, 47] on span "Template" at bounding box center [276, 47] width 38 height 10
click at [233, 50] on input "**********" at bounding box center [203, 47] width 87 height 16
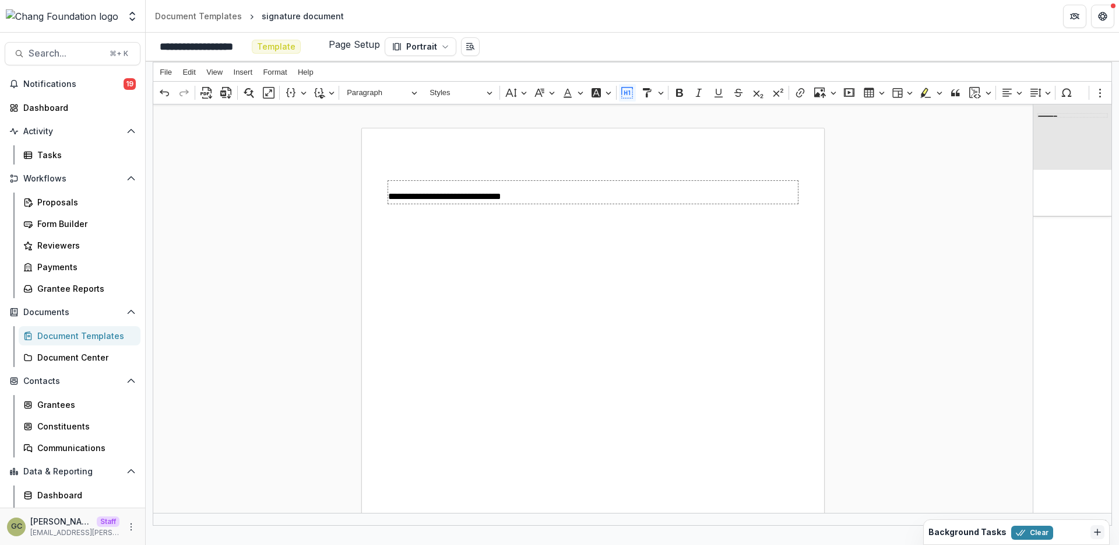
click at [233, 50] on input "**********" at bounding box center [203, 47] width 87 height 16
type input "*"
type input "**********"
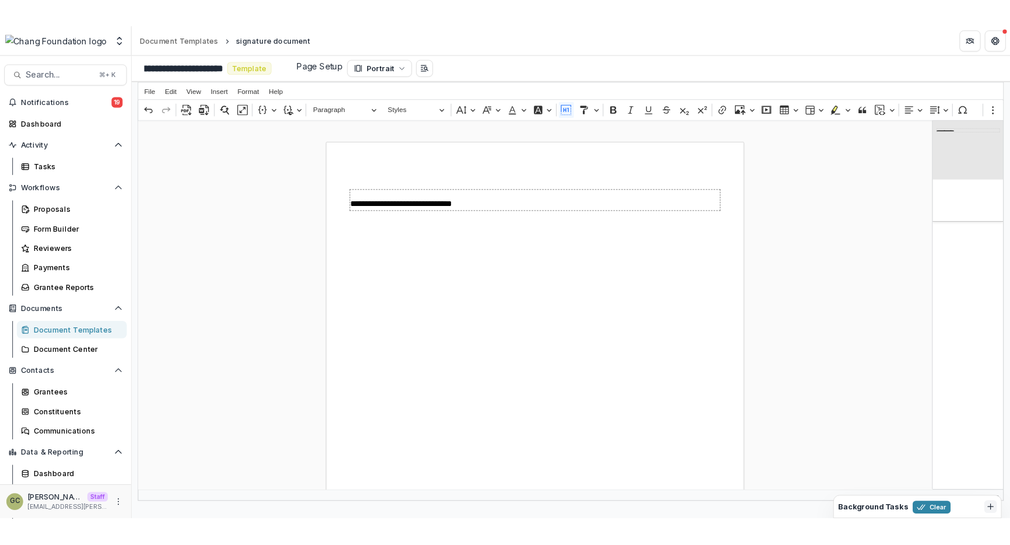
scroll to position [0, 0]
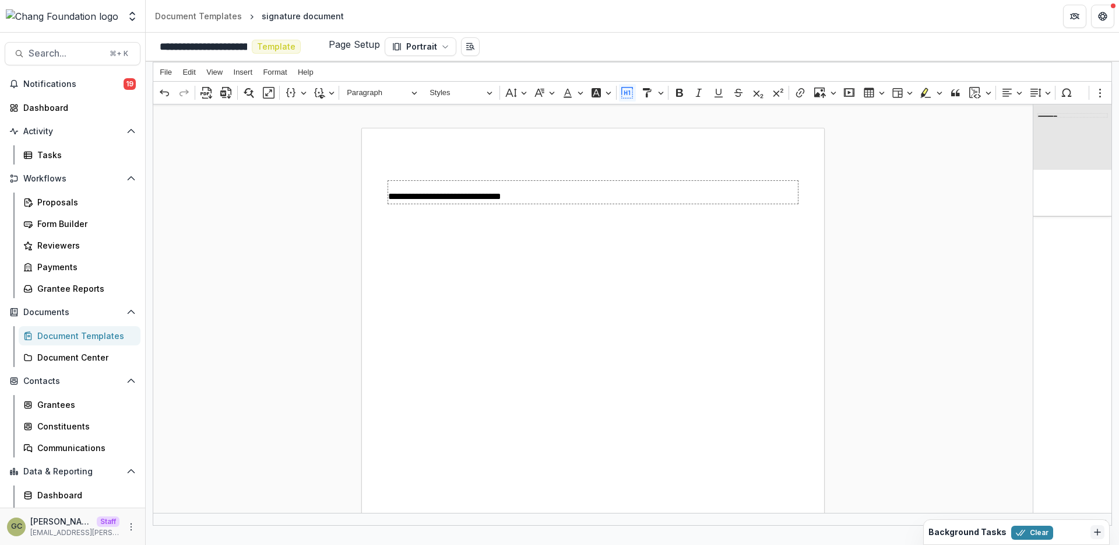
click at [347, 236] on div "**********" at bounding box center [593, 452] width 880 height 662
click at [275, 48] on span "Template" at bounding box center [276, 47] width 38 height 10
click at [484, 47] on div "Page Setup Portrait Page Orientation Portrait Tall (8.5" × 11") Landscape Wide …" at bounding box center [410, 46] width 162 height 19
click at [243, 51] on input "**********" at bounding box center [203, 47] width 87 height 16
click at [264, 132] on div "**********" at bounding box center [593, 452] width 880 height 662
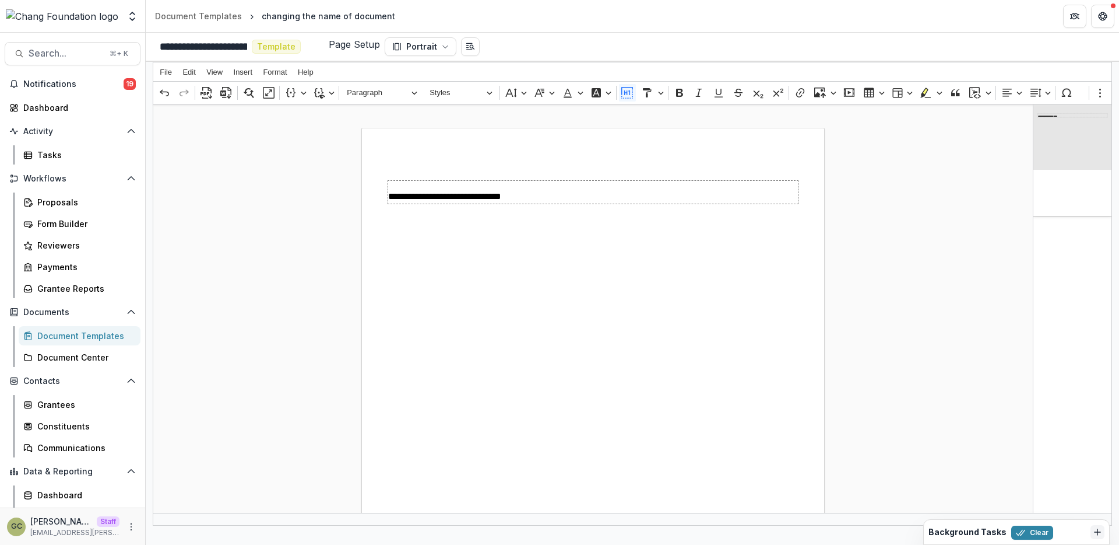
click at [233, 44] on input "**********" at bounding box center [203, 47] width 87 height 16
click at [325, 167] on div "**********" at bounding box center [593, 452] width 880 height 662
click at [434, 52] on button "Portrait" at bounding box center [421, 46] width 72 height 19
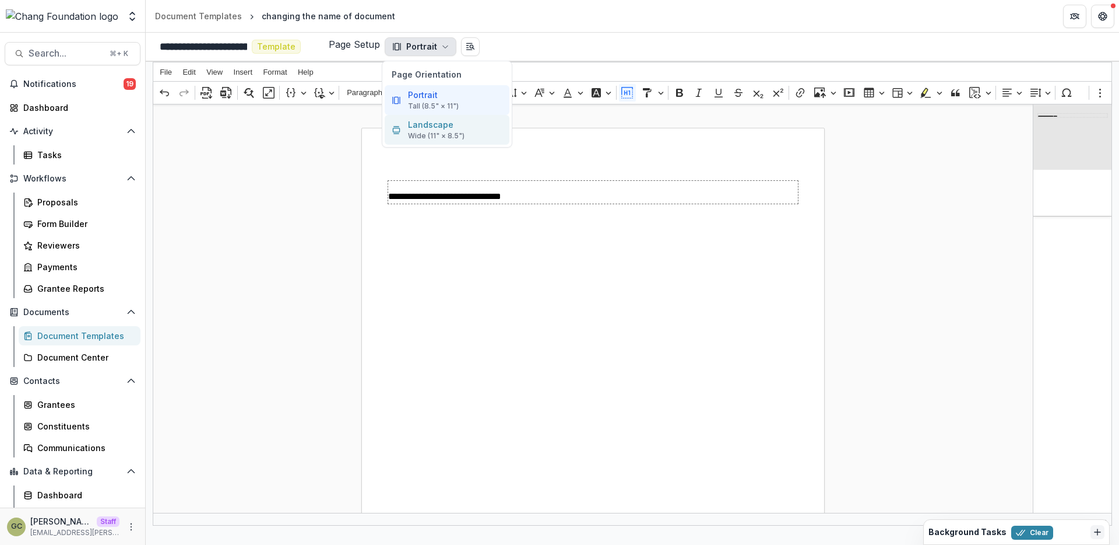
click at [444, 132] on p "Wide (11" × 8.5")" at bounding box center [436, 136] width 57 height 10
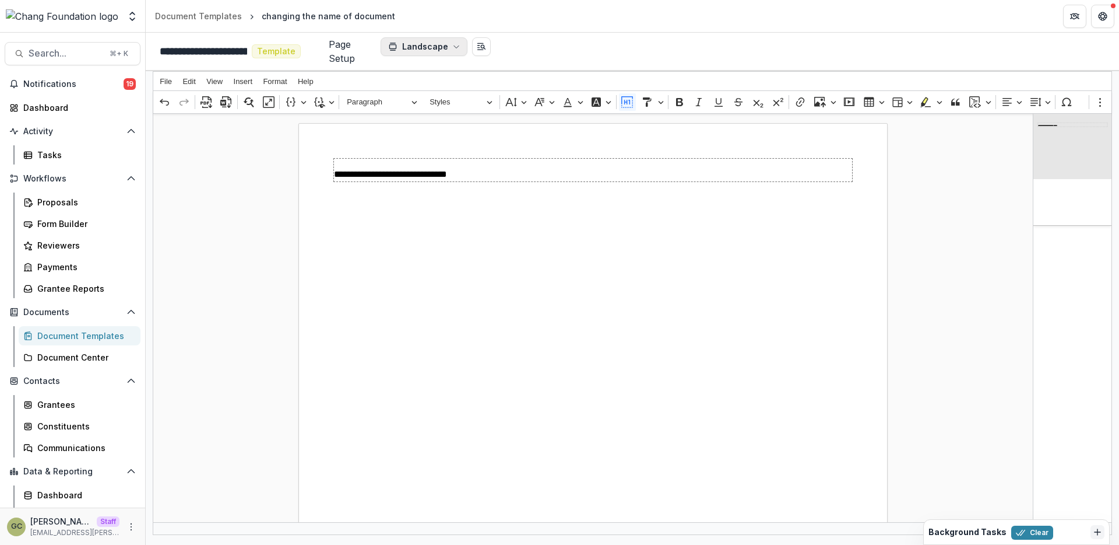
click at [438, 51] on button "Landscape" at bounding box center [424, 46] width 87 height 19
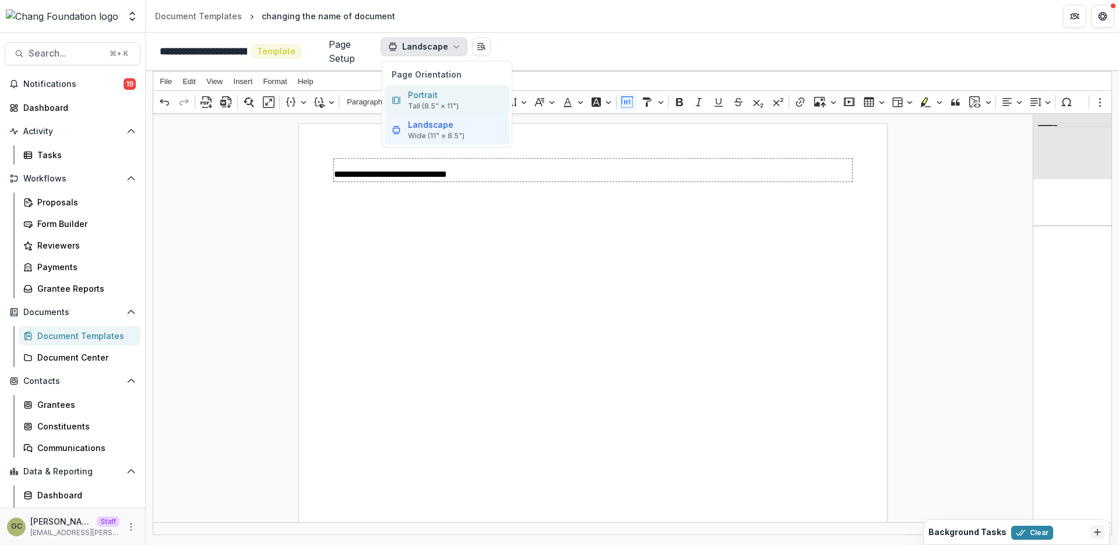
click at [436, 108] on p "Tall (8.5" × 11")" at bounding box center [433, 106] width 51 height 10
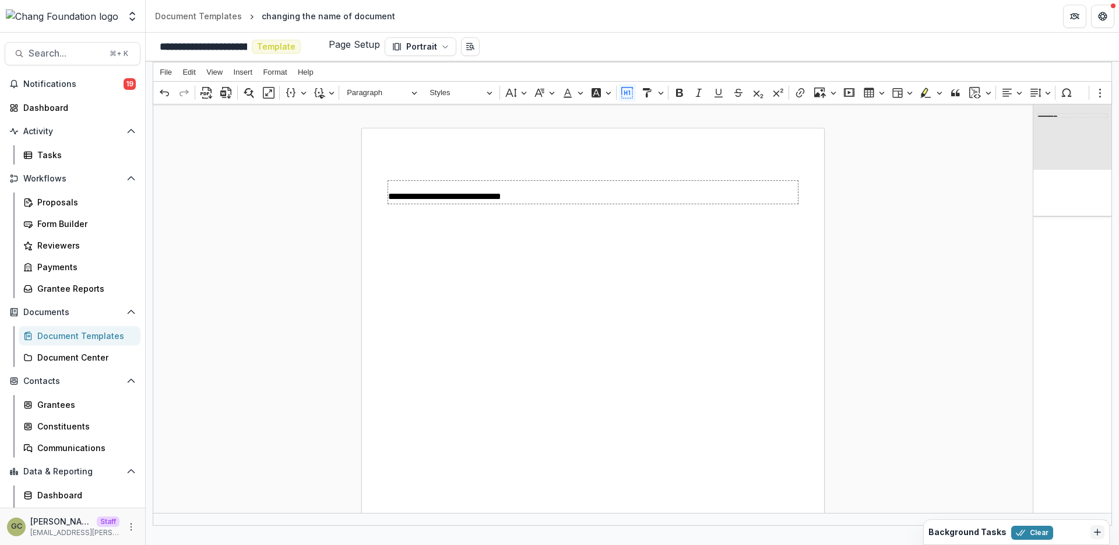
click at [350, 44] on p "Page Setup" at bounding box center [354, 46] width 51 height 19
click at [373, 135] on div "**********" at bounding box center [593, 455] width 464 height 655
click at [491, 209] on div "**********" at bounding box center [593, 455] width 464 height 655
click at [488, 236] on div "**********" at bounding box center [593, 455] width 464 height 655
type input "*"
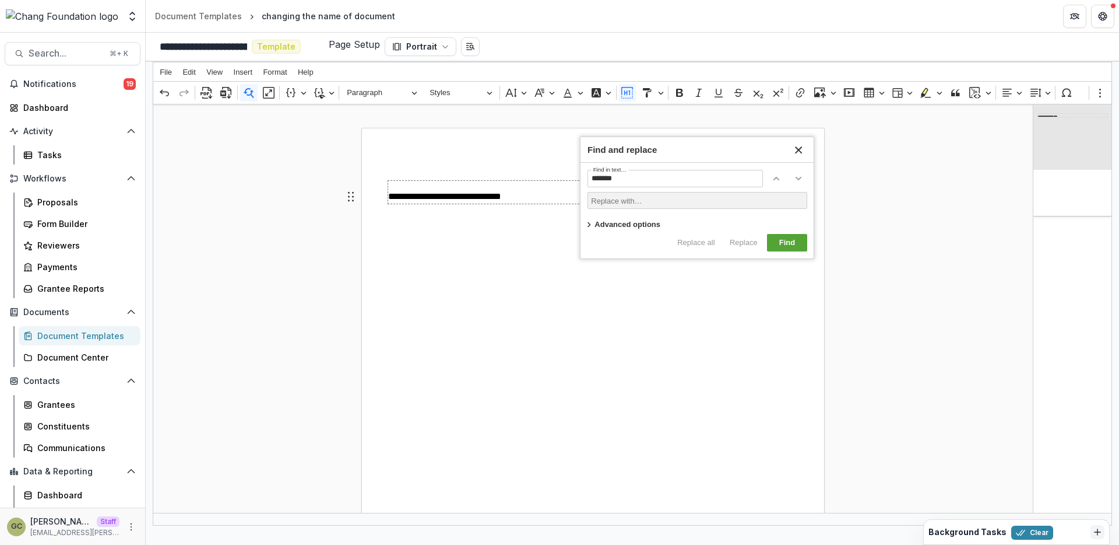
type input "*******"
click at [603, 230] on span "Advanced options" at bounding box center [628, 224] width 66 height 14
click at [881, 207] on div "**********" at bounding box center [593, 452] width 880 height 662
click at [881, 92] on button "Show more items" at bounding box center [1100, 92] width 17 height 17
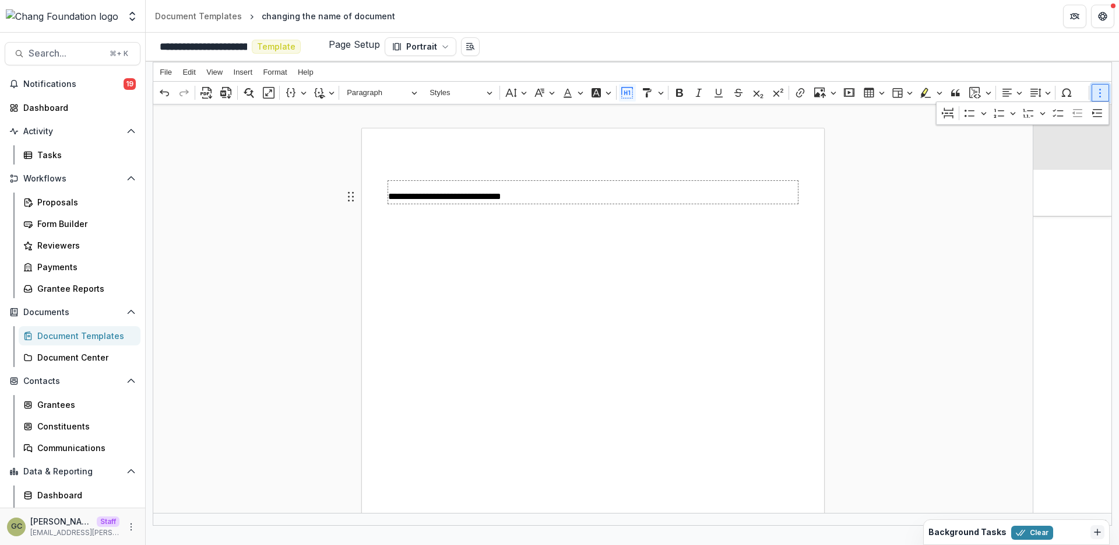
click at [881, 92] on button "Show more items" at bounding box center [1100, 92] width 17 height 17
click at [2, 352] on div "Document Templates Document Center" at bounding box center [72, 346] width 145 height 41
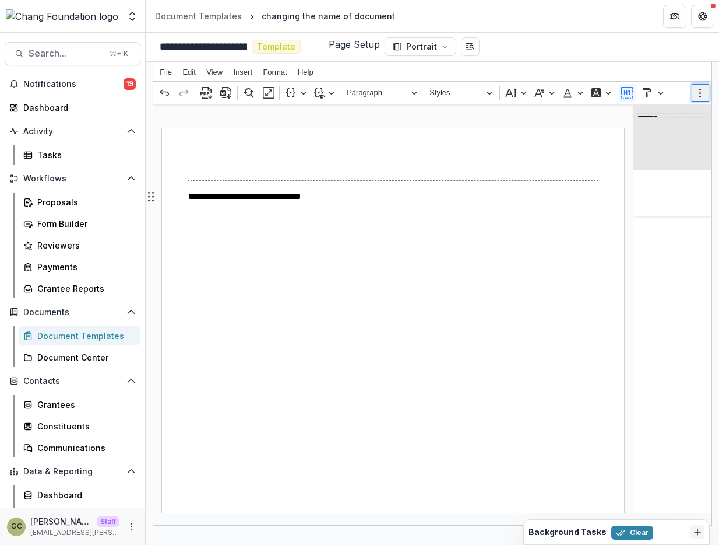
click at [696, 94] on icon "Editor toolbar" at bounding box center [701, 93] width 12 height 12
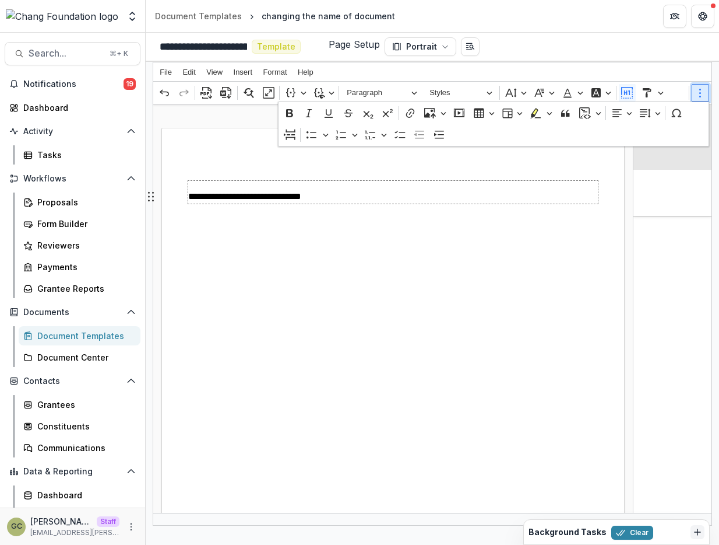
click at [696, 94] on icon "Editor toolbar" at bounding box center [701, 93] width 12 height 12
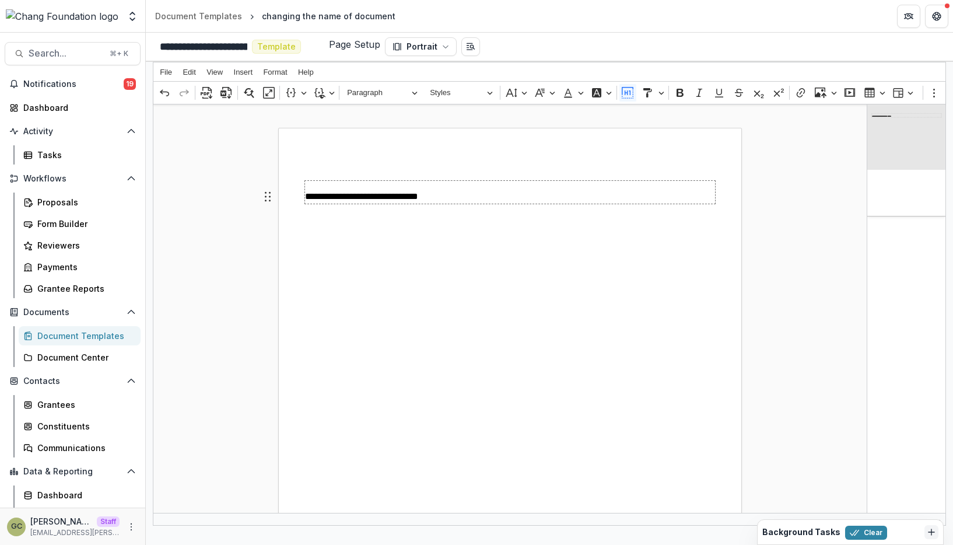
click at [502, 239] on div "**********" at bounding box center [510, 455] width 464 height 655
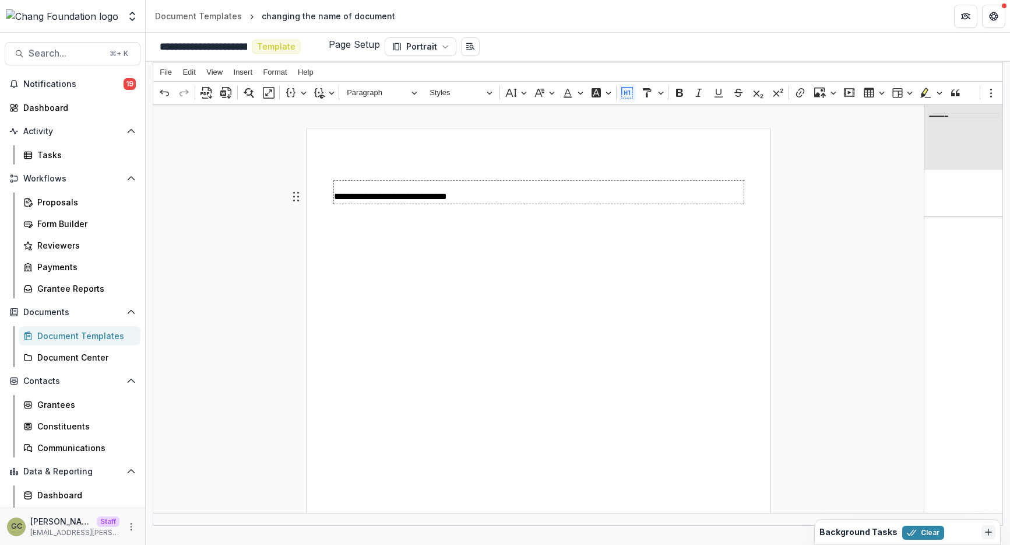
click at [528, 231] on div "**********" at bounding box center [539, 455] width 464 height 655
click at [523, 93] on button "Font Size" at bounding box center [516, 92] width 26 height 17
click at [550, 95] on button "Font Family" at bounding box center [544, 92] width 26 height 17
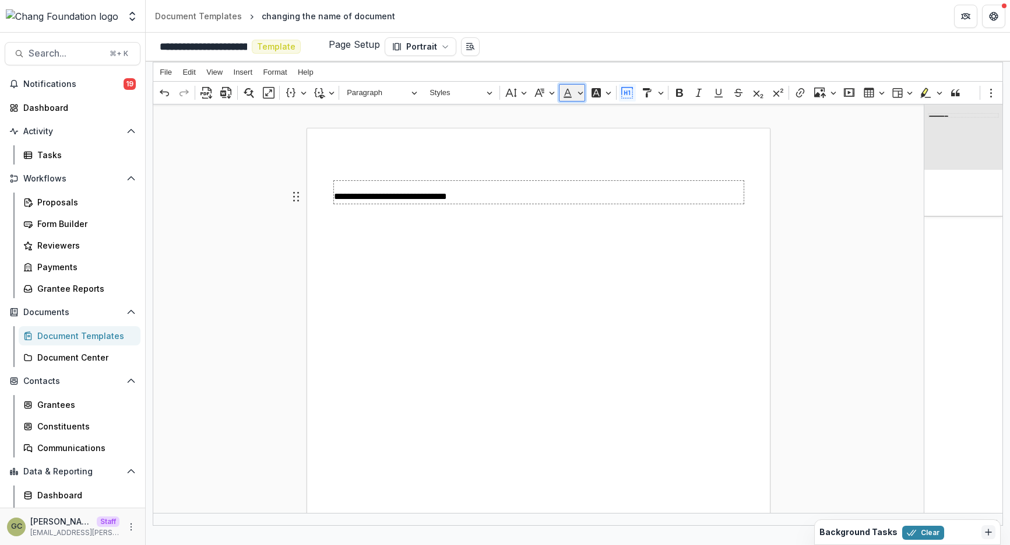
click at [582, 95] on button "Font Color" at bounding box center [572, 92] width 26 height 17
click at [608, 95] on button "Font Background Color" at bounding box center [601, 92] width 26 height 17
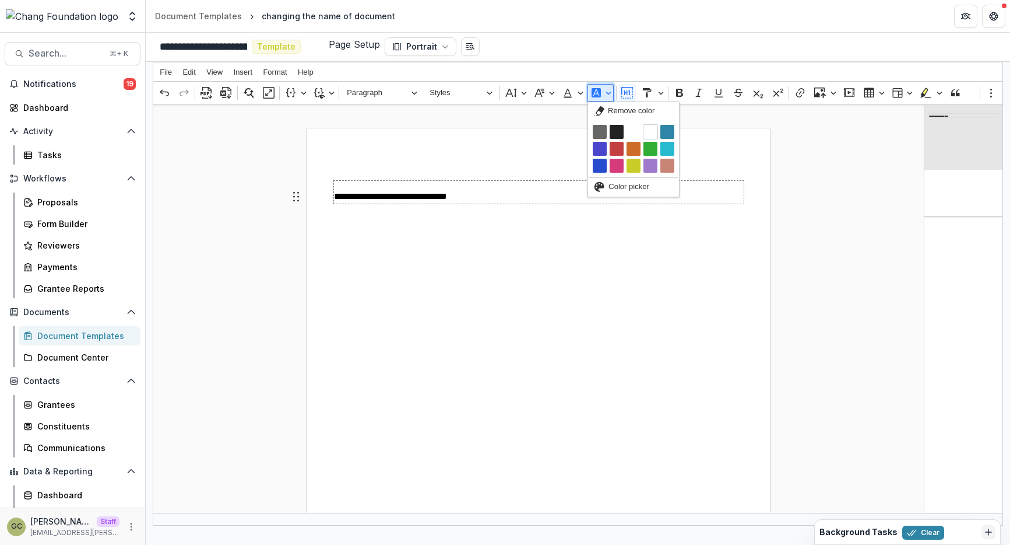
click at [608, 95] on button "Font Background Color" at bounding box center [601, 92] width 26 height 17
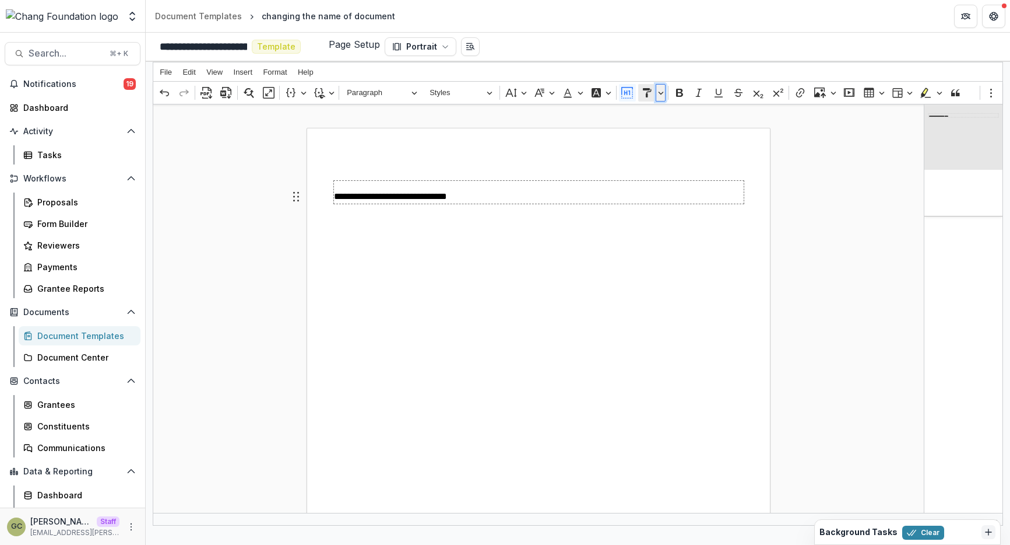
click at [665, 96] on button "Paint formatting" at bounding box center [661, 92] width 10 height 17
click at [751, 113] on button "Continuous painting" at bounding box center [699, 113] width 120 height 18
drag, startPoint x: 542, startPoint y: 247, endPoint x: 578, endPoint y: 283, distance: 51.5
click at [578, 283] on div "**********" at bounding box center [539, 455] width 464 height 655
click at [655, 92] on button "Paint formatting" at bounding box center [646, 92] width 17 height 17
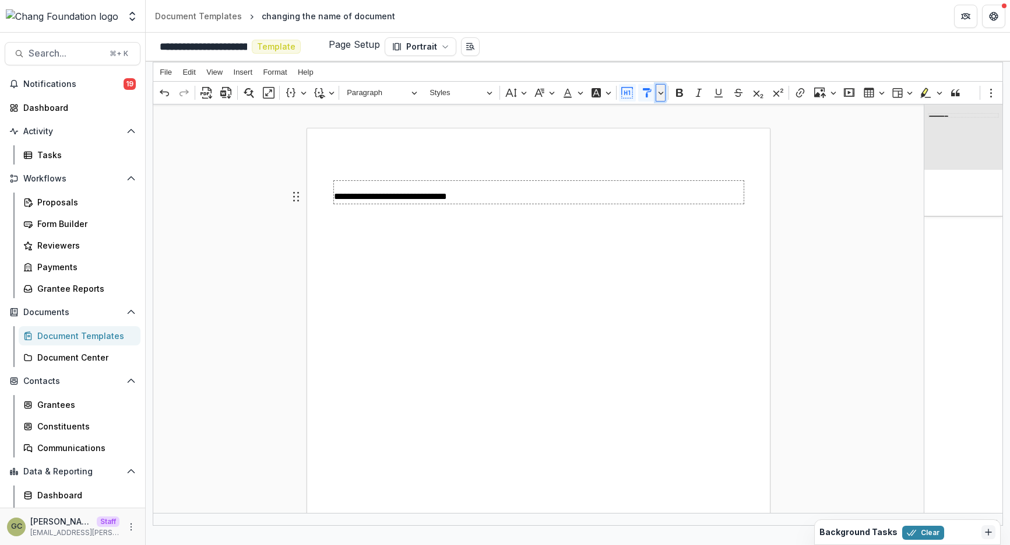
click at [658, 93] on icon "Editor toolbar" at bounding box center [661, 93] width 6 height 12
click at [796, 95] on icon "Editor toolbar" at bounding box center [800, 92] width 8 height 9
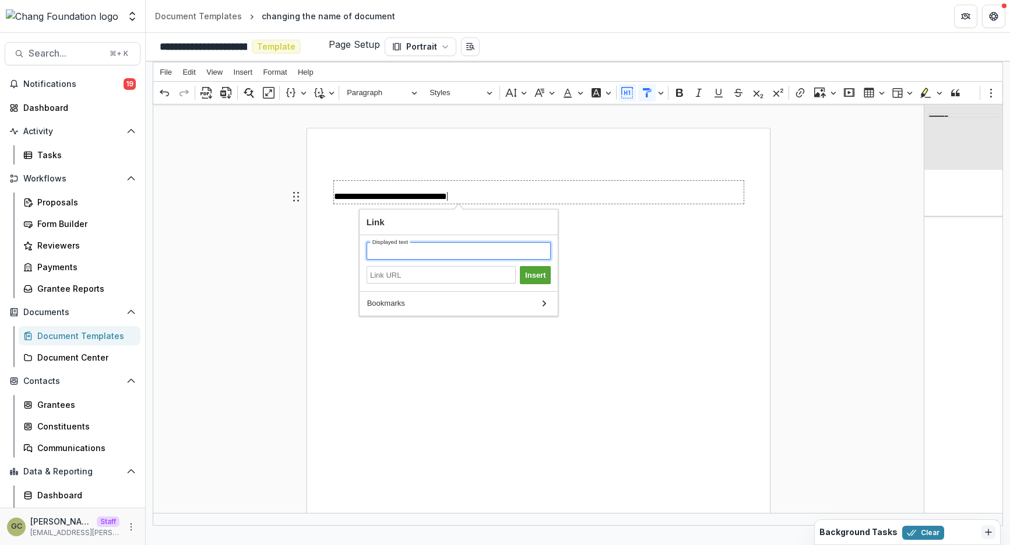
click at [485, 249] on input "Displayed text" at bounding box center [459, 250] width 185 height 17
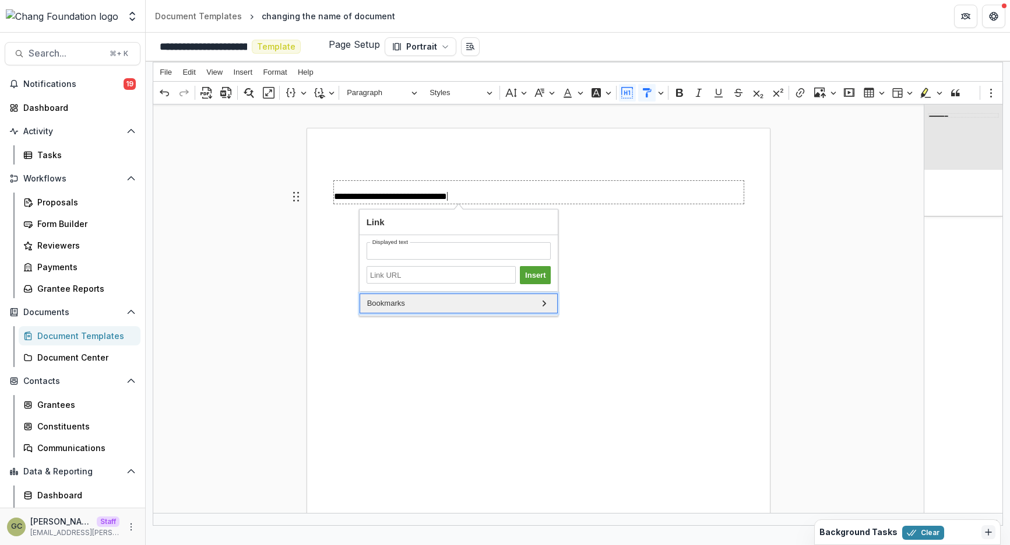
click at [532, 302] on span "Bookmarks" at bounding box center [453, 303] width 172 height 14
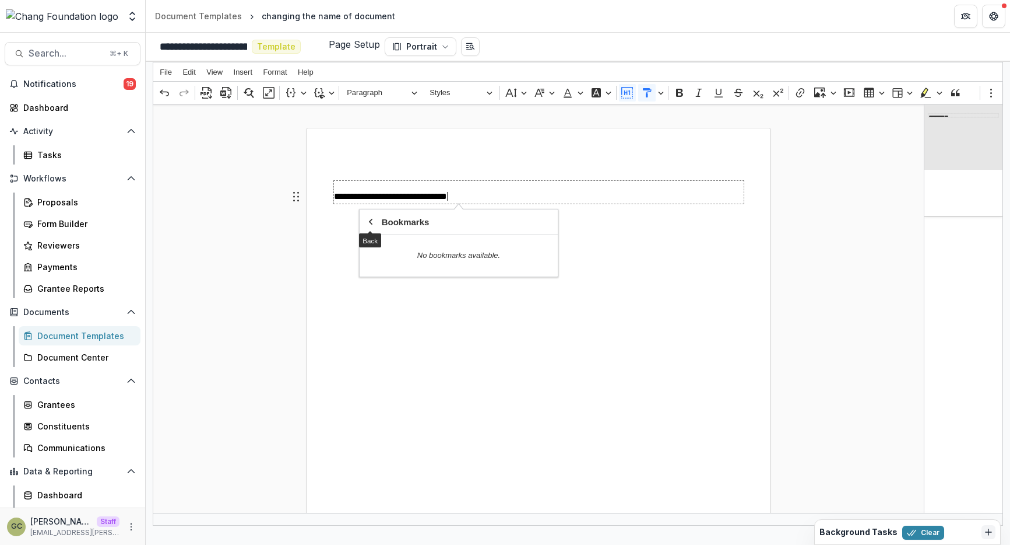
click at [607, 251] on div "**********" at bounding box center [539, 455] width 464 height 655
click at [820, 94] on icon "Editor toolbar" at bounding box center [819, 92] width 10 height 10
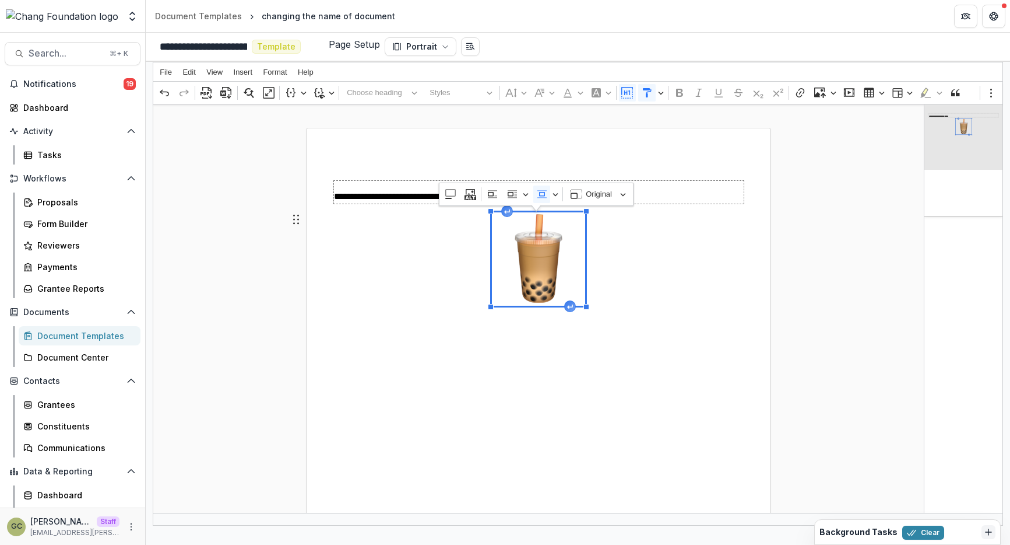
click at [602, 265] on div "**********" at bounding box center [539, 455] width 464 height 655
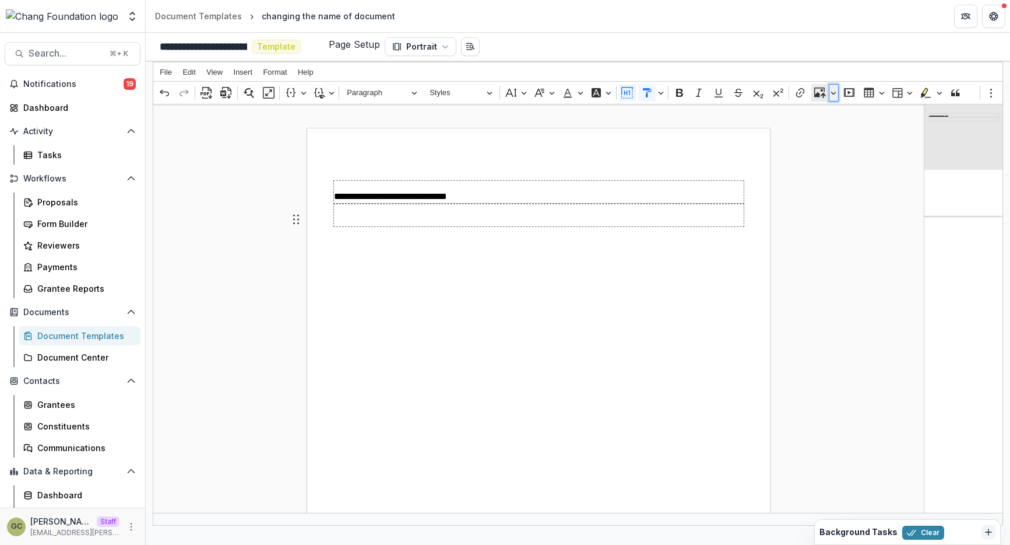
click at [833, 96] on icon "Editor toolbar" at bounding box center [834, 93] width 6 height 12
click at [834, 148] on span "Insert via URL" at bounding box center [841, 152] width 48 height 14
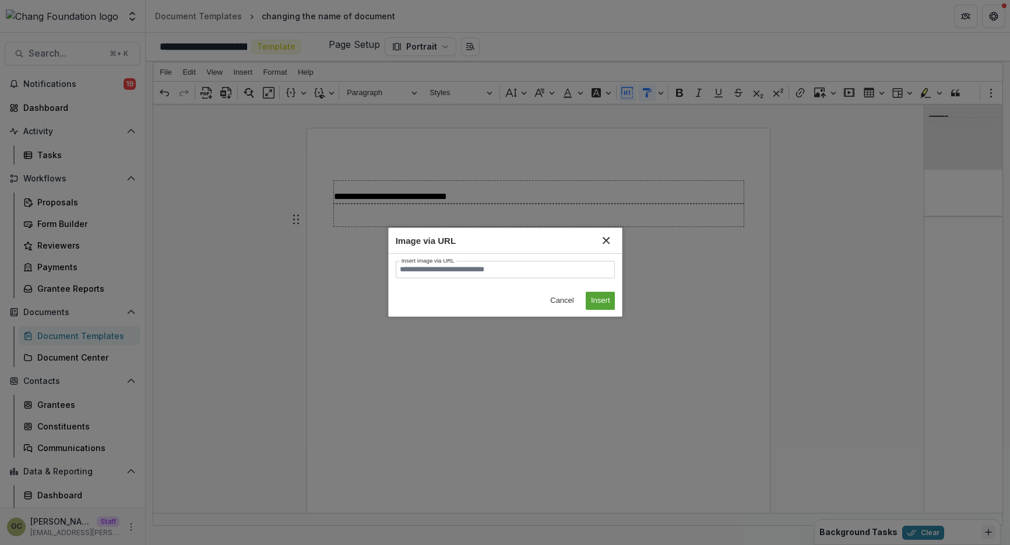
click at [539, 278] on input "Insert image via URL" at bounding box center [506, 269] width 220 height 17
click at [608, 233] on button "Close" at bounding box center [606, 240] width 17 height 17
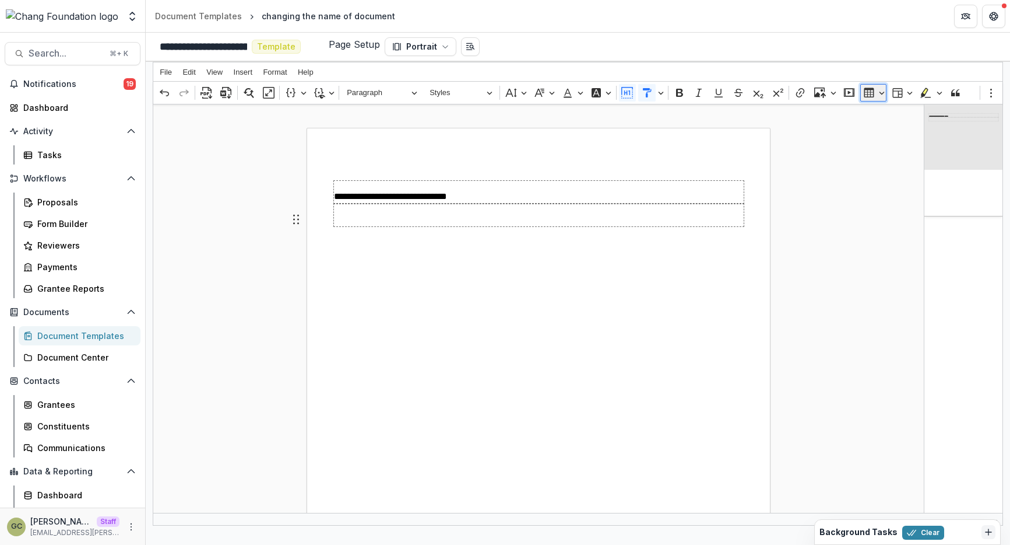
click at [881, 93] on button "Insert table" at bounding box center [874, 92] width 26 height 17
click at [881, 94] on button "Insert table layout" at bounding box center [902, 92] width 26 height 17
click at [881, 157] on button "7 × 5" at bounding box center [932, 157] width 7 height 6
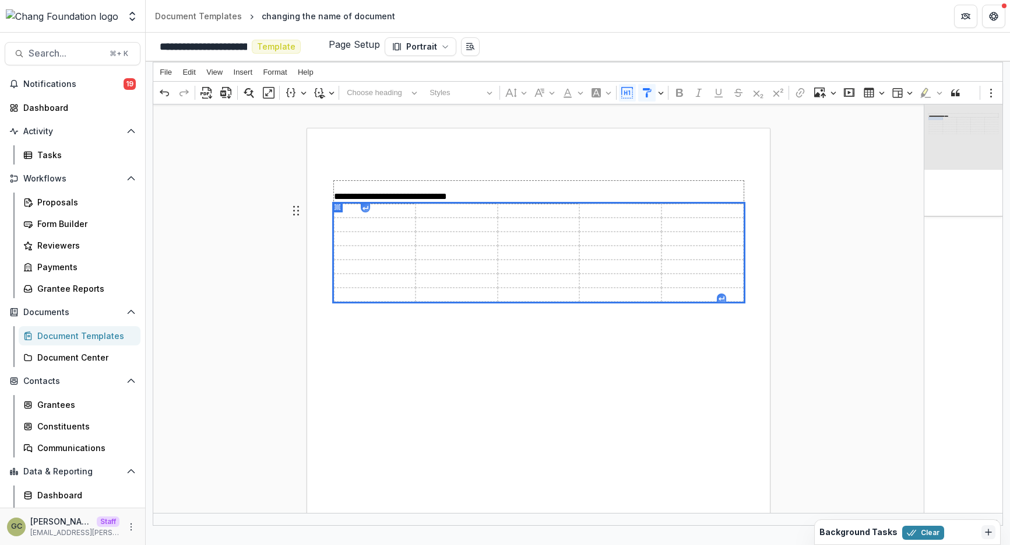
click at [628, 303] on div "**********" at bounding box center [539, 455] width 464 height 655
click at [622, 338] on div "**********" at bounding box center [539, 455] width 464 height 655
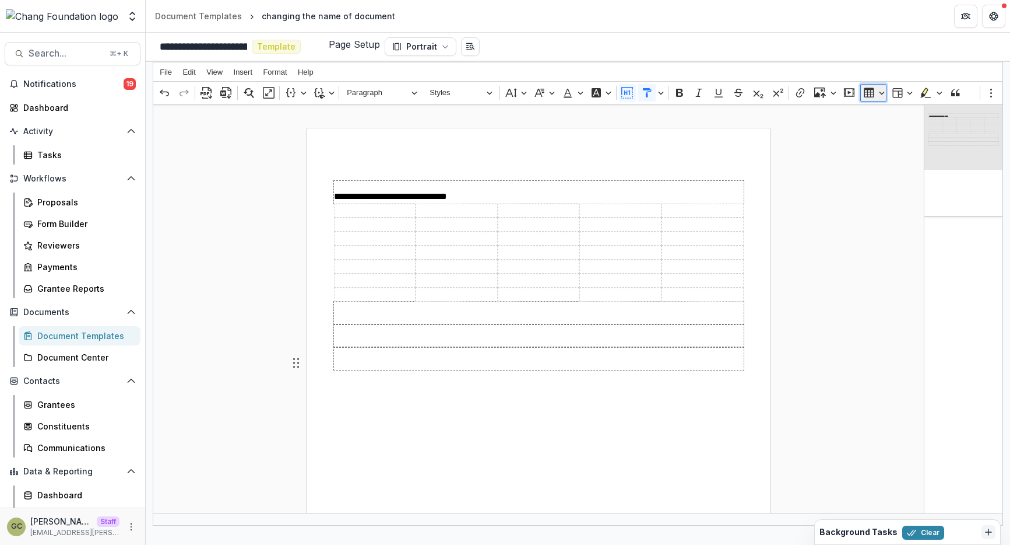
click at [879, 94] on button "Insert table" at bounding box center [874, 92] width 26 height 17
click at [881, 148] on button "6 × 4" at bounding box center [895, 149] width 7 height 6
click at [881, 94] on icon "Editor toolbar" at bounding box center [940, 93] width 6 height 12
click at [881, 95] on icon "Editor toolbar" at bounding box center [926, 93] width 10 height 10
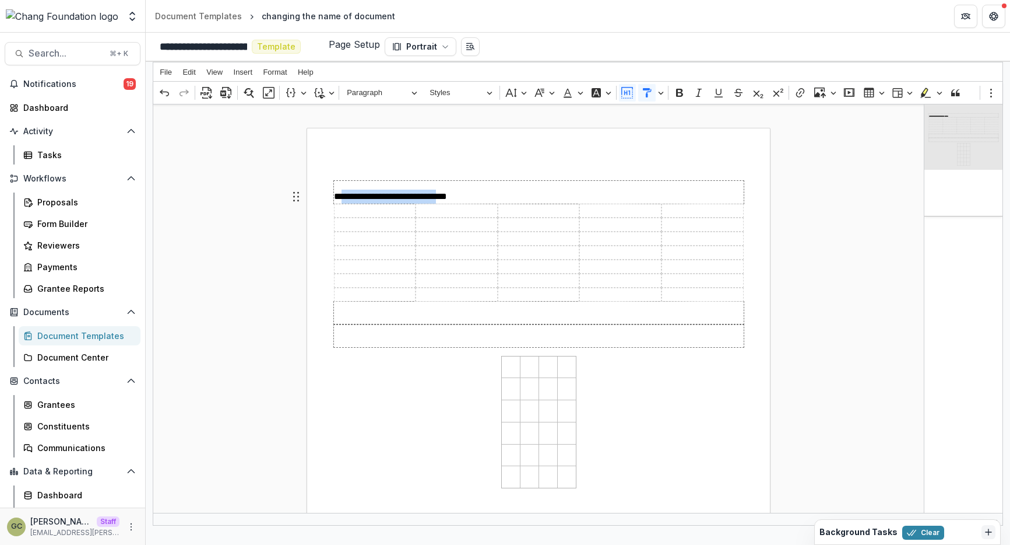
drag, startPoint x: 343, startPoint y: 191, endPoint x: 447, endPoint y: 191, distance: 104.4
click at [447, 191] on p "**********" at bounding box center [539, 192] width 410 height 23
click at [505, 197] on p "**********" at bounding box center [539, 192] width 410 height 23
click at [881, 93] on icon "Editor toolbar" at bounding box center [926, 93] width 12 height 12
drag, startPoint x: 461, startPoint y: 195, endPoint x: 370, endPoint y: 191, distance: 91.6
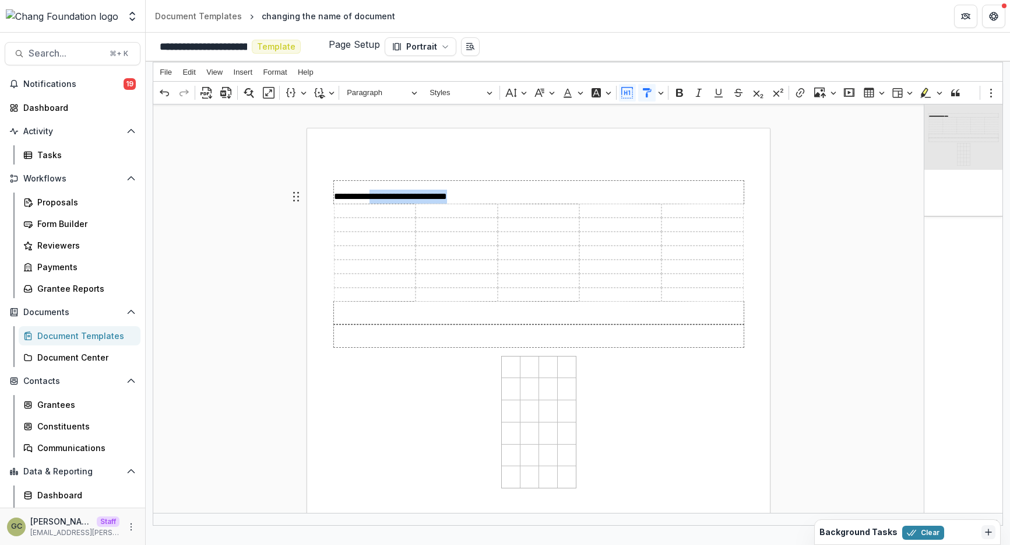
click at [368, 192] on p "**********" at bounding box center [539, 192] width 410 height 23
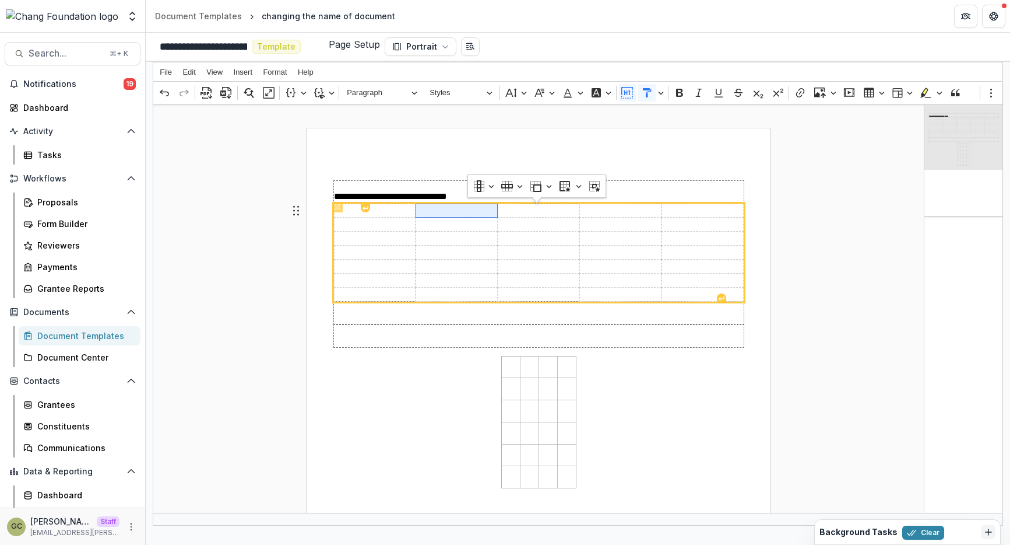
click at [474, 211] on span "Rich Text Editor. Editing area: main. Press ⌥0 for help." at bounding box center [457, 210] width 82 height 14
click at [505, 301] on span "Rich Text Editor. Editing area: main. Press ⌥0 for help." at bounding box center [539, 294] width 82 height 14
click at [428, 203] on span "Rich Text Editor. Editing area: main. Press ⌥0 for help." at bounding box center [457, 210] width 82 height 14
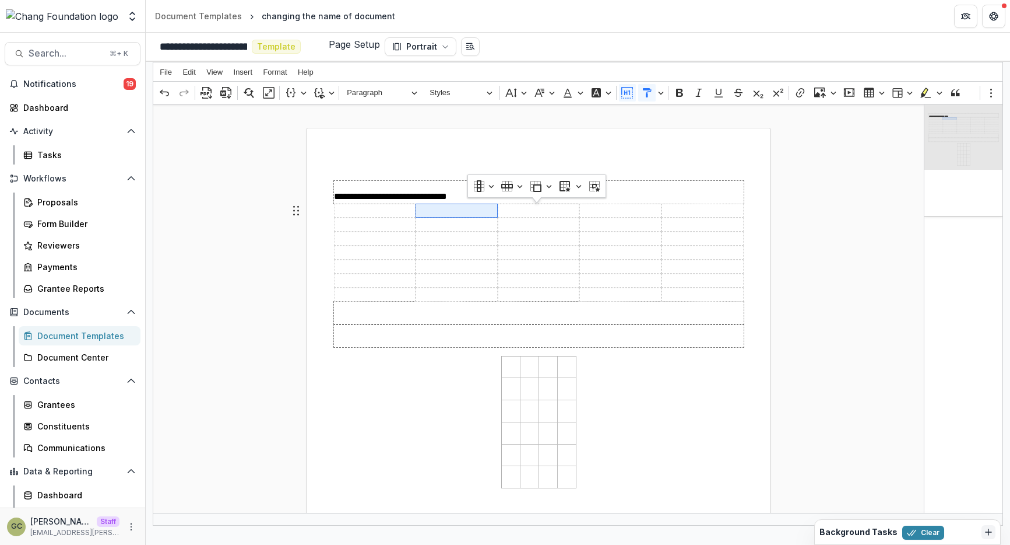
click at [429, 173] on div "**********" at bounding box center [539, 455] width 464 height 655
drag, startPoint x: 460, startPoint y: 191, endPoint x: 393, endPoint y: 192, distance: 67.1
click at [393, 192] on p "**********" at bounding box center [539, 192] width 410 height 23
click at [881, 90] on icon "Editor toolbar" at bounding box center [925, 92] width 6 height 9
click at [842, 202] on div "**********" at bounding box center [538, 452] width 771 height 662
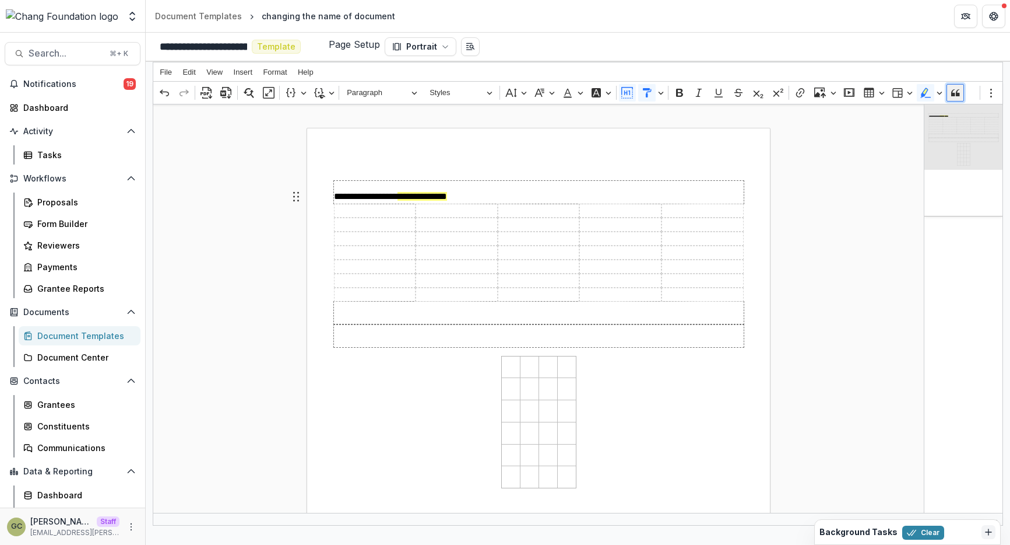
click at [881, 90] on icon "Editor toolbar" at bounding box center [956, 93] width 12 height 12
click at [881, 92] on button "Show more items" at bounding box center [991, 92] width 17 height 17
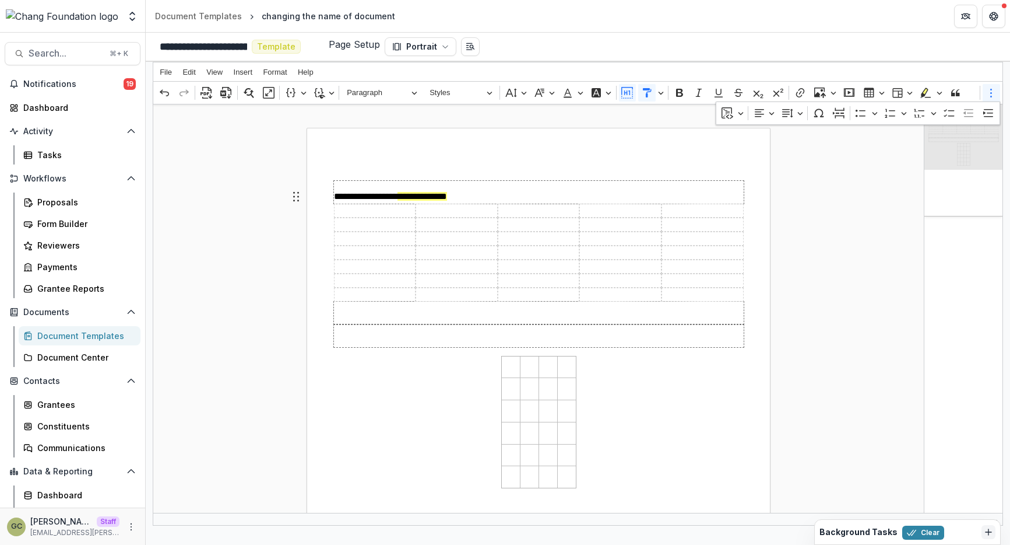
click at [746, 117] on div "Insert code block Insert code block Text alignment Line height Special characte…" at bounding box center [858, 113] width 279 height 22
click at [739, 115] on icon "Dropdown toolbar" at bounding box center [741, 113] width 6 height 12
click at [773, 113] on button "Text alignment" at bounding box center [764, 112] width 26 height 17
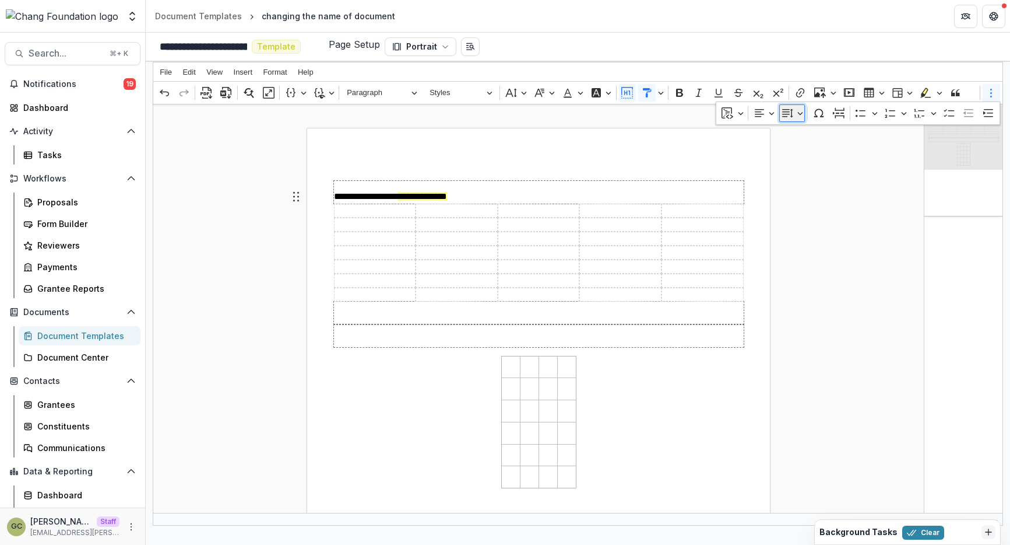
click at [803, 114] on button "Line height" at bounding box center [793, 112] width 26 height 17
click at [818, 115] on icon "Dropdown toolbar" at bounding box center [819, 113] width 12 height 12
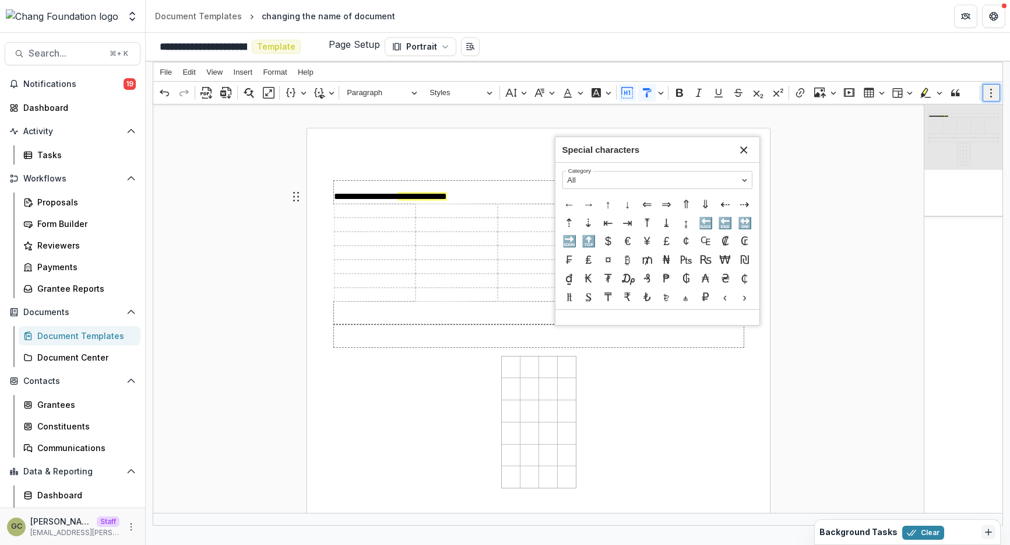
click at [881, 92] on icon "Editor toolbar" at bounding box center [992, 93] width 12 height 12
click at [839, 115] on icon "Dropdown toolbar" at bounding box center [839, 113] width 12 height 12
click at [745, 152] on icon "Special characters" at bounding box center [744, 150] width 12 height 12
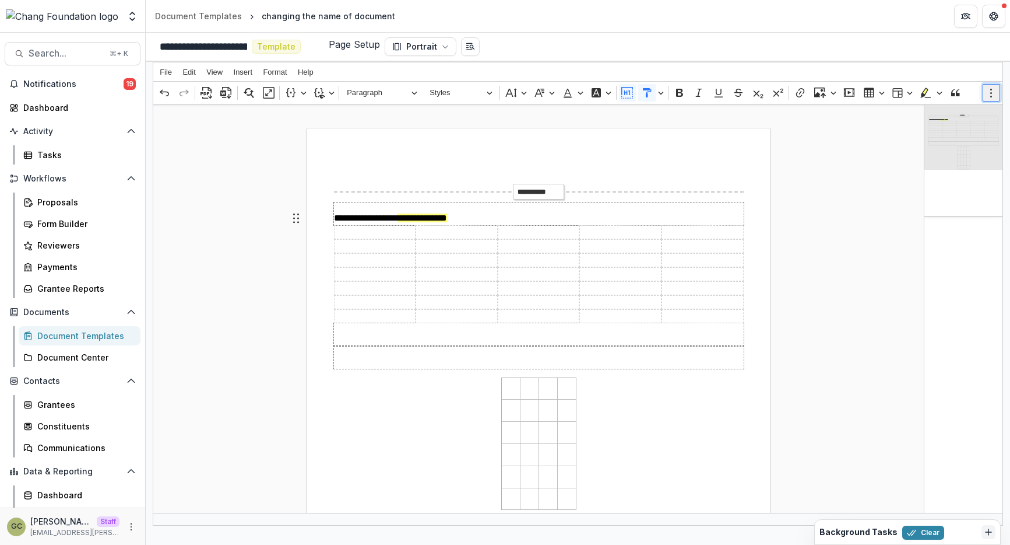
click at [881, 88] on icon "Editor toolbar" at bounding box center [992, 93] width 12 height 12
click at [874, 115] on icon "Dropdown toolbar" at bounding box center [875, 113] width 6 height 12
click at [881, 115] on icon "Dropdown toolbar" at bounding box center [904, 113] width 6 height 12
click at [881, 115] on icon "Dropdown toolbar" at bounding box center [934, 113] width 6 height 12
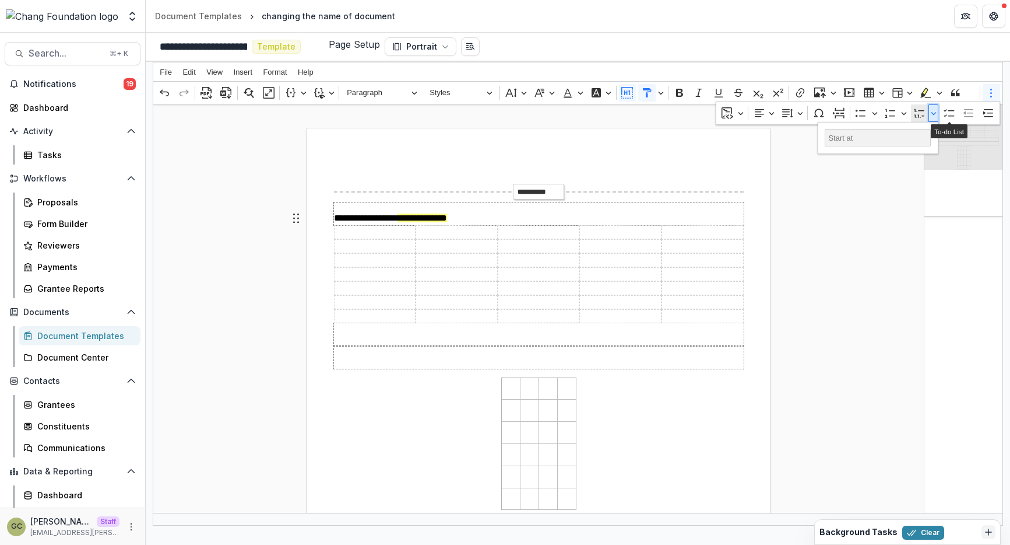
click at [881, 115] on icon "Dropdown toolbar" at bounding box center [934, 113] width 6 height 12
click at [864, 192] on div "**********" at bounding box center [538, 452] width 771 height 662
click at [173, 72] on button "File" at bounding box center [166, 71] width 20 height 13
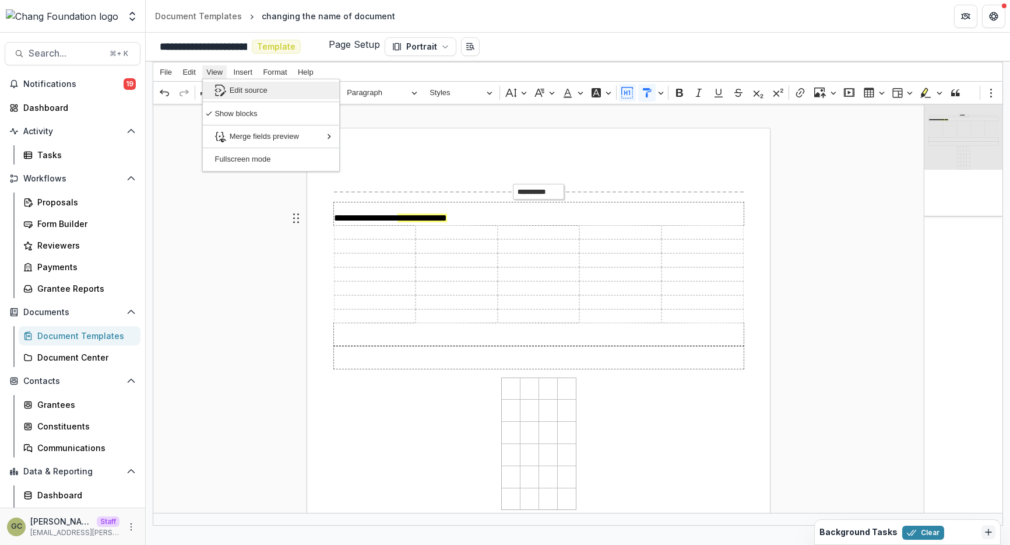
click at [220, 86] on icon "View" at bounding box center [221, 91] width 12 height 12
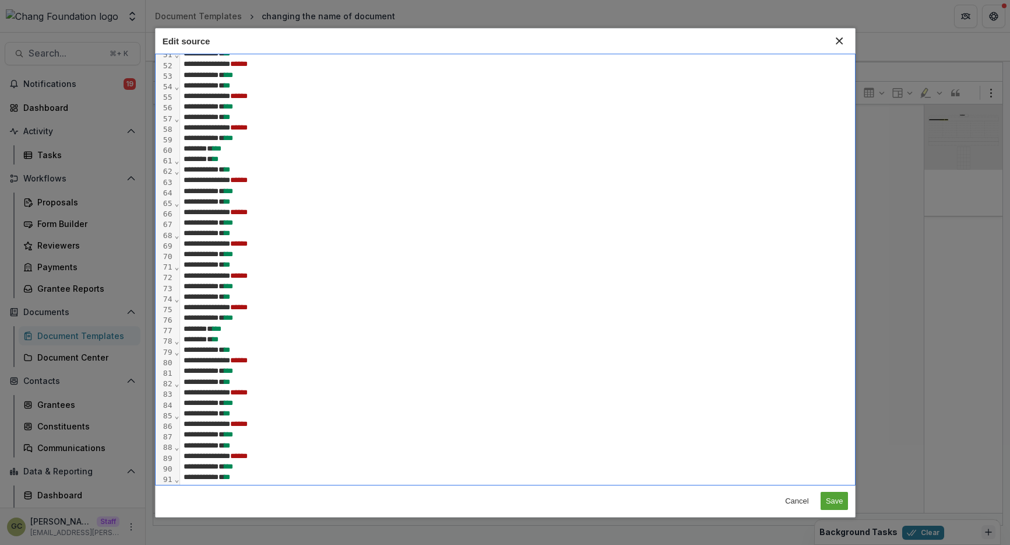
scroll to position [645, 0]
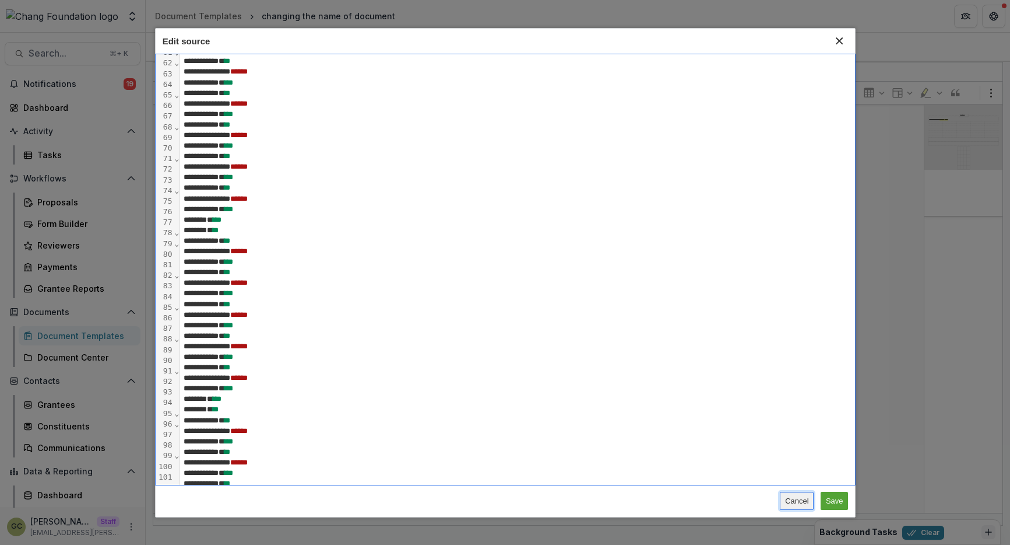
click at [788, 430] on span "Cancel" at bounding box center [796, 501] width 23 height 14
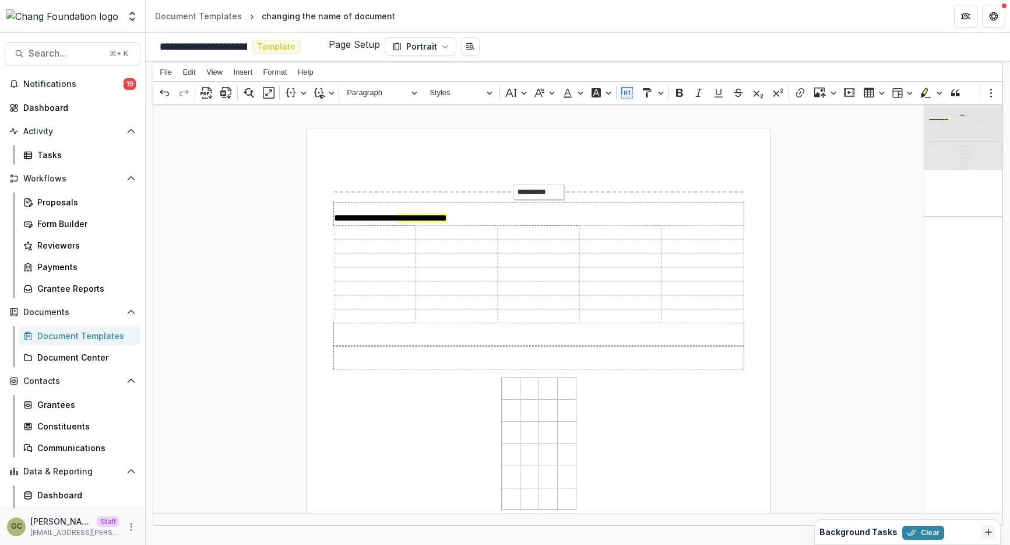
click at [236, 65] on div "Insert Image From computer Via URL Table 1 × 1 1 × 2 1 × 3 1 × 4 1 × 5 1 × 6 1 …" at bounding box center [242, 72] width 27 height 14
click at [207, 71] on span "View" at bounding box center [214, 72] width 16 height 8
click at [251, 136] on span "Merge fields preview" at bounding box center [276, 136] width 93 height 14
click at [219, 71] on span "View" at bounding box center [214, 72] width 16 height 8
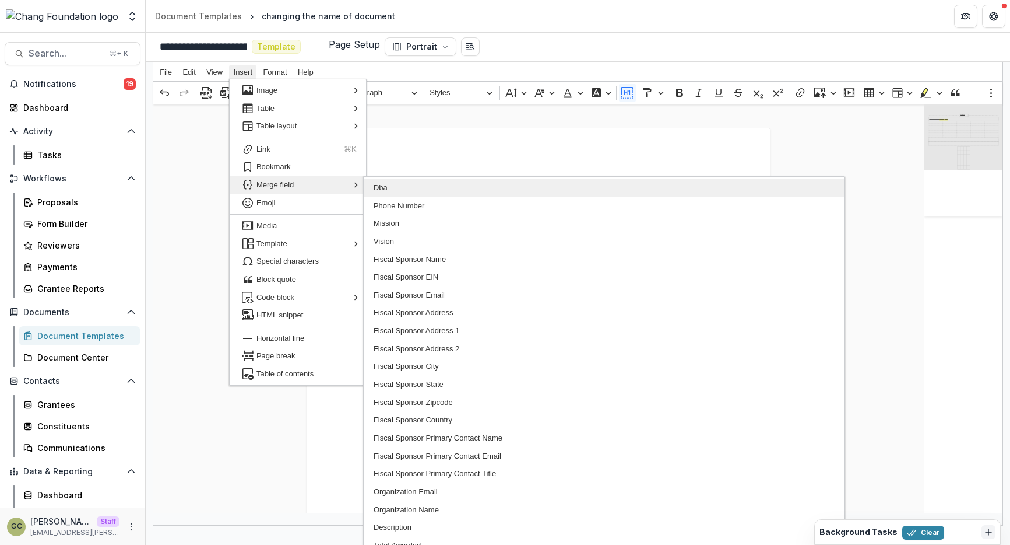
click at [383, 191] on span "Dba" at bounding box center [605, 188] width 462 height 14
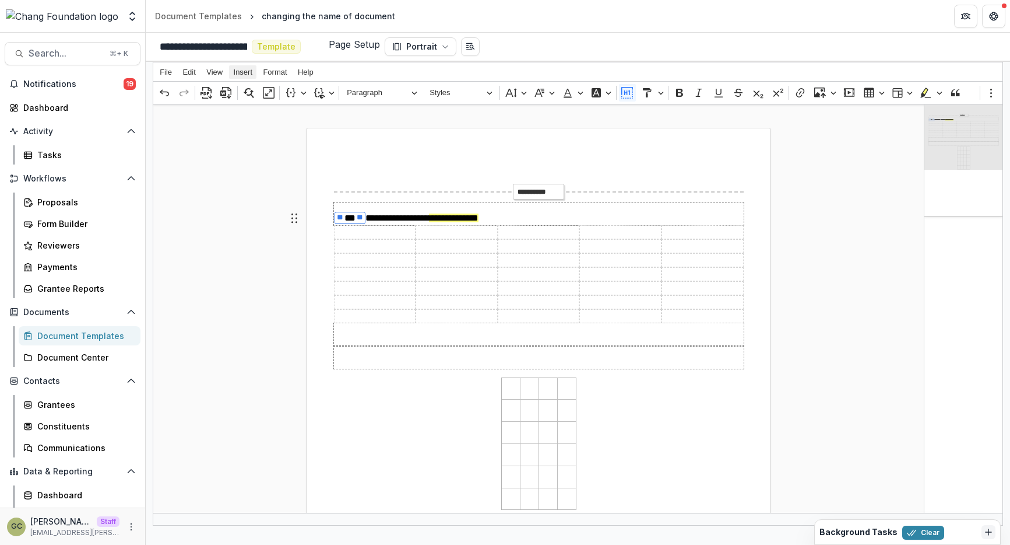
click at [245, 72] on span "Insert" at bounding box center [243, 72] width 19 height 8
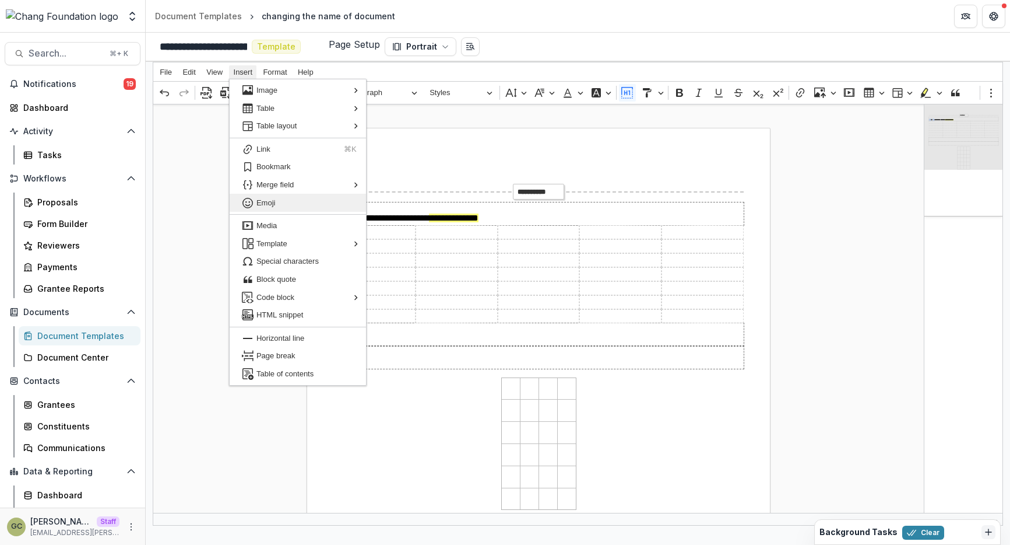
click at [308, 208] on span "Emoji" at bounding box center [307, 203] width 100 height 14
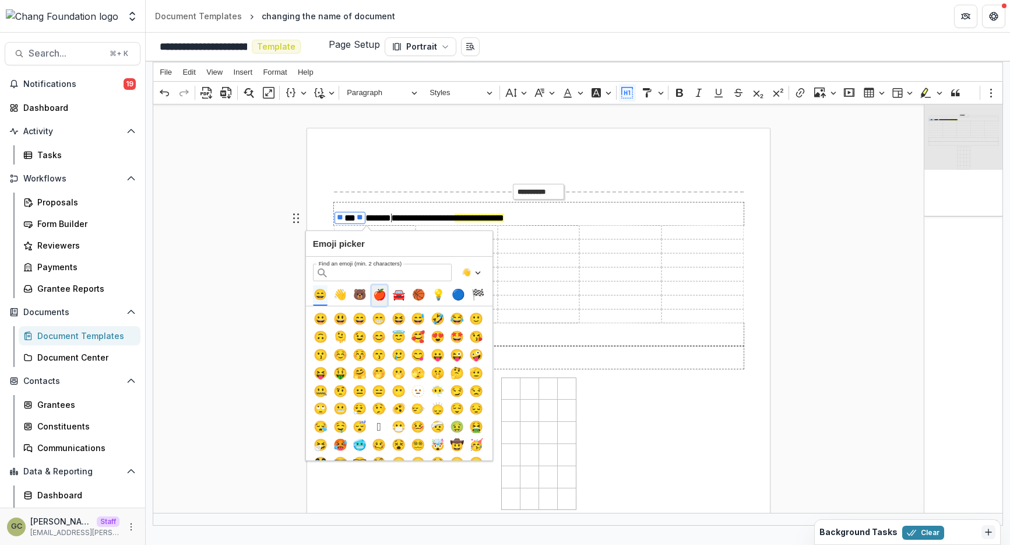
click at [378, 294] on span "🍎" at bounding box center [379, 295] width 13 height 20
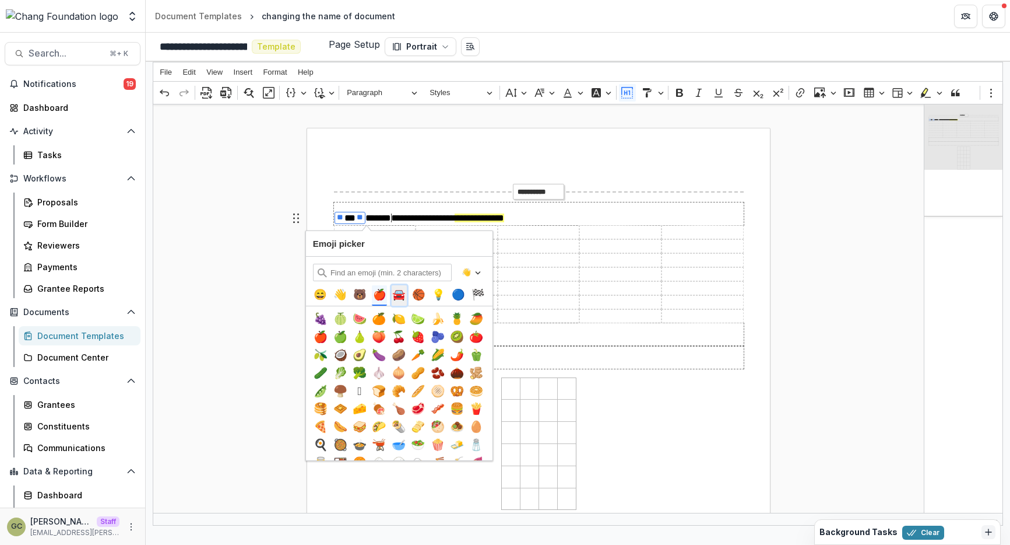
click at [398, 292] on span "🚘" at bounding box center [398, 295] width 13 height 20
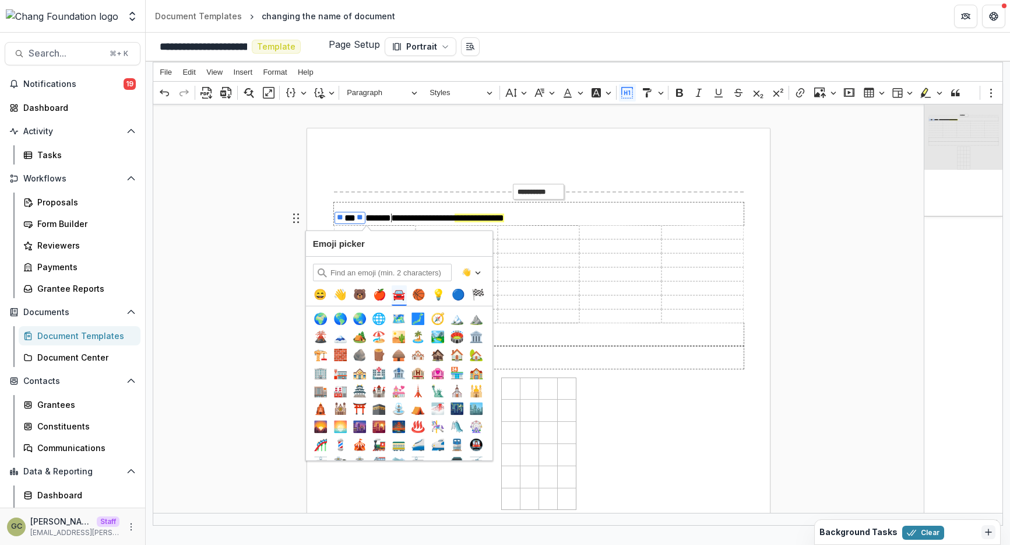
click at [387, 318] on div "🌍️ 🌎️ 🌏️ 🌐 🗺️ 🗾 🧭 🏔️ ⛰️ 🌋 🗻 🏕️ 🏖️ 🏜️ 🏝️ 🏞️ 🏟️ 🏛️ 🏗️ 🧱 🪨 🪵 🛖 🏘️ 🏚️ 🏠️ 🏡 🏢 🏣 🏤 🏥 …" at bounding box center [399, 535] width 173 height 448
click at [373, 316] on span "🌐" at bounding box center [379, 319] width 16 height 16
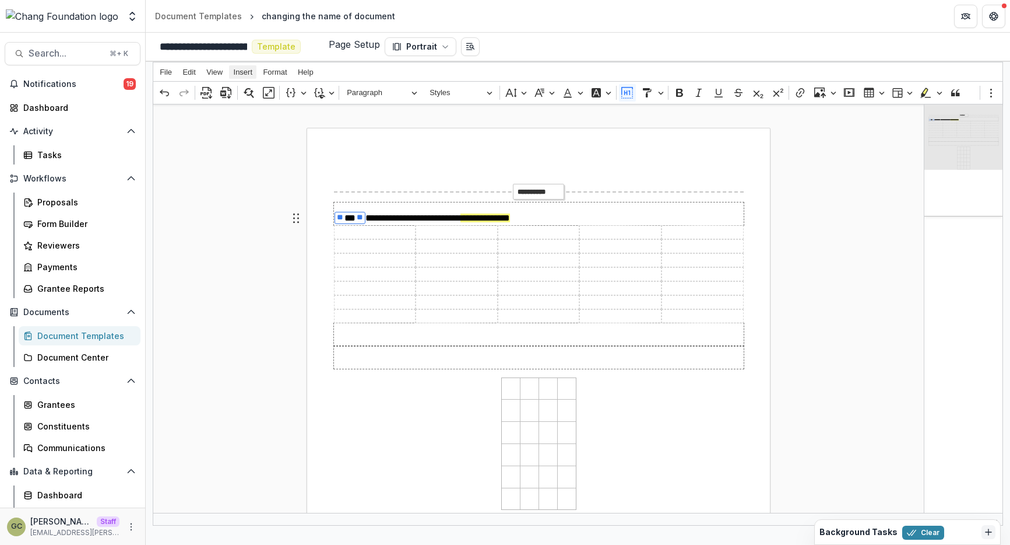
click at [242, 73] on span "Insert" at bounding box center [243, 72] width 19 height 8
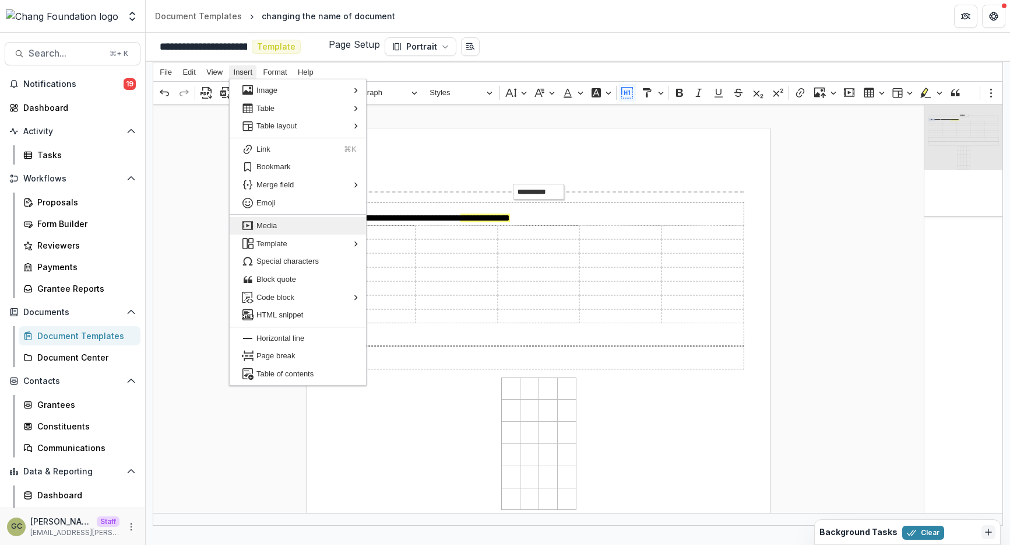
click at [276, 223] on span "Media" at bounding box center [307, 226] width 100 height 14
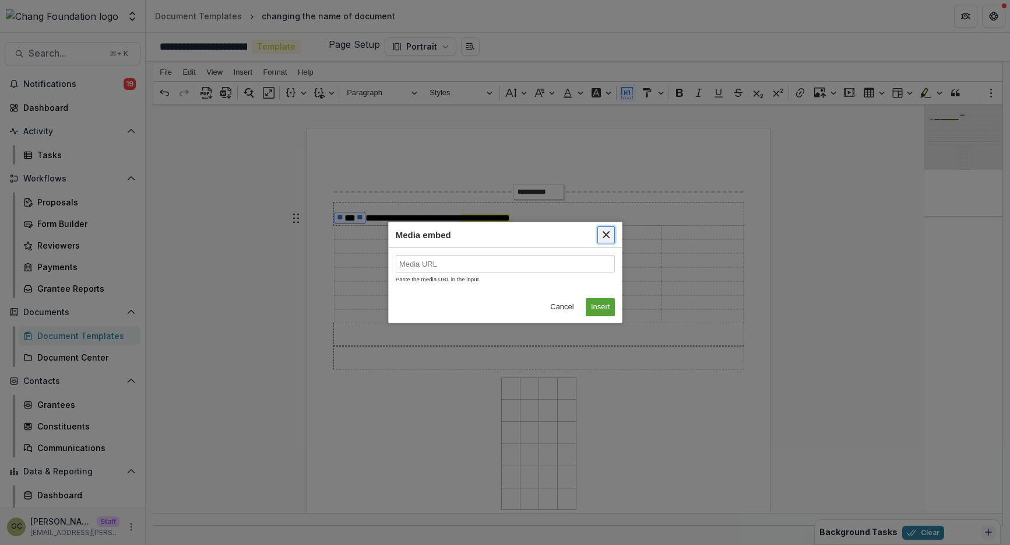
click at [612, 233] on button "Close" at bounding box center [606, 234] width 17 height 17
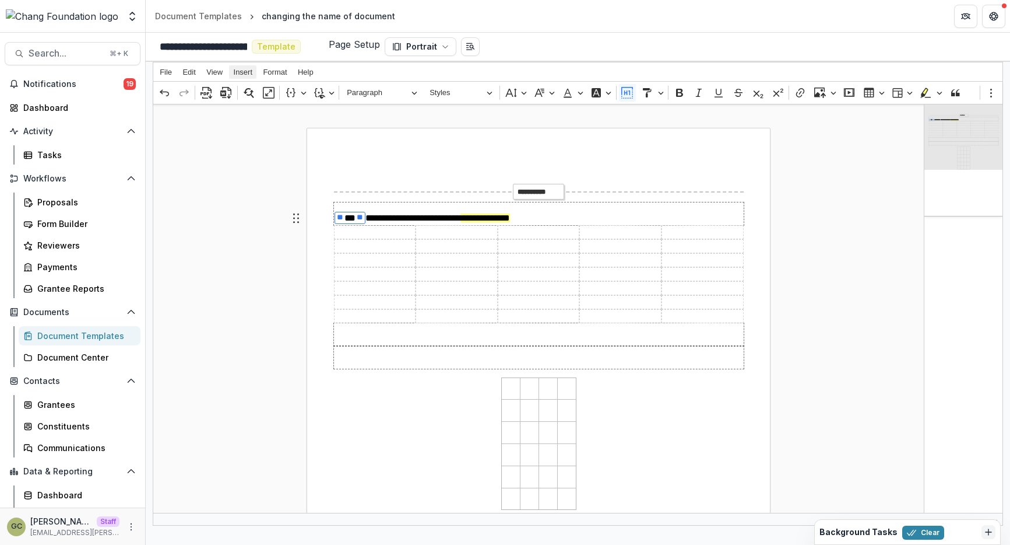
click at [245, 65] on button "Insert" at bounding box center [242, 71] width 27 height 13
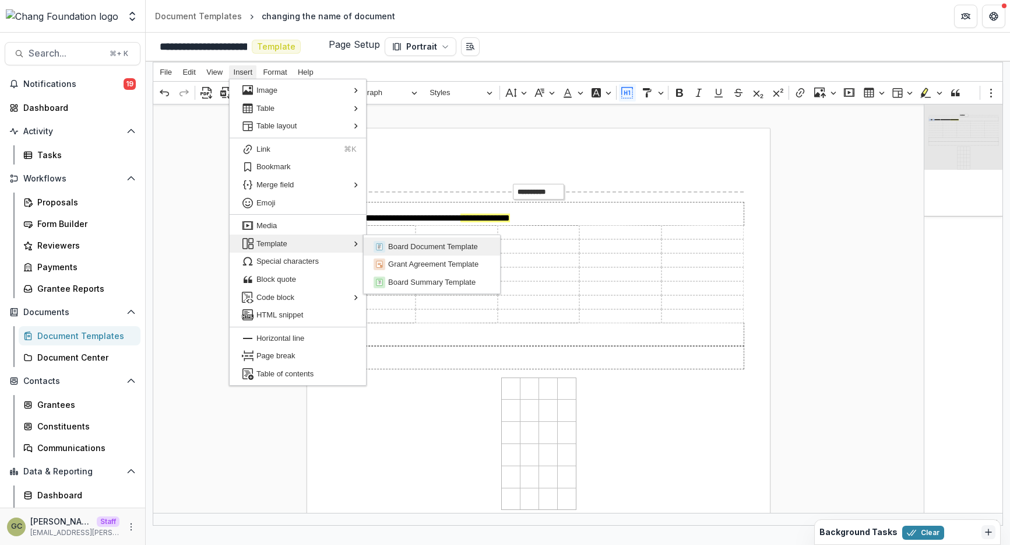
click at [416, 250] on span "Board Document Template" at bounding box center [439, 247] width 103 height 14
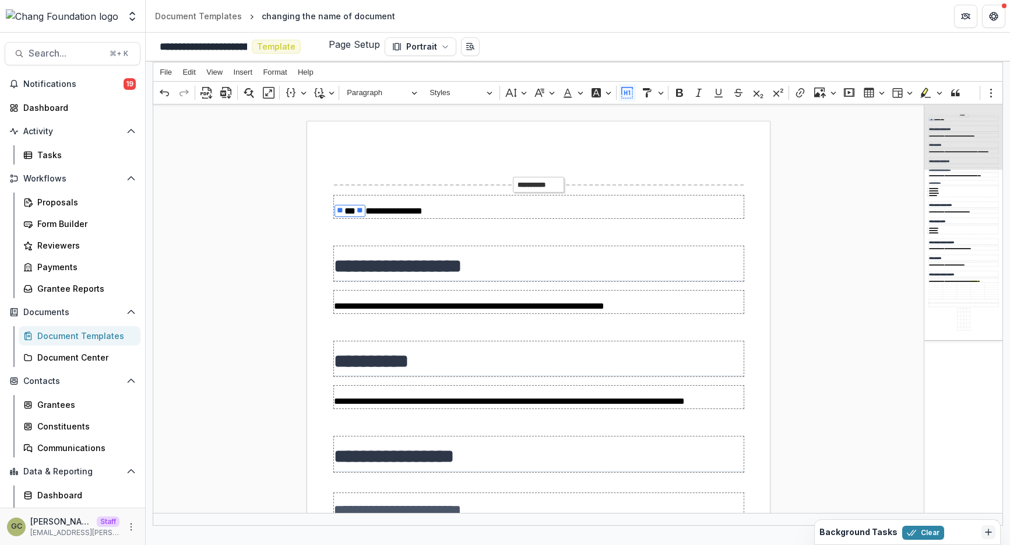
scroll to position [0, 0]
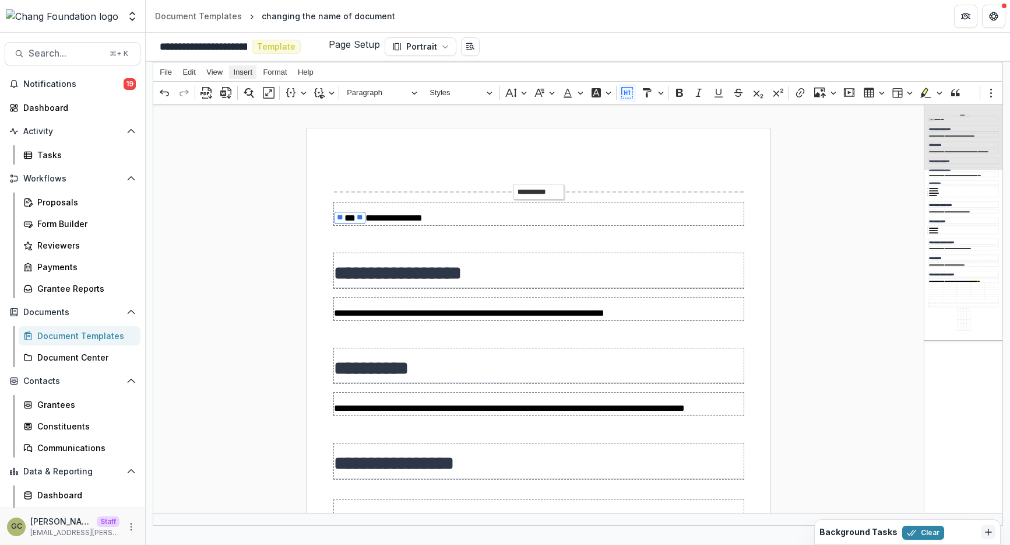
click at [241, 71] on span "Insert" at bounding box center [243, 72] width 19 height 8
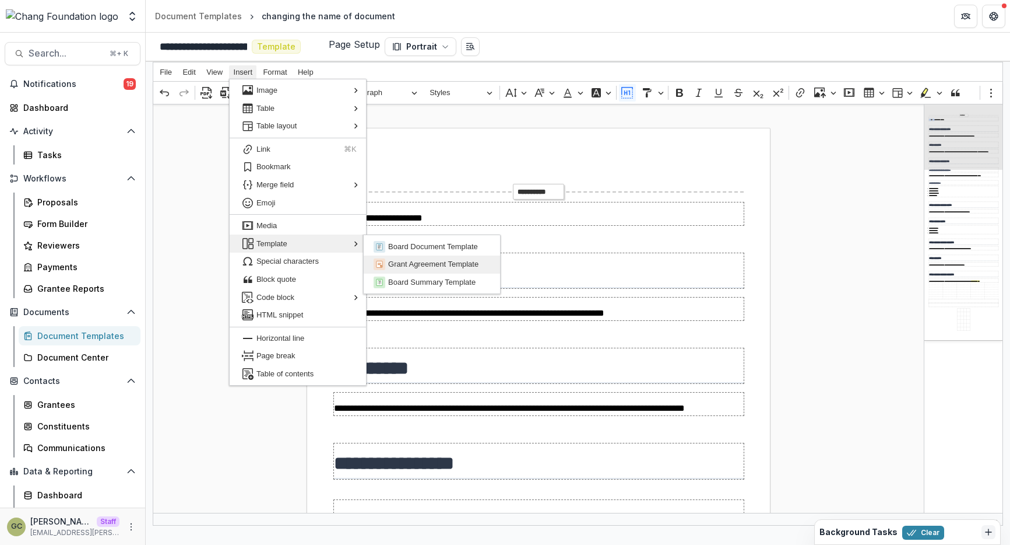
click at [379, 260] on rect "Insert" at bounding box center [380, 264] width 12 height 12
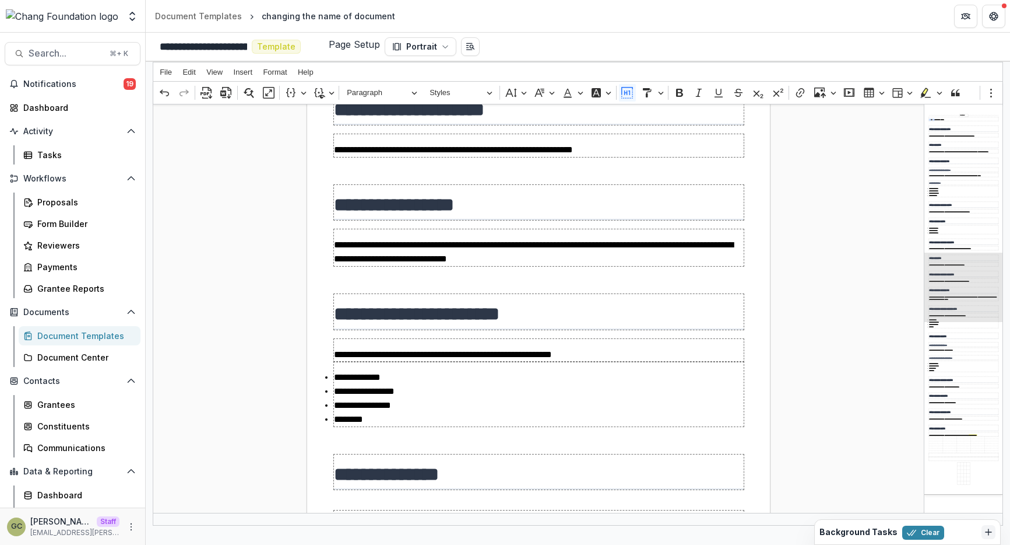
scroll to position [1069, 0]
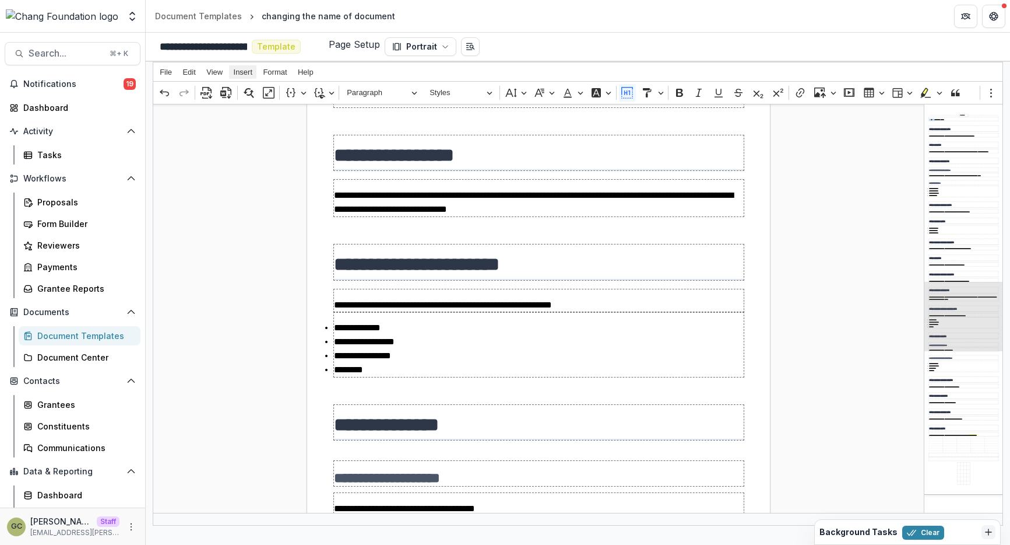
click at [245, 70] on span "Insert" at bounding box center [243, 72] width 19 height 8
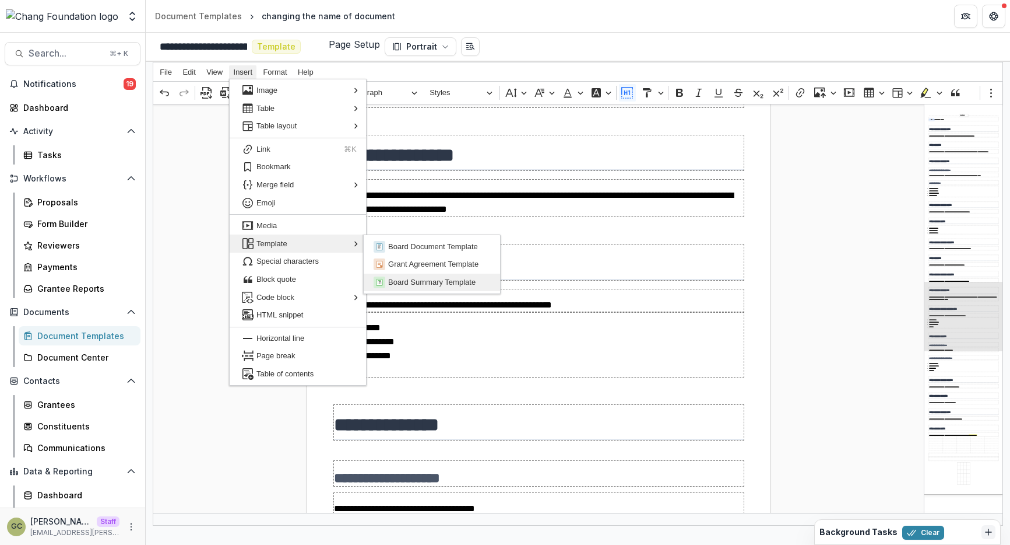
click at [394, 281] on span "Board Summary Template" at bounding box center [439, 282] width 103 height 14
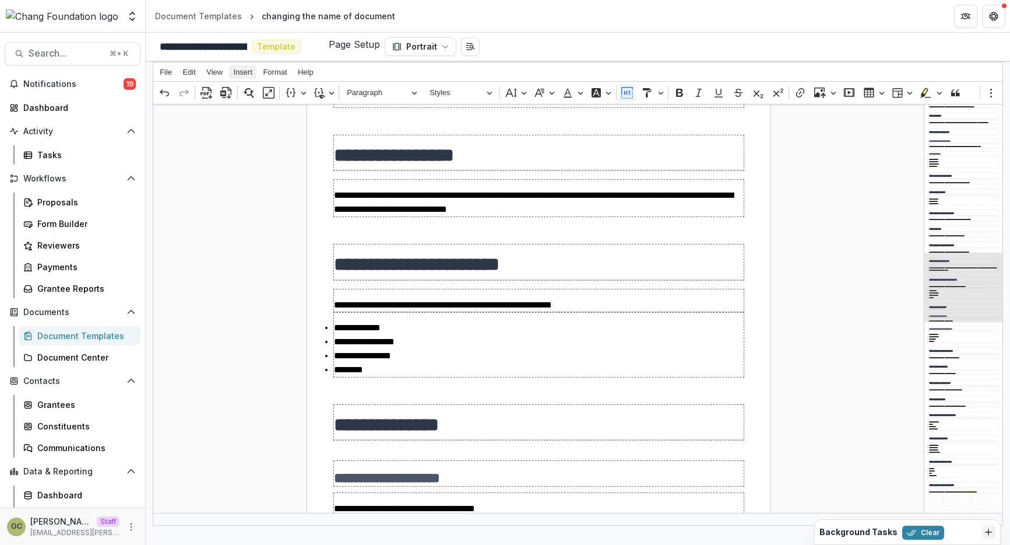
click at [248, 75] on span "Insert" at bounding box center [243, 72] width 19 height 8
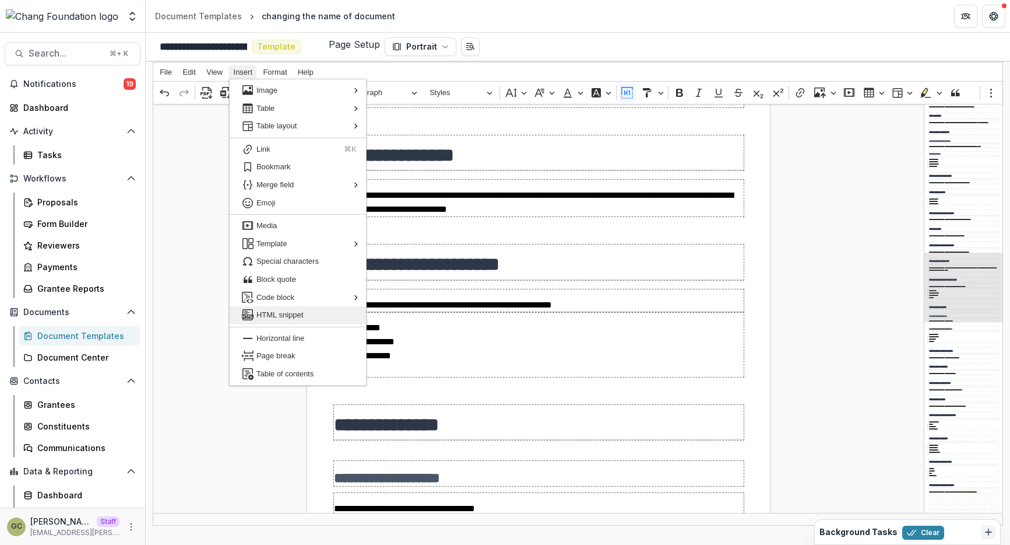
click at [310, 317] on span "HTML snippet" at bounding box center [307, 315] width 100 height 14
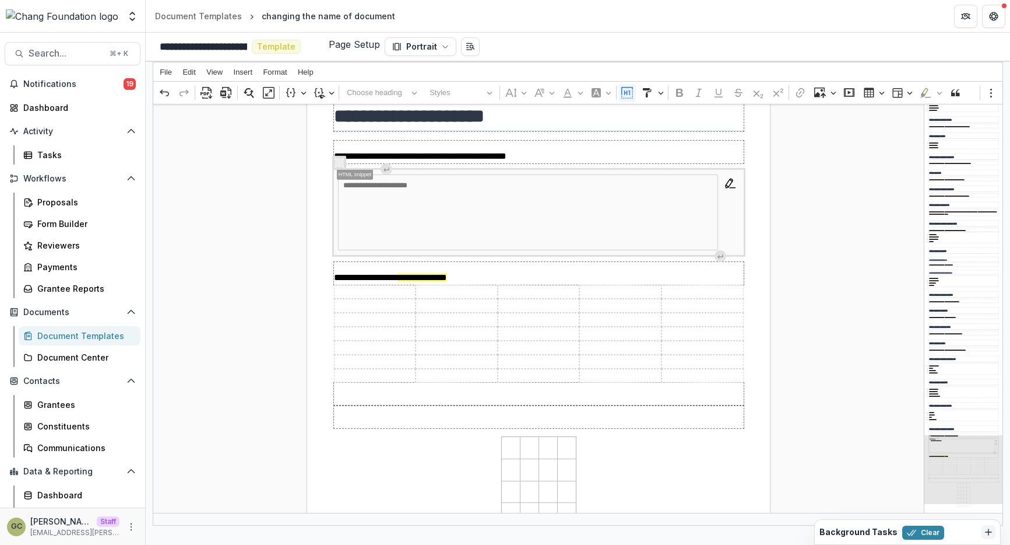
scroll to position [2553, 0]
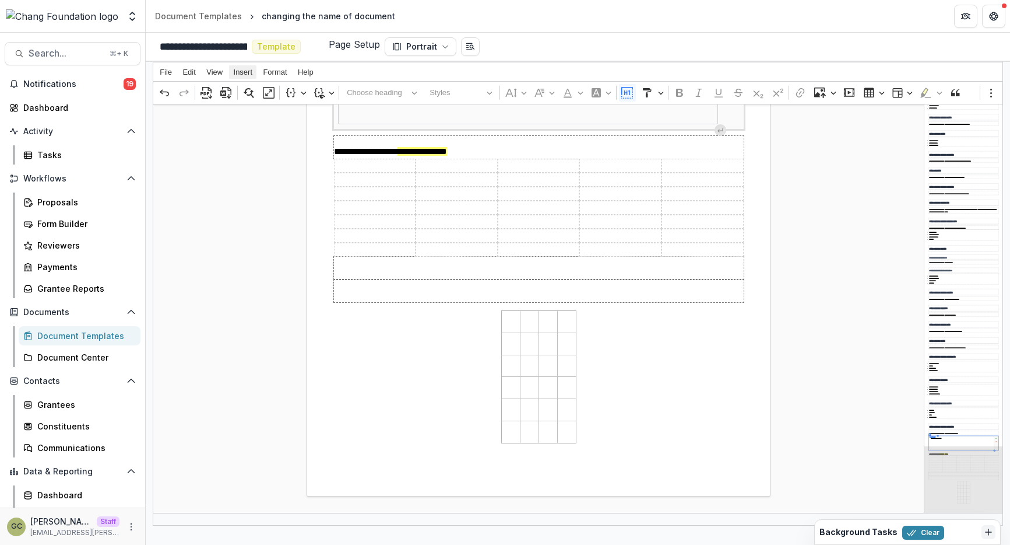
click at [238, 75] on span "Insert" at bounding box center [243, 72] width 19 height 8
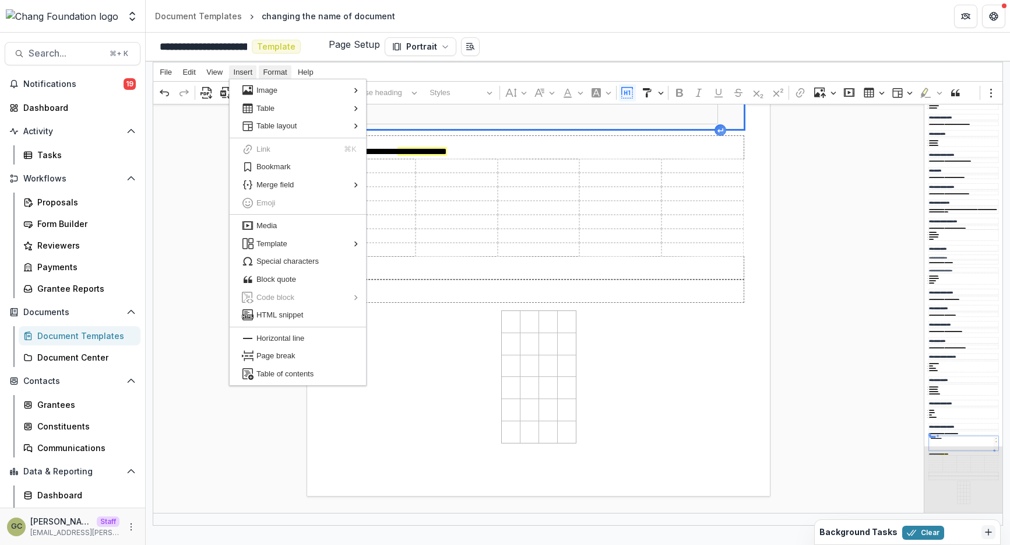
click at [272, 72] on span "Format" at bounding box center [275, 72] width 24 height 8
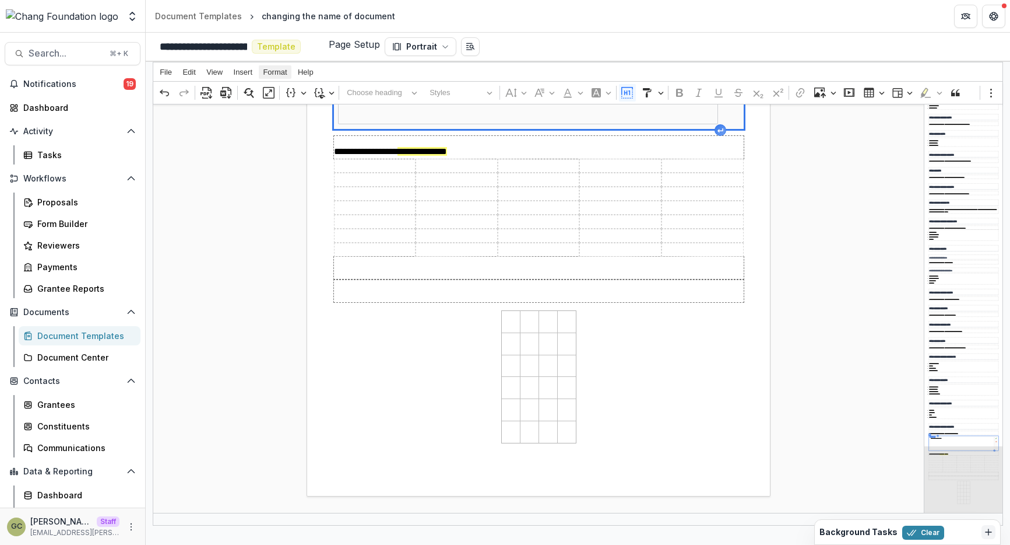
click at [272, 72] on span "Format" at bounding box center [275, 72] width 24 height 8
click at [321, 90] on span "Accessibility" at bounding box center [361, 90] width 80 height 14
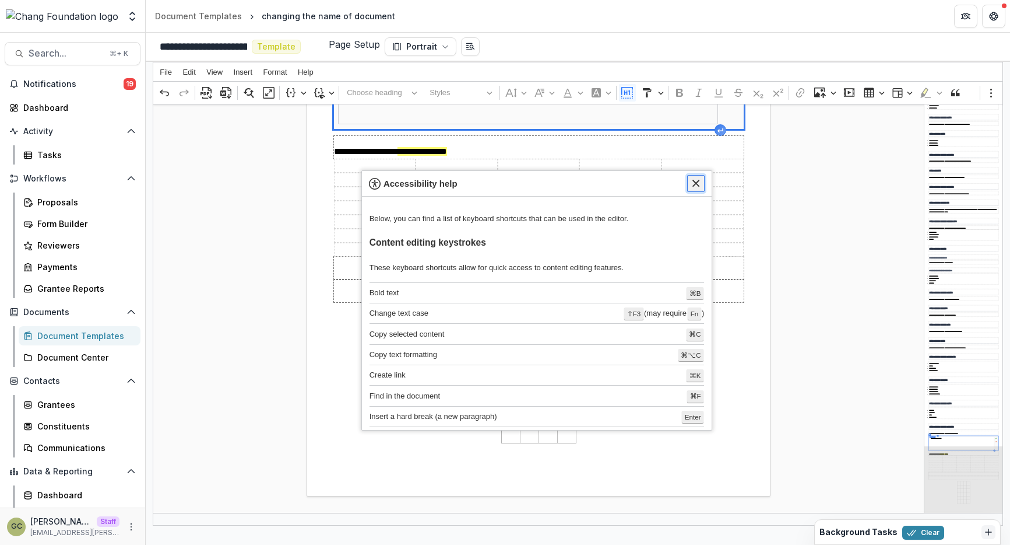
click at [694, 180] on icon "Accessibility help" at bounding box center [696, 183] width 12 height 12
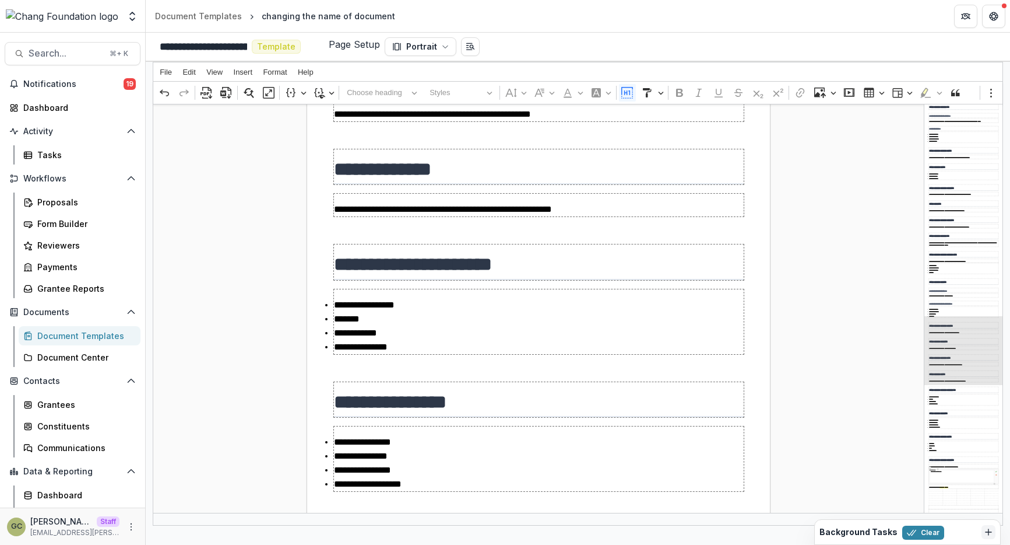
scroll to position [1121, 0]
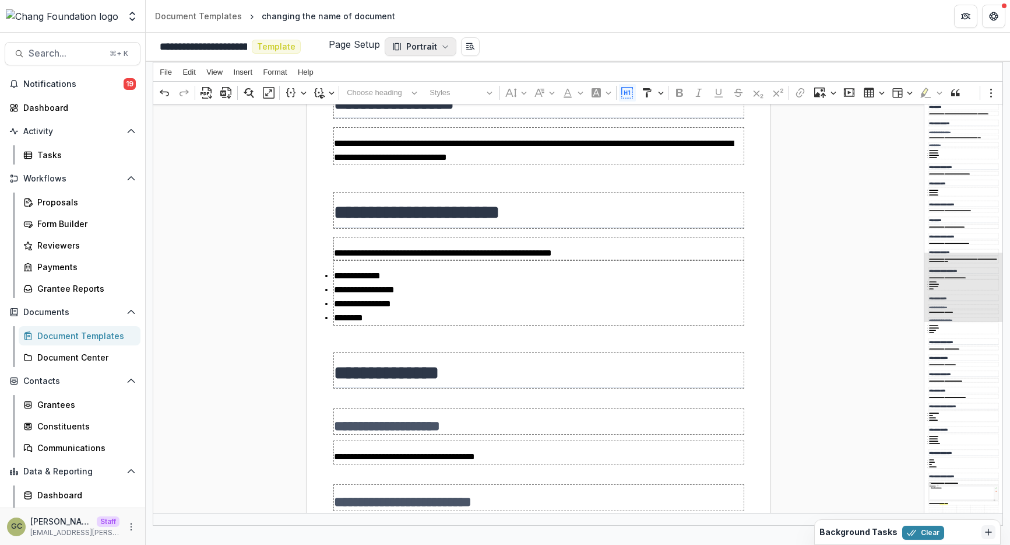
click at [442, 43] on icon "button" at bounding box center [445, 46] width 7 height 7
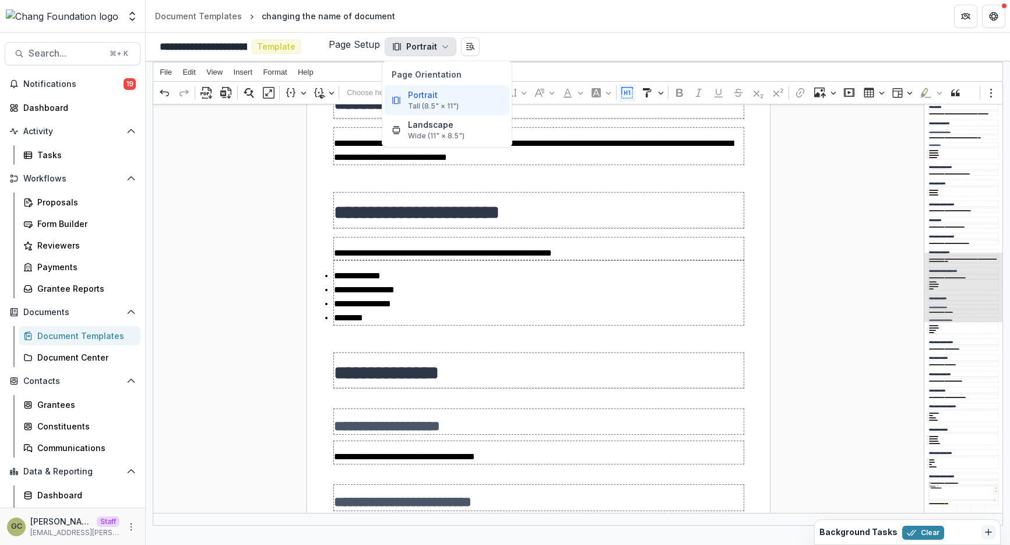
click at [442, 43] on icon "button" at bounding box center [445, 46] width 7 height 7
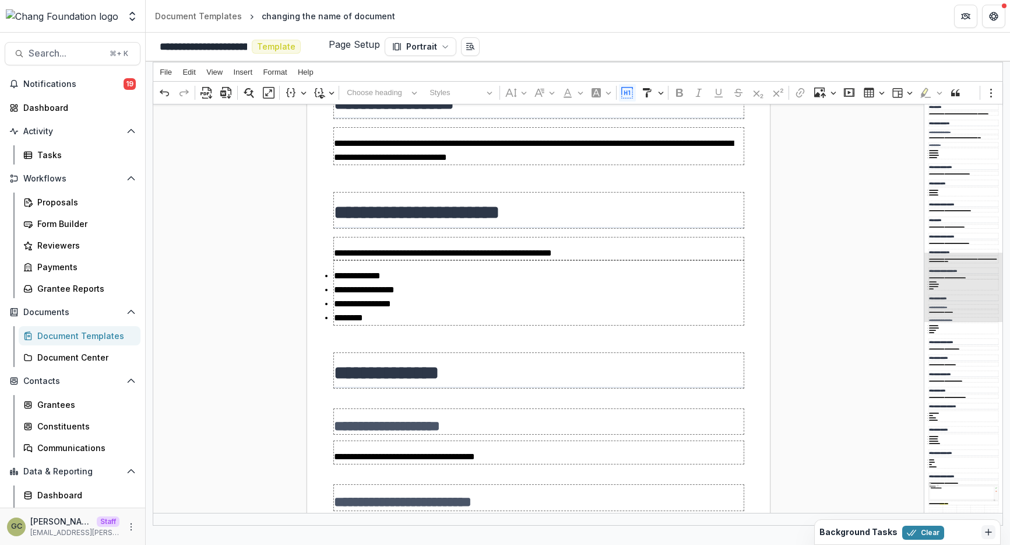
click at [329, 41] on p "Page Setup" at bounding box center [354, 46] width 51 height 19
click at [317, 43] on div "**********" at bounding box center [325, 46] width 350 height 19
click at [283, 141] on div "**********" at bounding box center [538, 463] width 771 height 2927
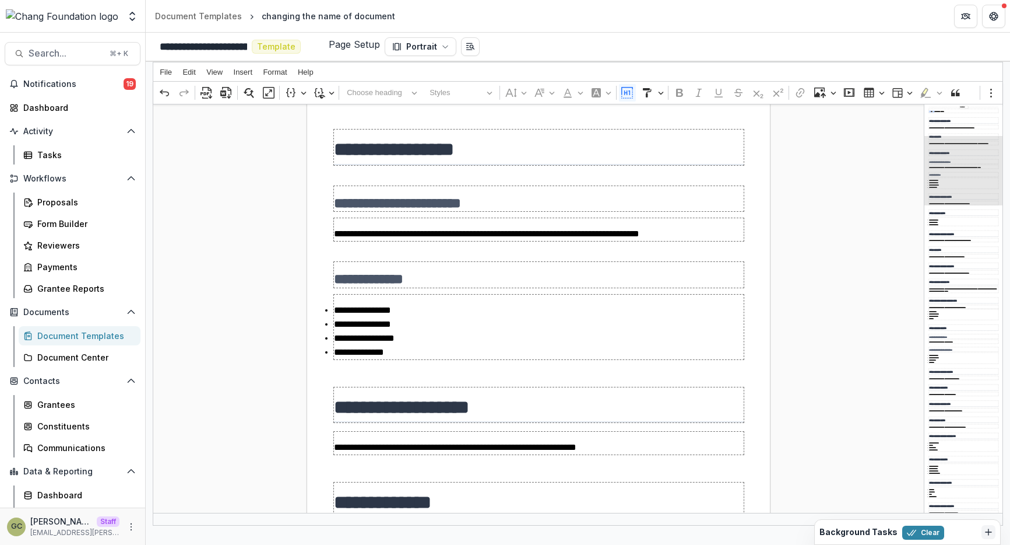
scroll to position [0, 0]
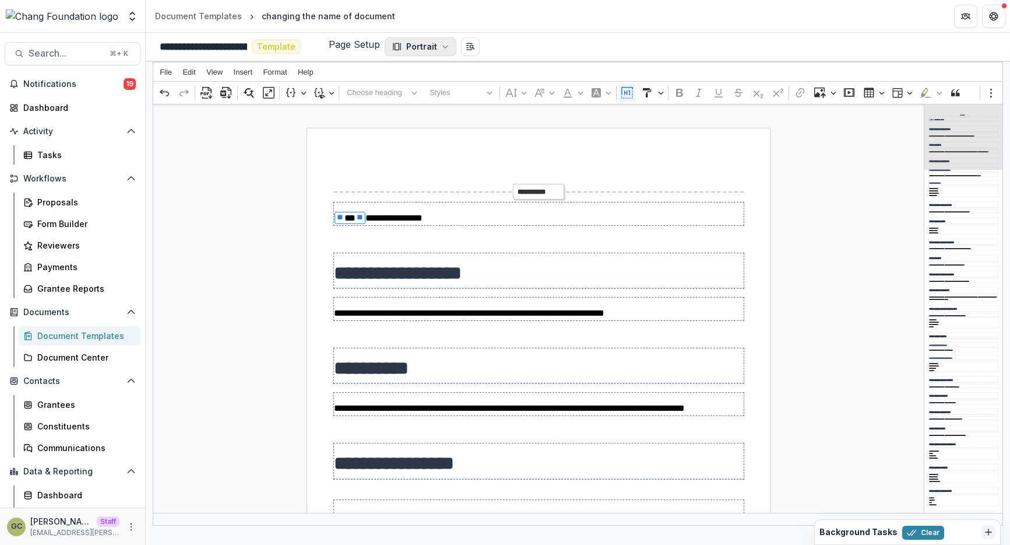
click at [406, 48] on button "Portrait" at bounding box center [421, 46] width 72 height 19
click at [366, 50] on p "Page Setup" at bounding box center [354, 46] width 51 height 19
click at [234, 72] on span "Insert" at bounding box center [243, 72] width 19 height 8
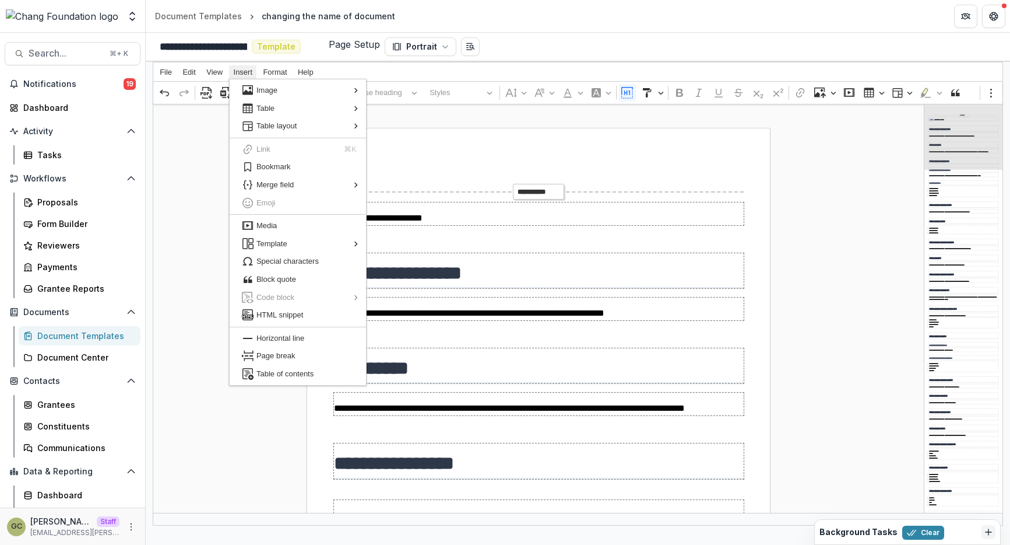
click at [241, 75] on span "Insert" at bounding box center [243, 72] width 19 height 8
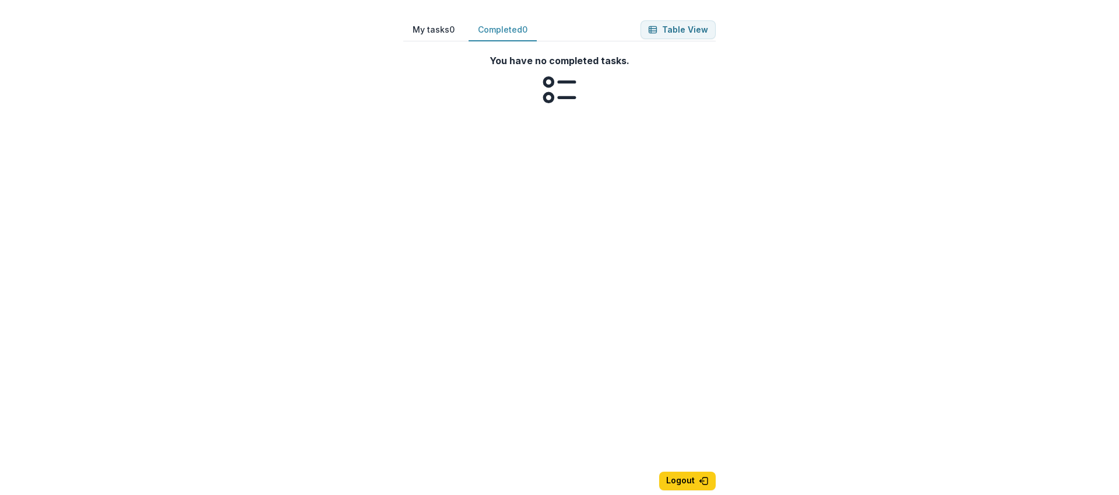
click at [498, 39] on button "Completed 0" at bounding box center [503, 30] width 68 height 23
click at [679, 26] on button "Table View" at bounding box center [678, 29] width 75 height 19
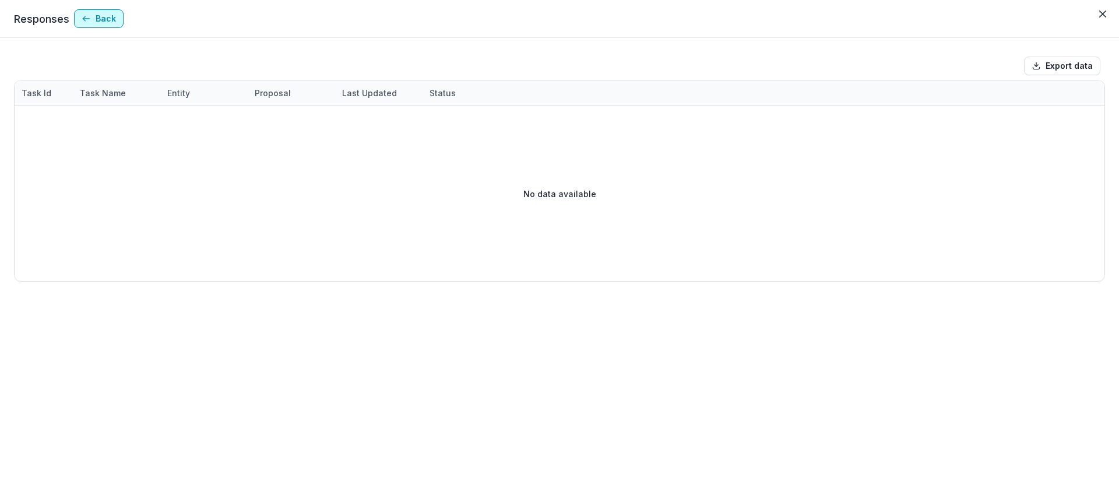
click at [107, 27] on button "Back" at bounding box center [99, 18] width 50 height 19
